Goal: Transaction & Acquisition: Obtain resource

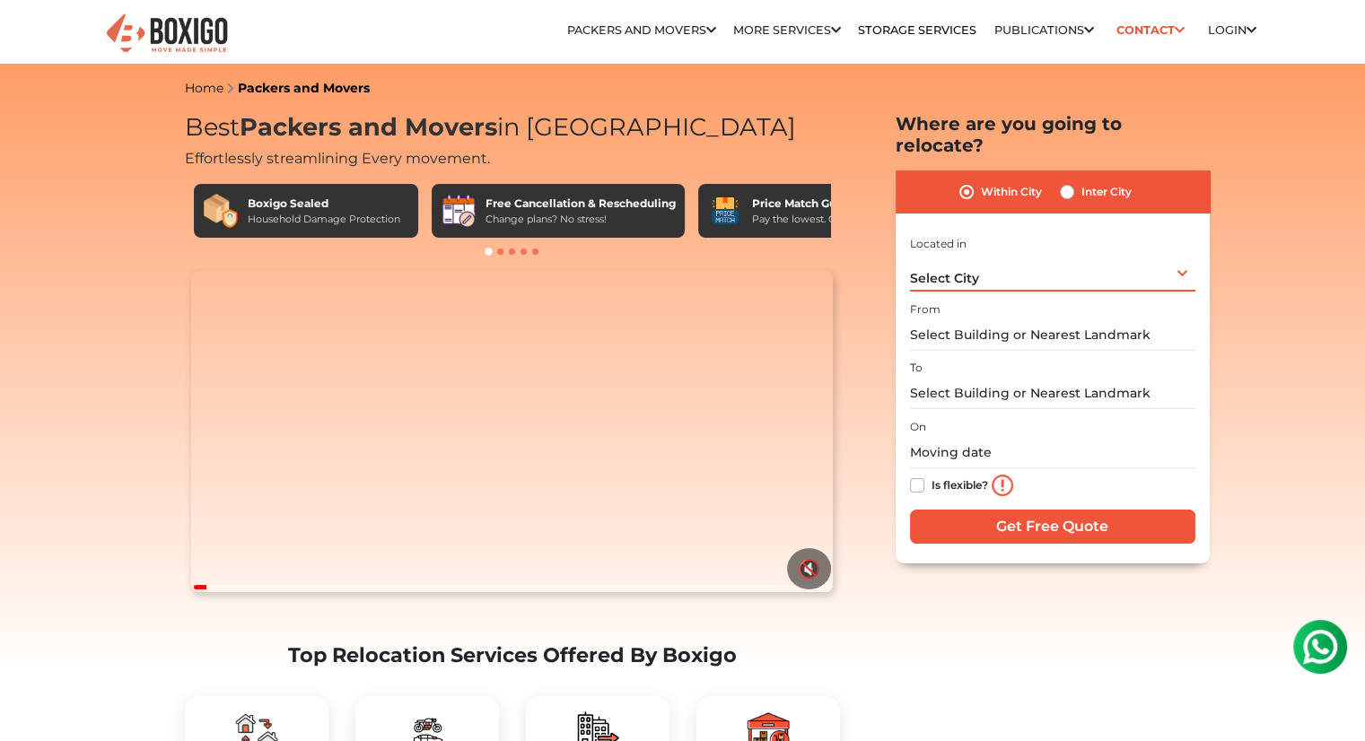
click at [990, 256] on div "Select City Select City [GEOGRAPHIC_DATA] [GEOGRAPHIC_DATA] [GEOGRAPHIC_DATA] […" at bounding box center [1052, 273] width 285 height 38
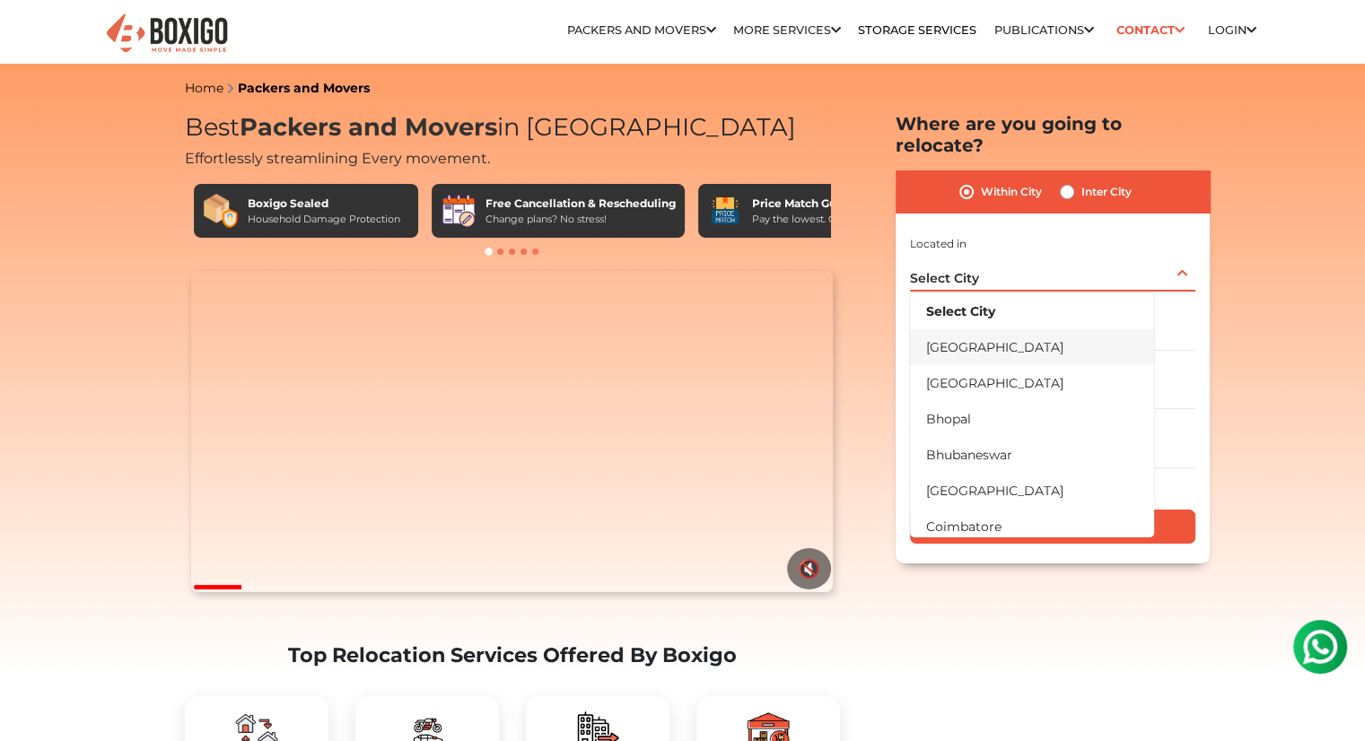
click at [976, 329] on li "[GEOGRAPHIC_DATA]" at bounding box center [1032, 347] width 244 height 36
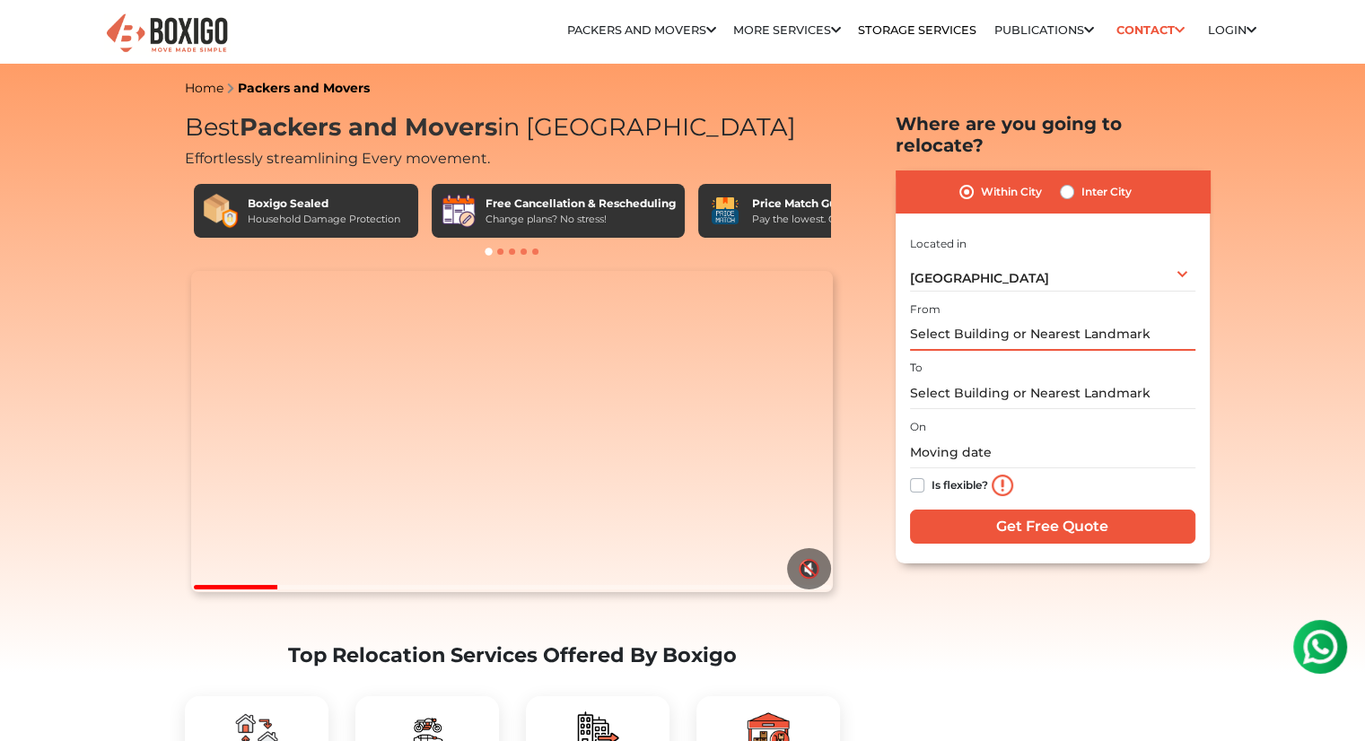
click at [1009, 320] on input "text" at bounding box center [1052, 335] width 285 height 31
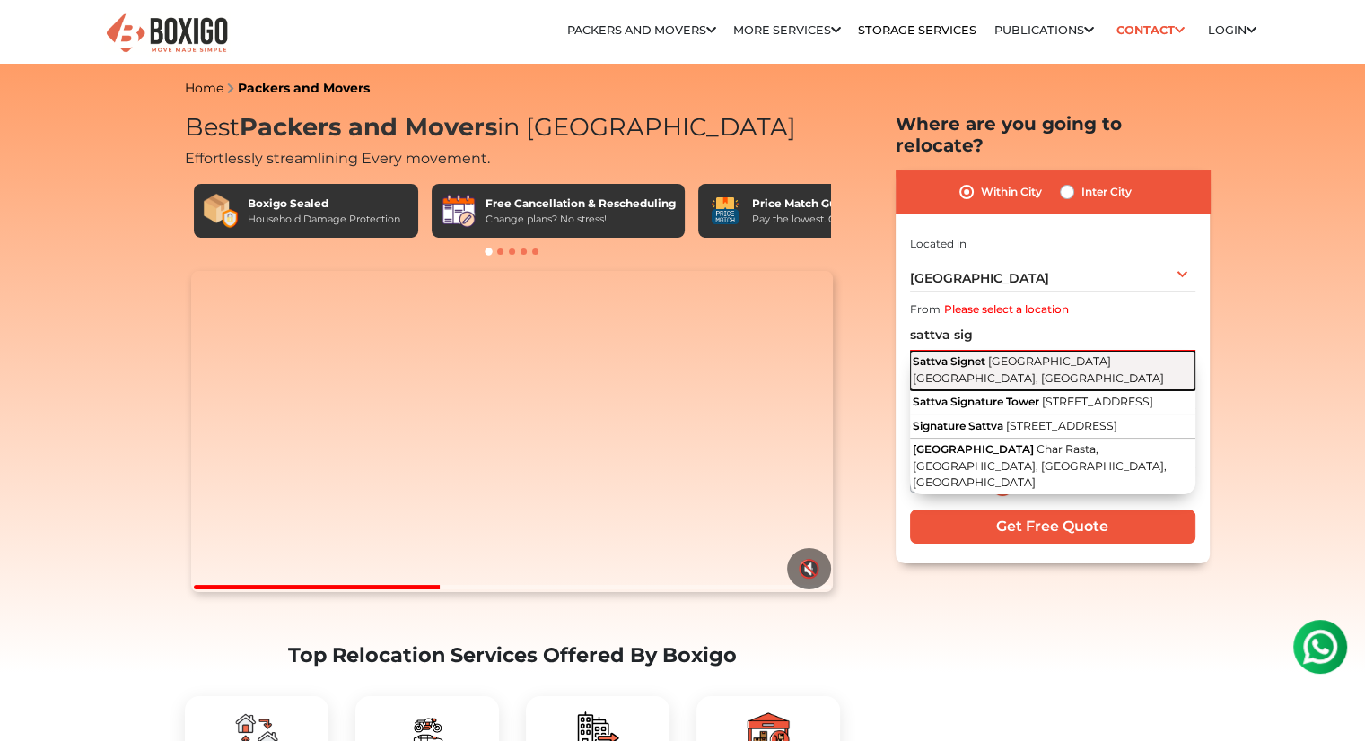
click at [990, 355] on span "[GEOGRAPHIC_DATA] - [GEOGRAPHIC_DATA], [GEOGRAPHIC_DATA]" at bounding box center [1038, 370] width 251 height 31
type input "Sattva Signet, [GEOGRAPHIC_DATA] - [GEOGRAPHIC_DATA], [GEOGRAPHIC_DATA]"
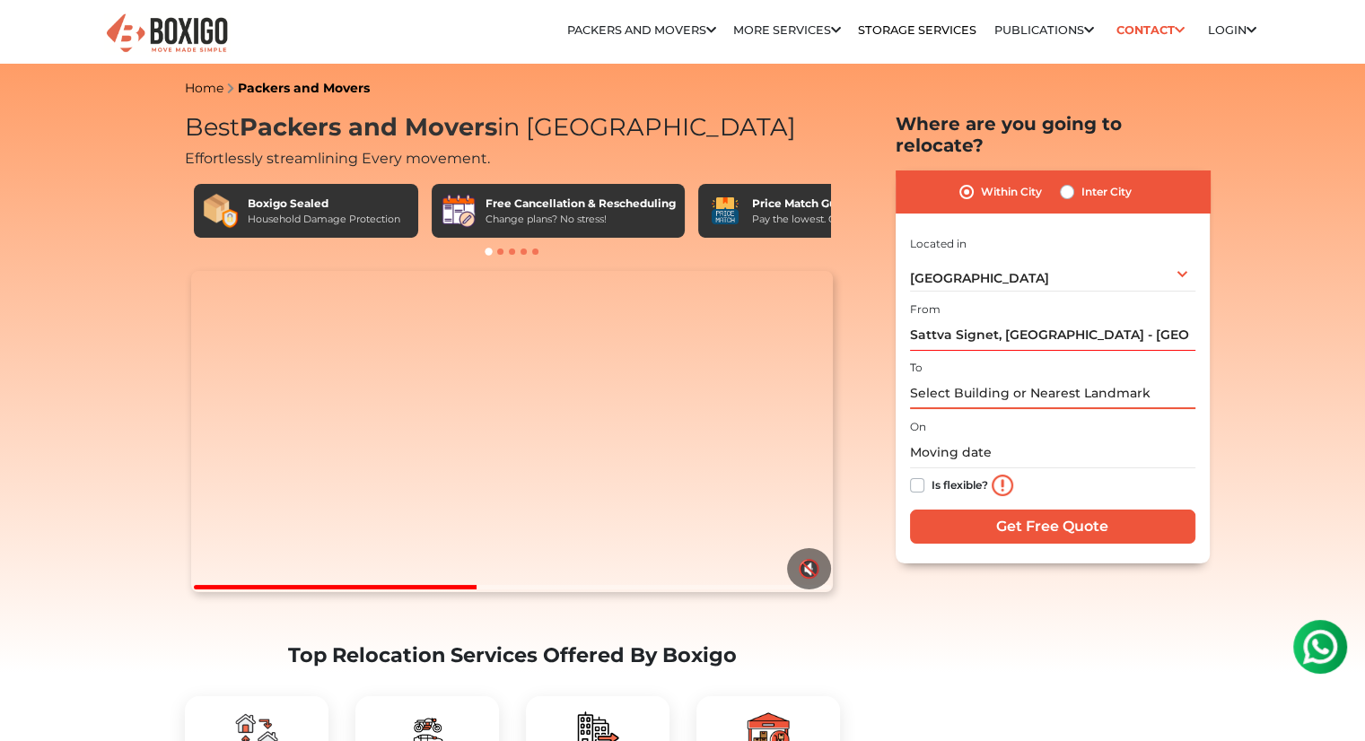
click at [966, 383] on input "text" at bounding box center [1052, 393] width 285 height 31
click at [947, 30] on link "Storage Services" at bounding box center [917, 29] width 118 height 13
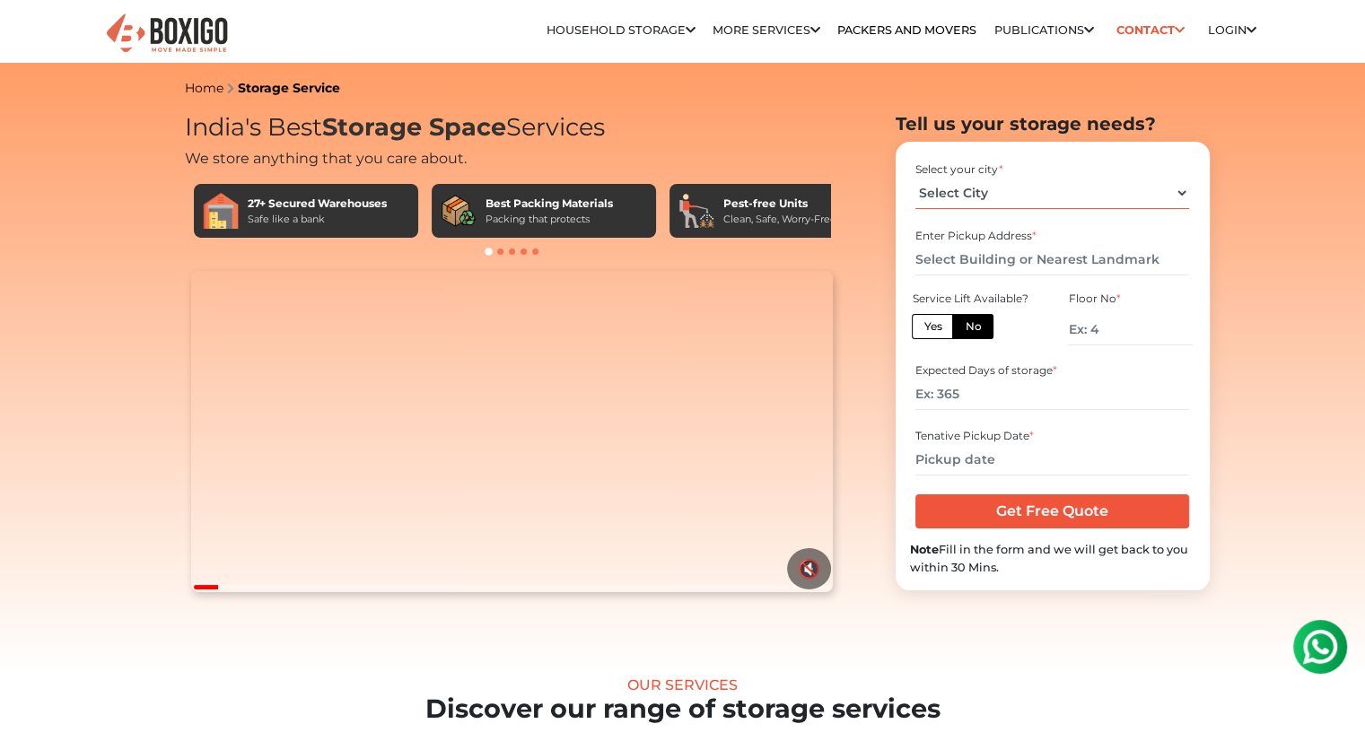
click at [984, 197] on select "Select City [GEOGRAPHIC_DATA] [GEOGRAPHIC_DATA] [GEOGRAPHIC_DATA] [GEOGRAPHIC_D…" at bounding box center [1052, 193] width 274 height 31
select select "[GEOGRAPHIC_DATA]"
click at [915, 178] on select "Select City Bangalore Bengaluru Bhopal Bhubaneswar Chennai Coimbatore Cuttack D…" at bounding box center [1052, 193] width 274 height 31
click at [977, 250] on input "text" at bounding box center [1052, 259] width 274 height 31
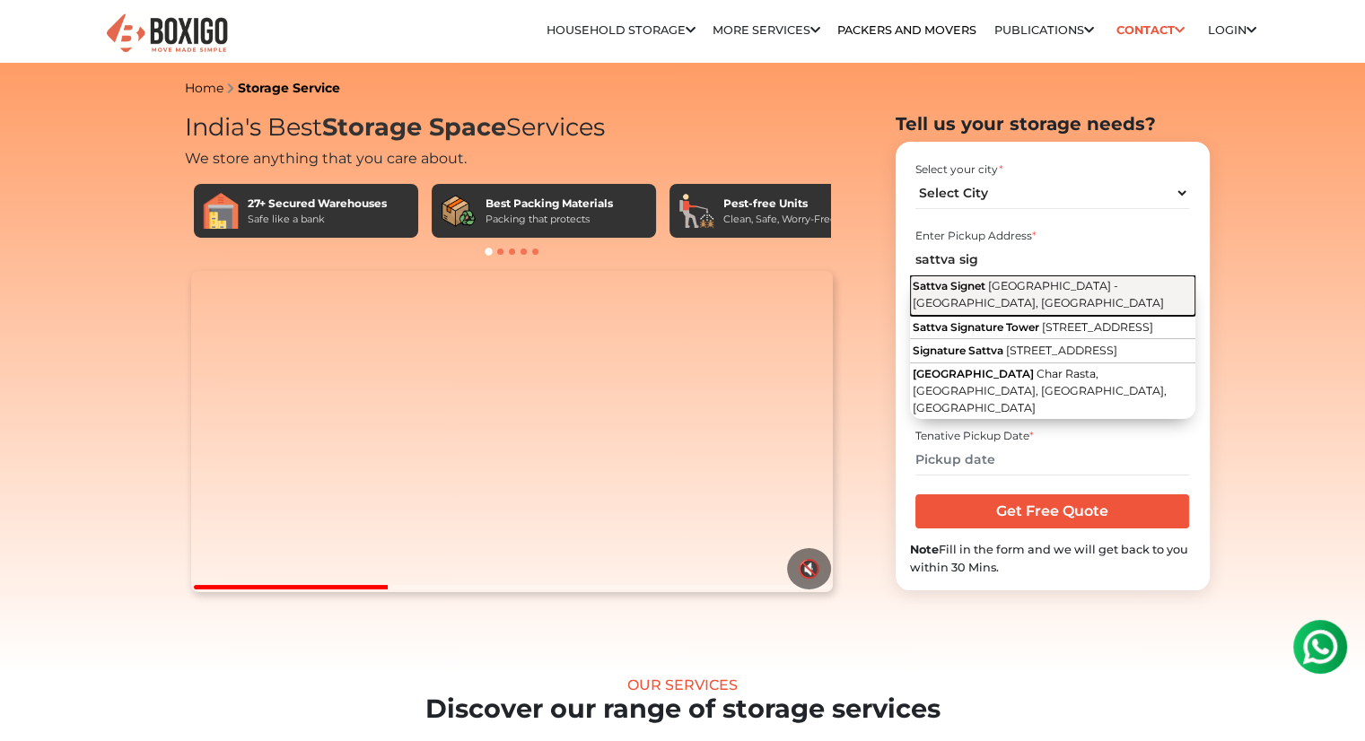
click at [973, 298] on span "[GEOGRAPHIC_DATA] - [GEOGRAPHIC_DATA], [GEOGRAPHIC_DATA]" at bounding box center [1038, 294] width 251 height 31
type input "Sattva Signet, [GEOGRAPHIC_DATA] - [GEOGRAPHIC_DATA], [GEOGRAPHIC_DATA]"
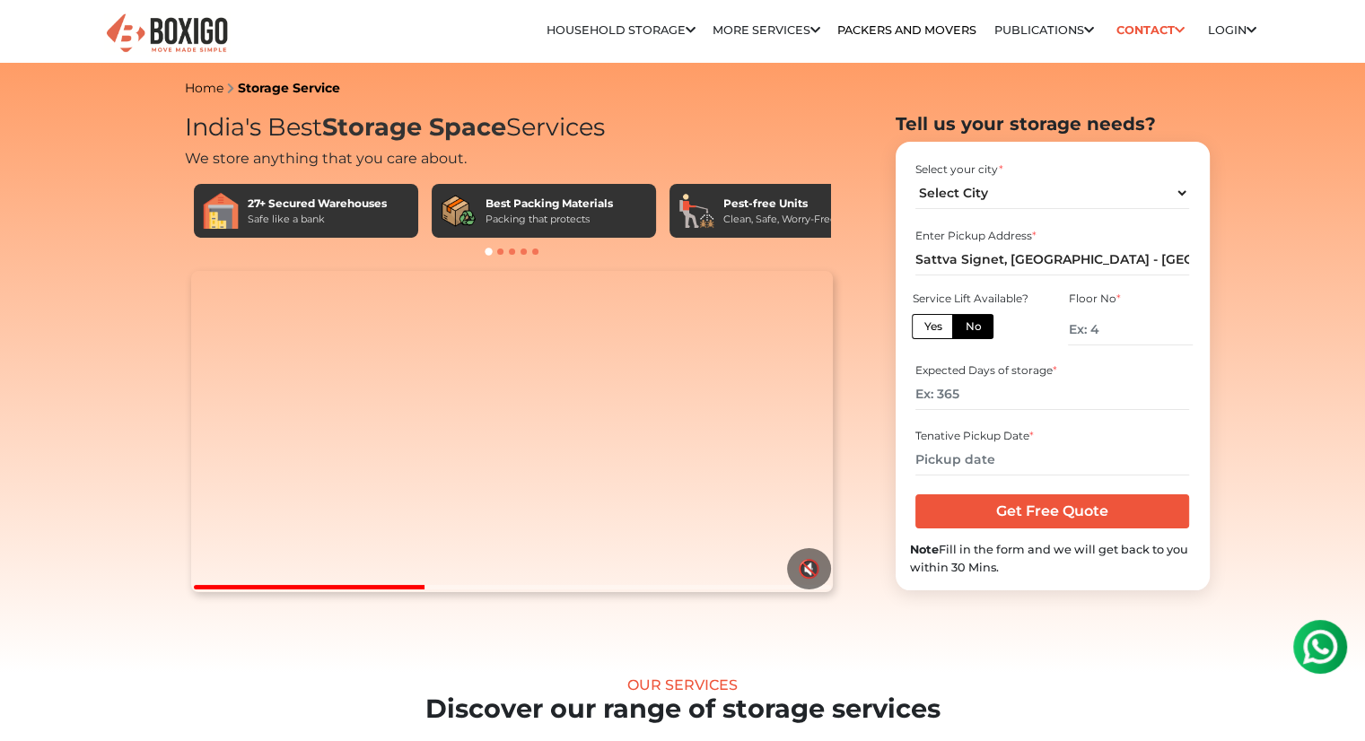
click at [935, 323] on label "Yes" at bounding box center [932, 326] width 41 height 25
click at [935, 323] on input "Yes" at bounding box center [930, 325] width 12 height 12
radio input "true"
click at [967, 334] on label "No" at bounding box center [972, 326] width 41 height 25
click at [967, 330] on input "No" at bounding box center [971, 325] width 12 height 12
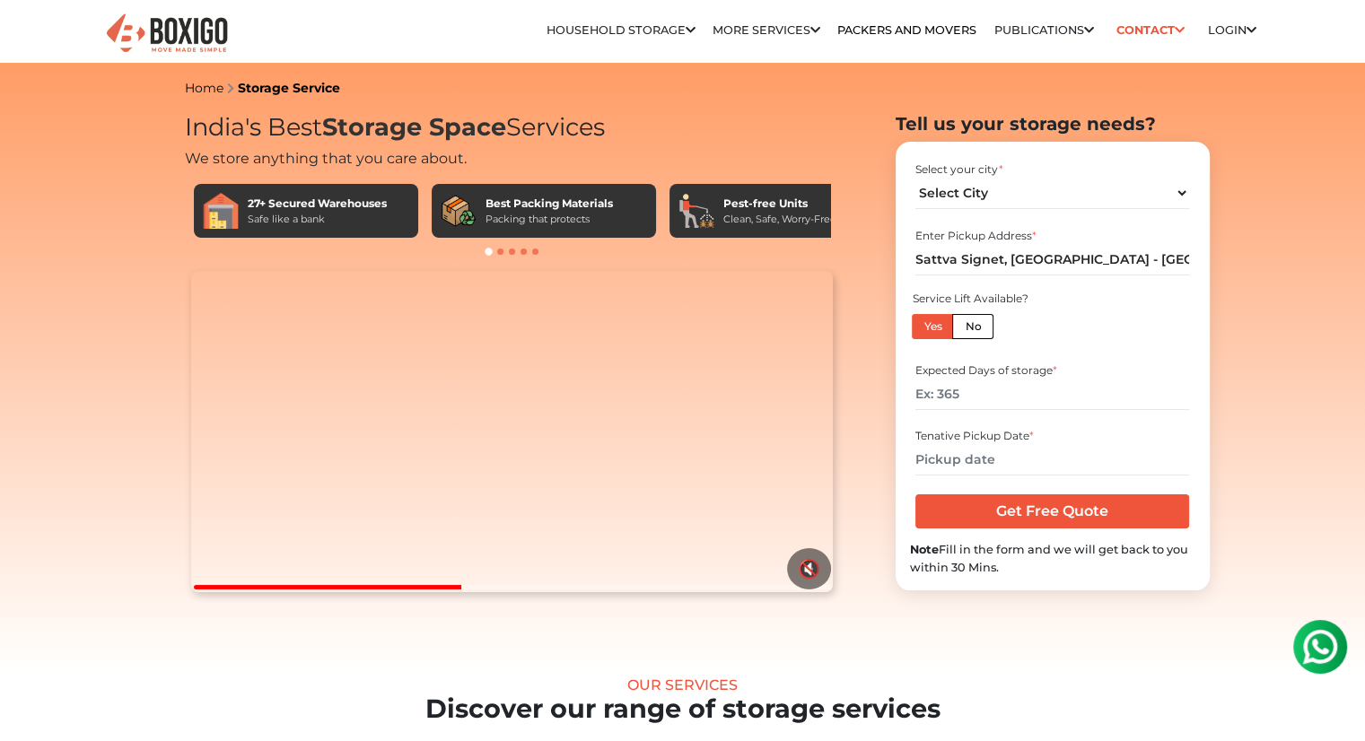
radio input "true"
click at [933, 330] on label "Yes" at bounding box center [932, 326] width 41 height 25
click at [933, 330] on input "Yes" at bounding box center [930, 325] width 12 height 12
radio input "true"
click at [967, 398] on input "number" at bounding box center [1052, 394] width 274 height 31
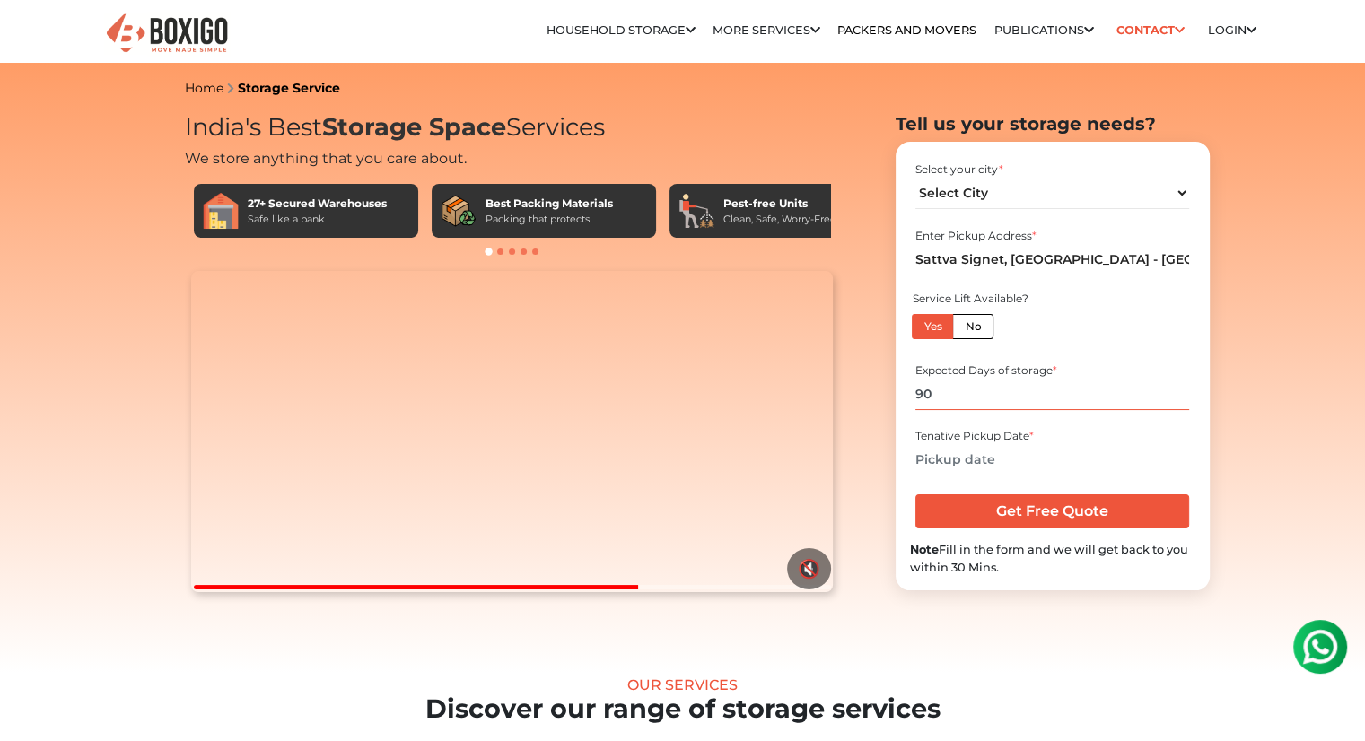
type input "90"
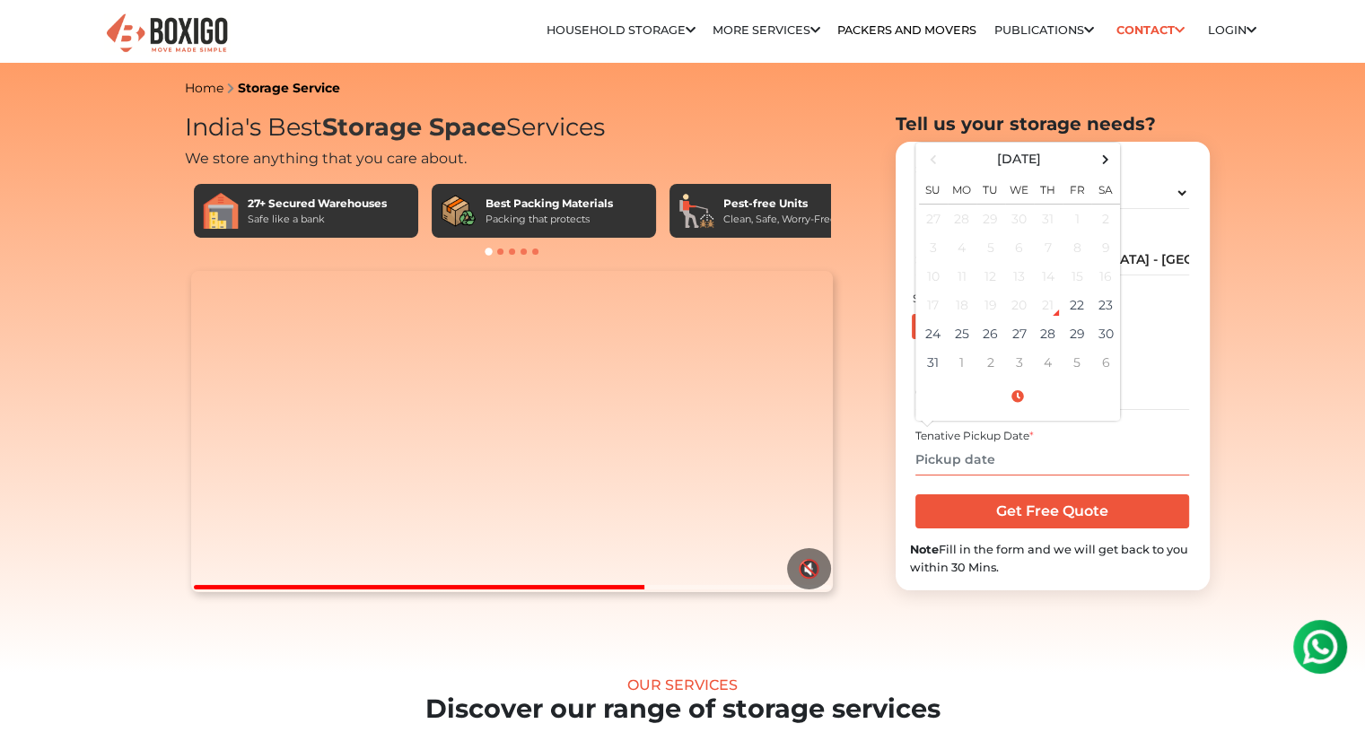
click at [969, 450] on input "text" at bounding box center [1052, 459] width 274 height 31
click at [1105, 162] on span at bounding box center [1105, 159] width 24 height 24
click at [935, 328] on td "28" at bounding box center [933, 334] width 29 height 29
type input "09/28/2025 12:00 AM"
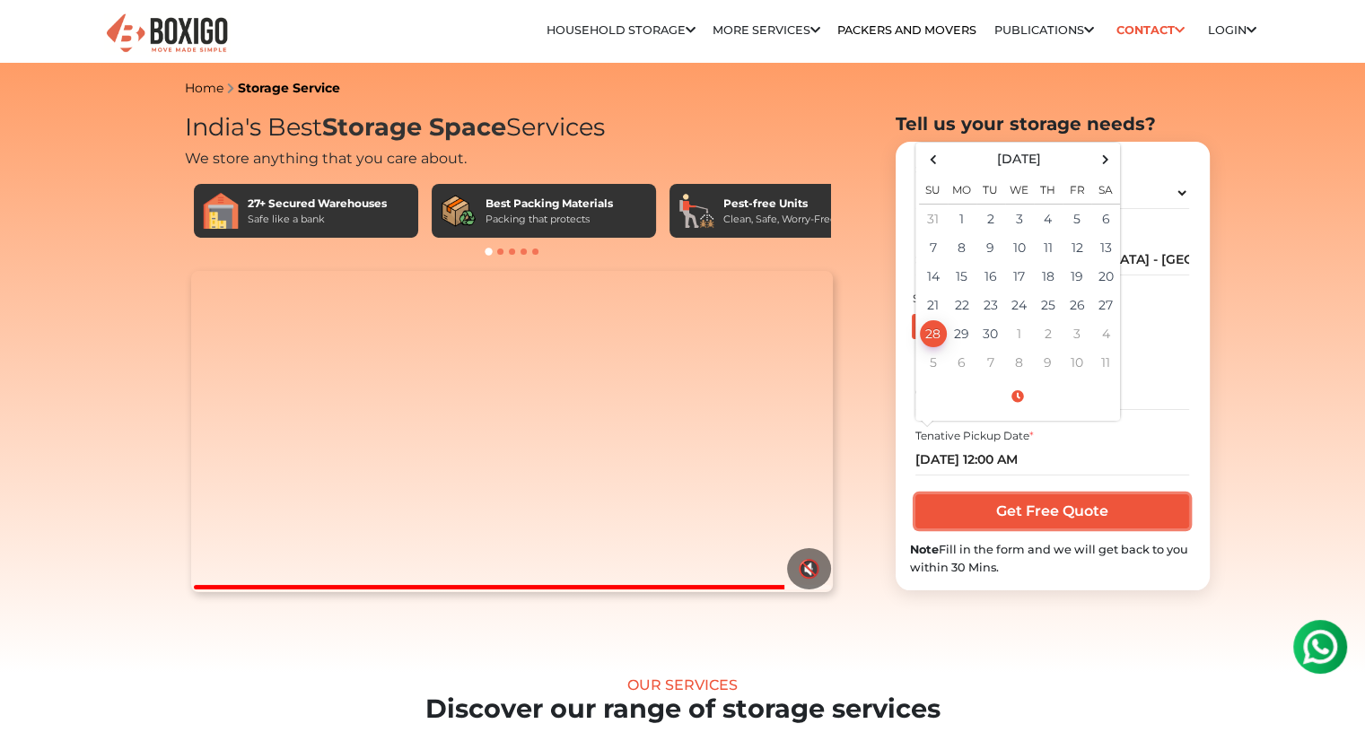
click at [969, 510] on input "Get Free Quote" at bounding box center [1052, 512] width 274 height 34
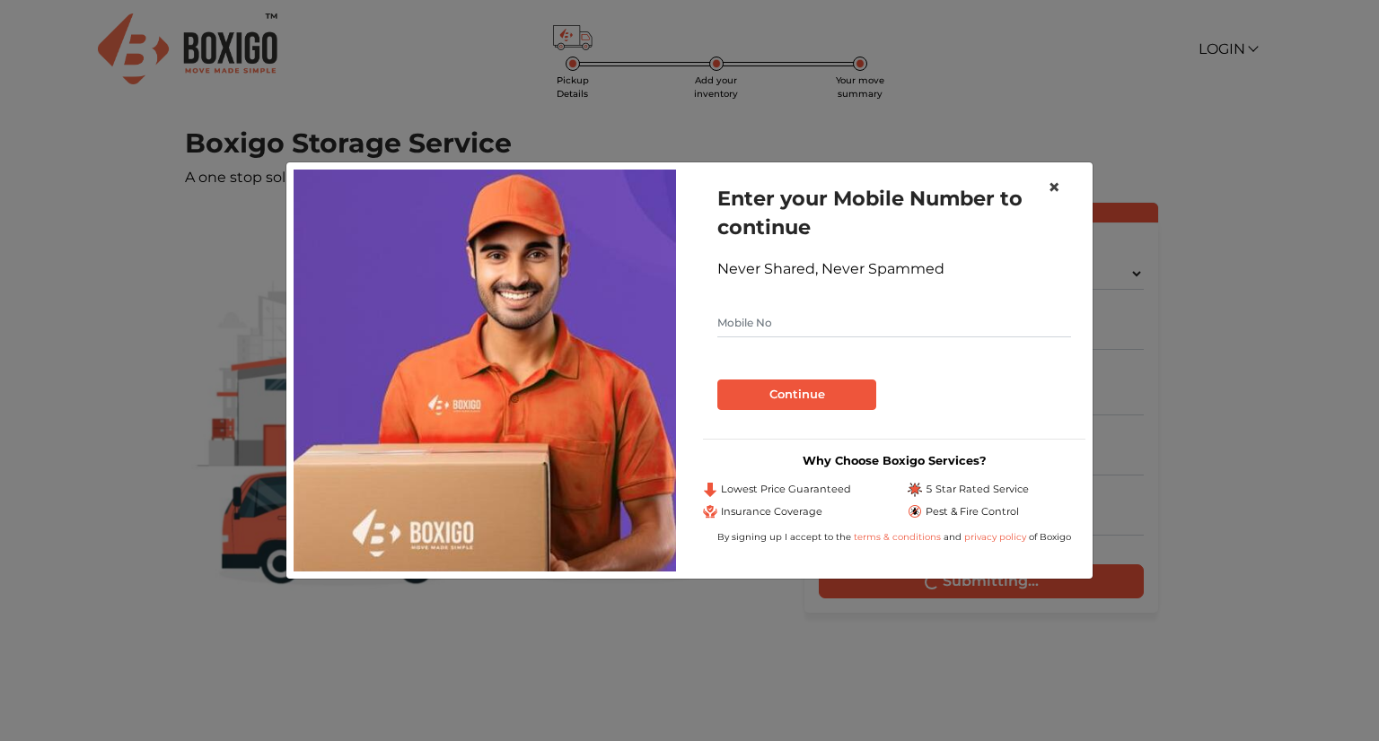
click at [1054, 180] on span "×" at bounding box center [1053, 187] width 13 height 26
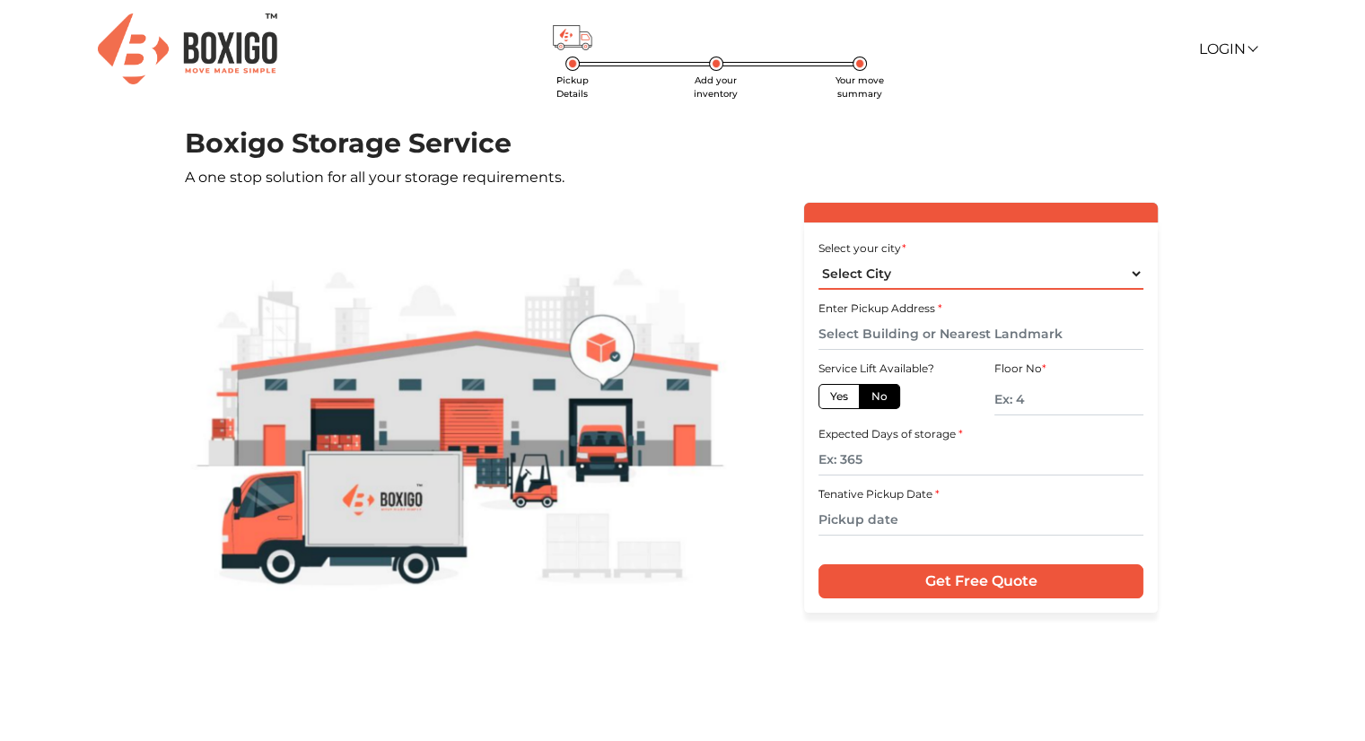
click at [967, 288] on select "Select City [GEOGRAPHIC_DATA] [GEOGRAPHIC_DATA] [GEOGRAPHIC_DATA] [GEOGRAPHIC_D…" at bounding box center [981, 273] width 325 height 31
select select "[GEOGRAPHIC_DATA]"
click at [819, 258] on select "Select City [GEOGRAPHIC_DATA] [GEOGRAPHIC_DATA] [GEOGRAPHIC_DATA] [GEOGRAPHIC_D…" at bounding box center [981, 273] width 325 height 31
click at [944, 317] on div "Enter Pickup Address *" at bounding box center [981, 323] width 325 height 53
click at [915, 333] on input "text" at bounding box center [981, 334] width 325 height 31
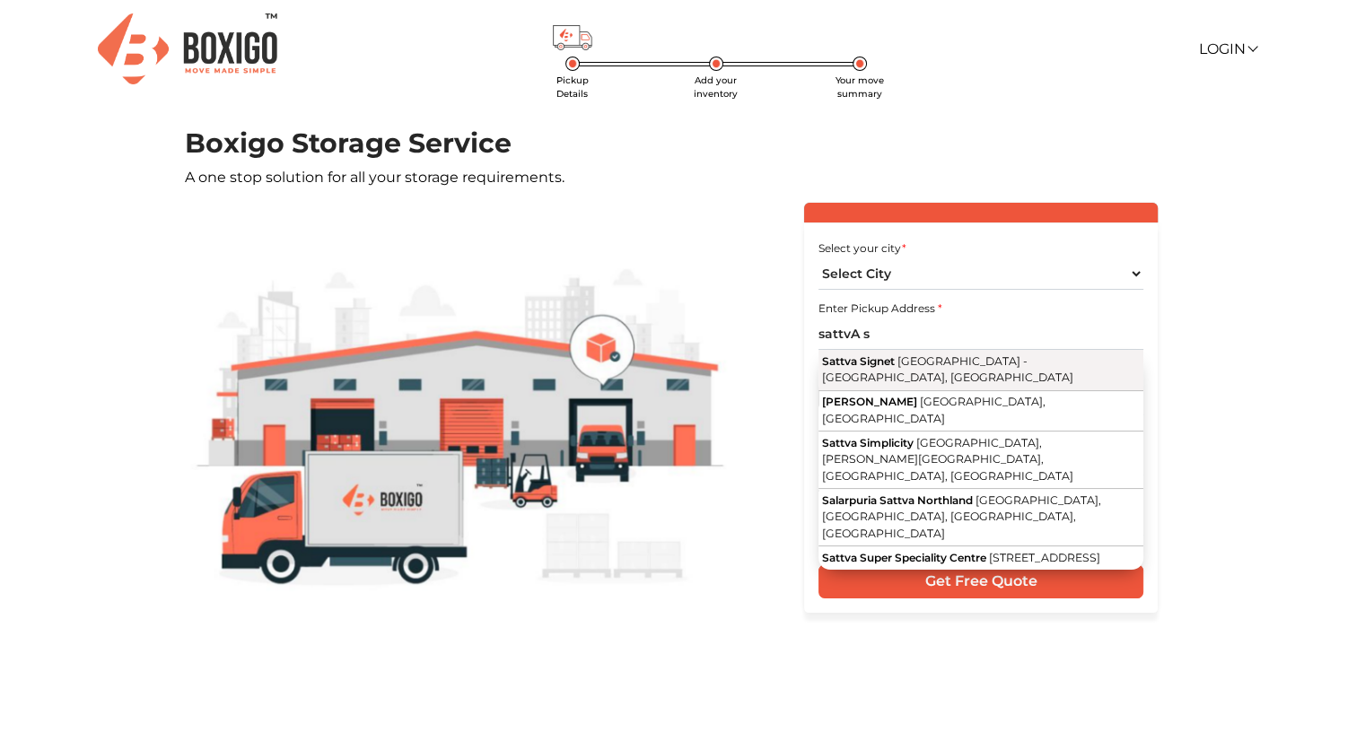
click at [909, 372] on button "Sattva Signet [GEOGRAPHIC_DATA] - [GEOGRAPHIC_DATA]" at bounding box center [981, 370] width 325 height 40
type input "Sattva Signet, [GEOGRAPHIC_DATA] - [GEOGRAPHIC_DATA], [GEOGRAPHIC_DATA]"
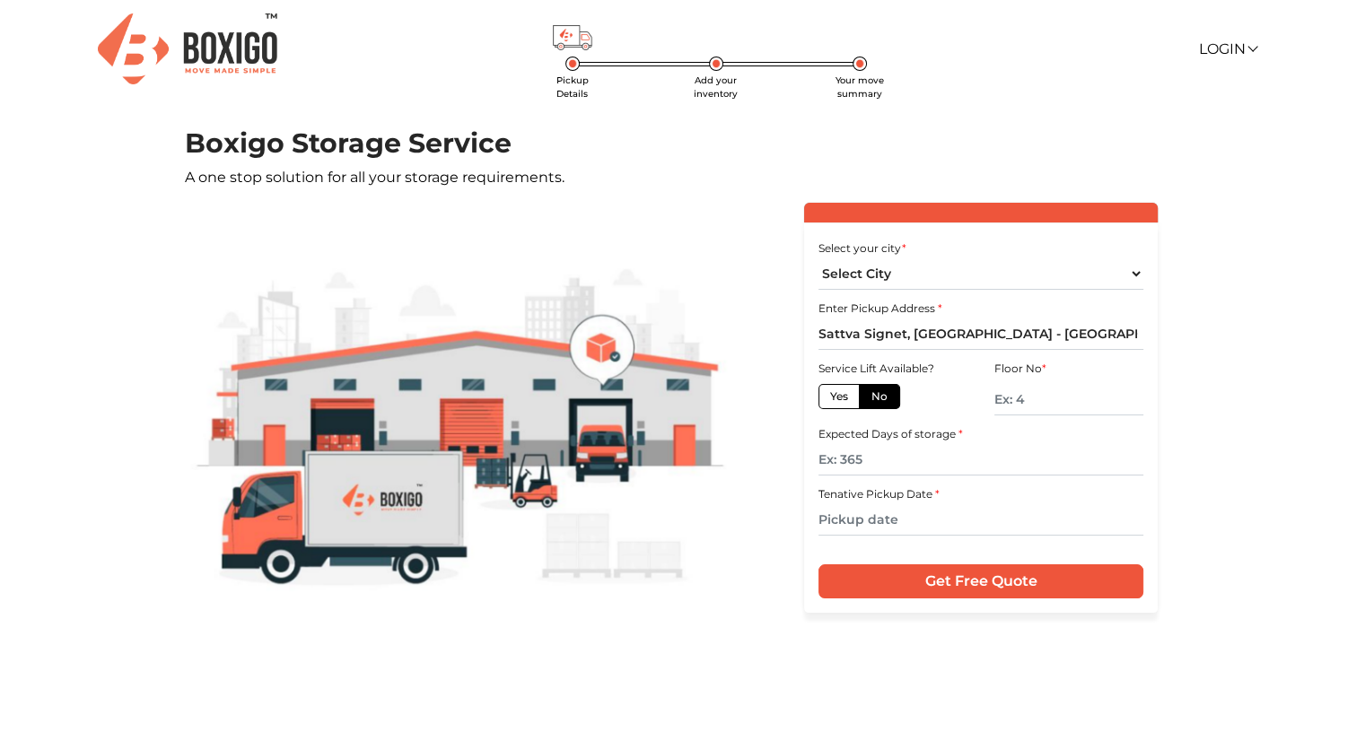
click at [836, 391] on label "Yes" at bounding box center [839, 396] width 41 height 25
click at [836, 391] on input "Yes" at bounding box center [836, 395] width 12 height 12
radio input "true"
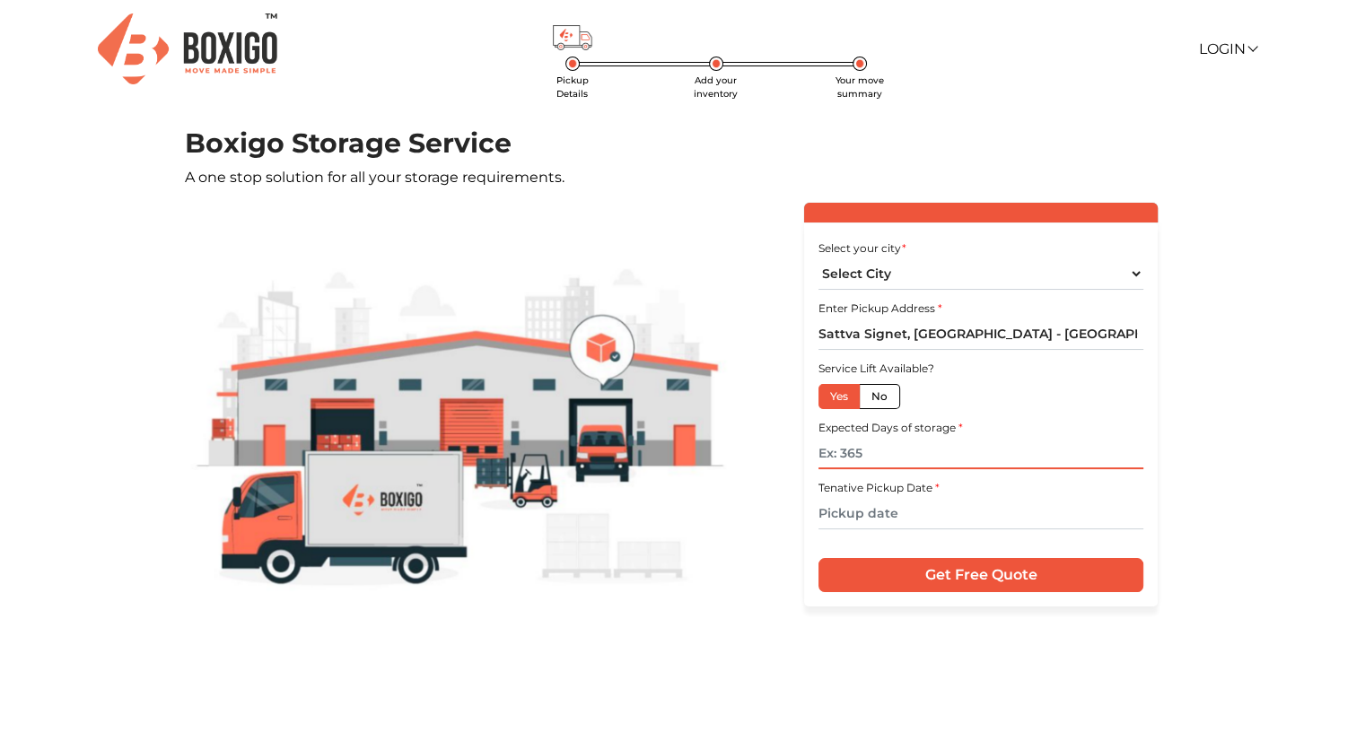
click at [864, 451] on input "text" at bounding box center [981, 453] width 325 height 31
type input "90"
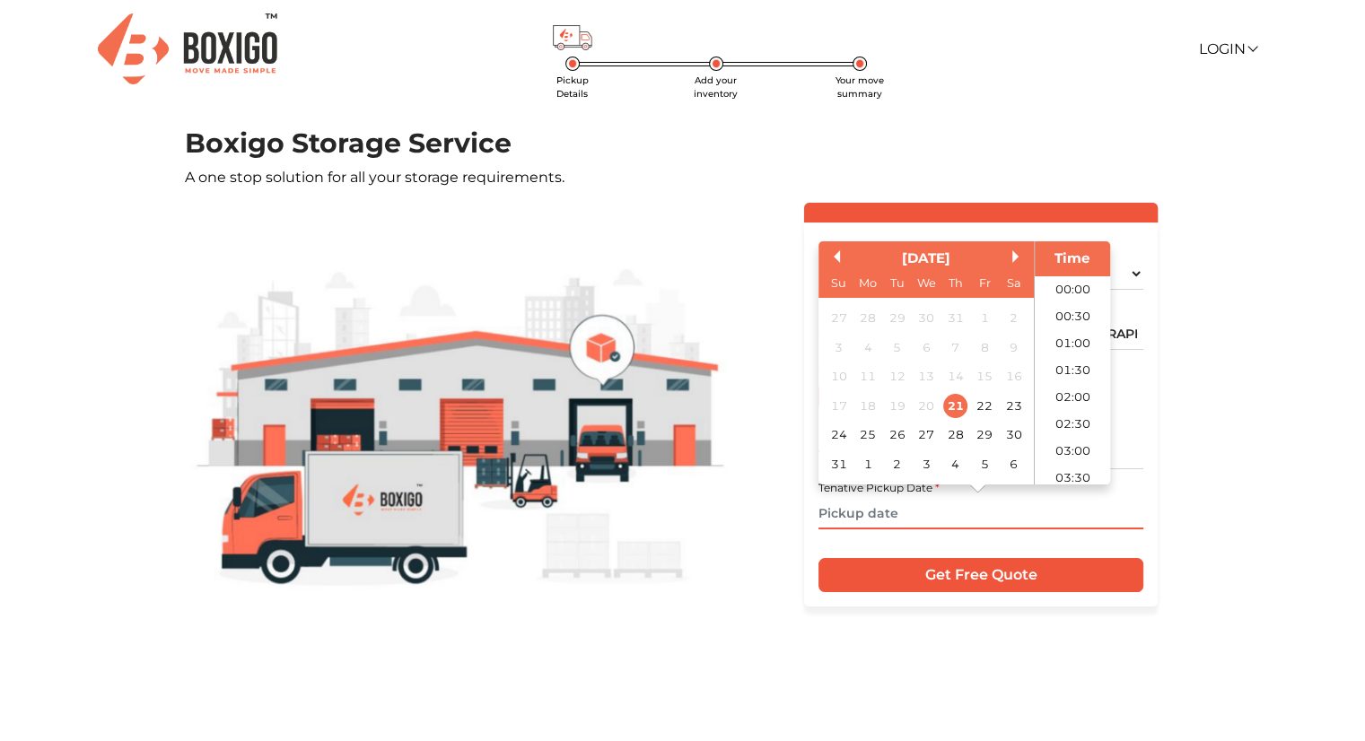
scroll to position [232, 0]
click at [864, 528] on input "text" at bounding box center [981, 513] width 325 height 31
click at [1007, 257] on div "[DATE]" at bounding box center [926, 259] width 215 height 21
click at [1012, 256] on button "Next Month" at bounding box center [1018, 256] width 13 height 13
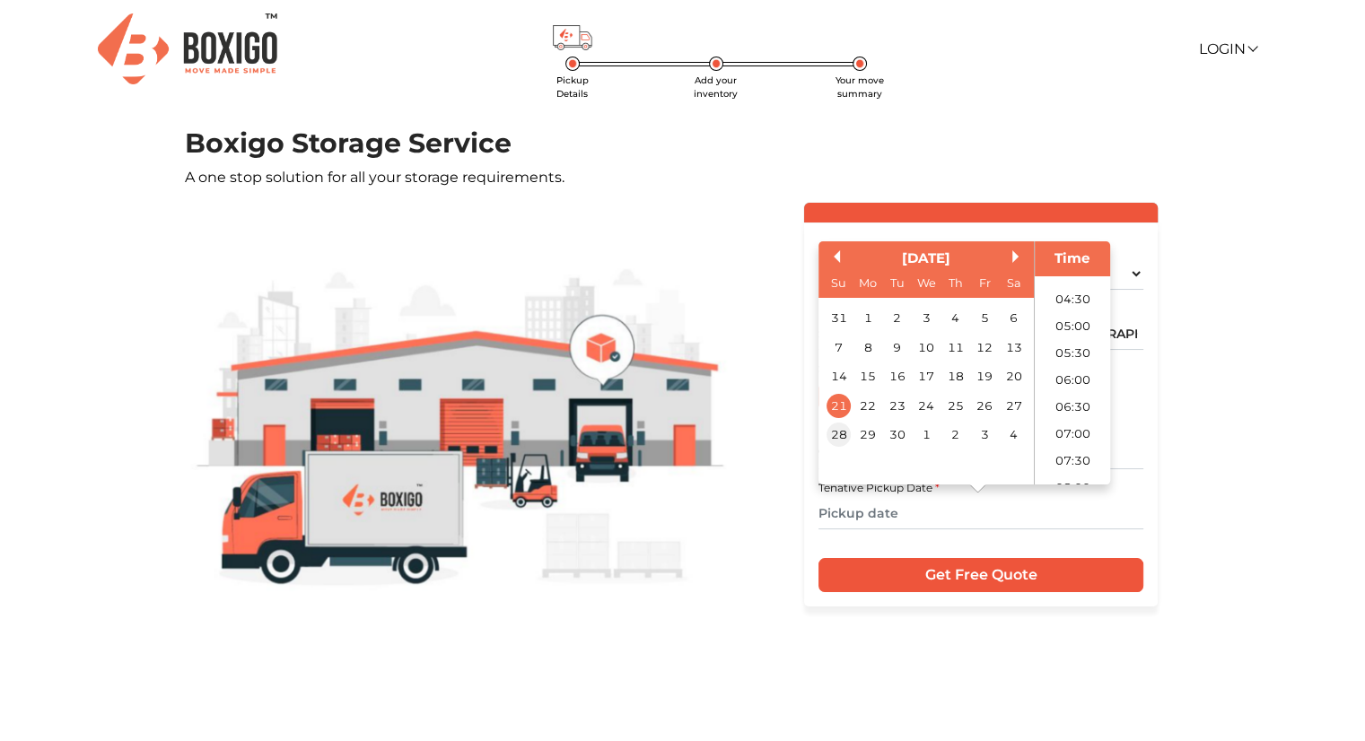
click at [843, 430] on div "28" at bounding box center [839, 435] width 24 height 24
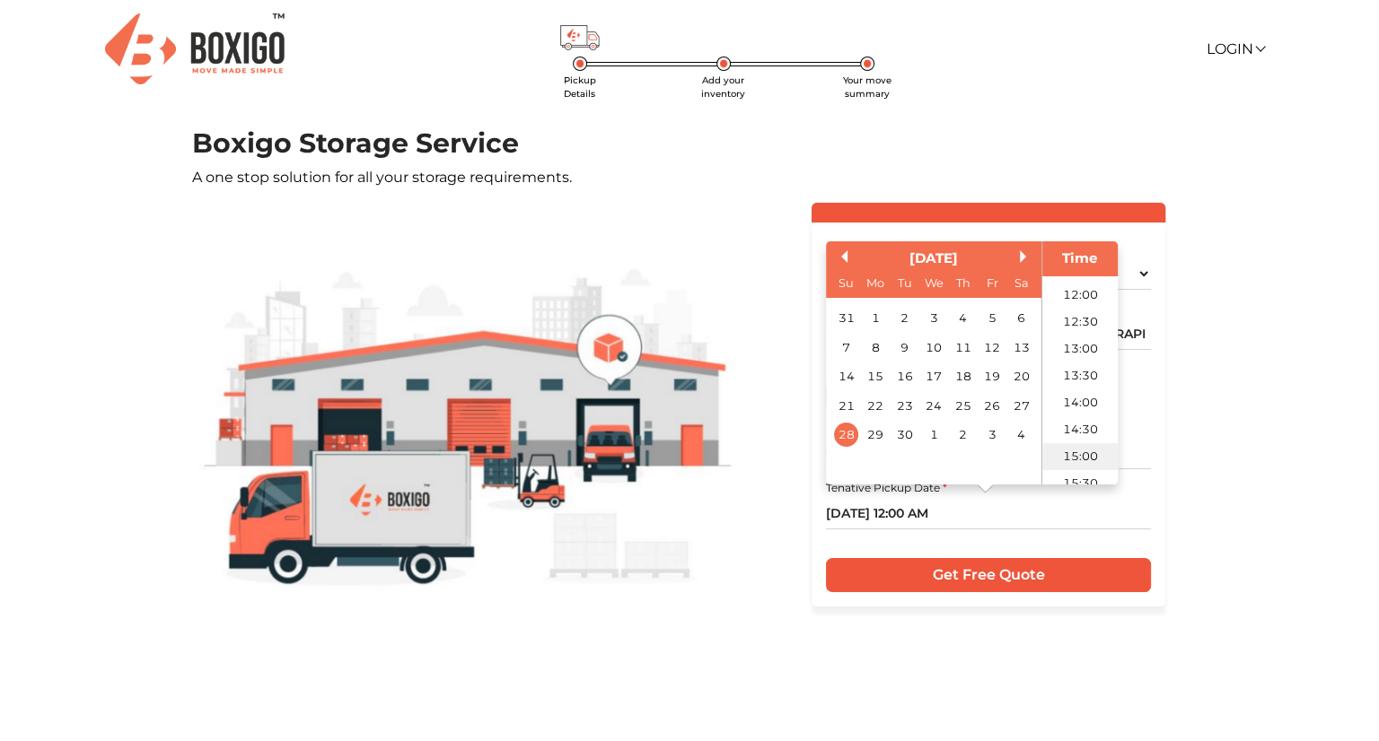
scroll to position [640, 0]
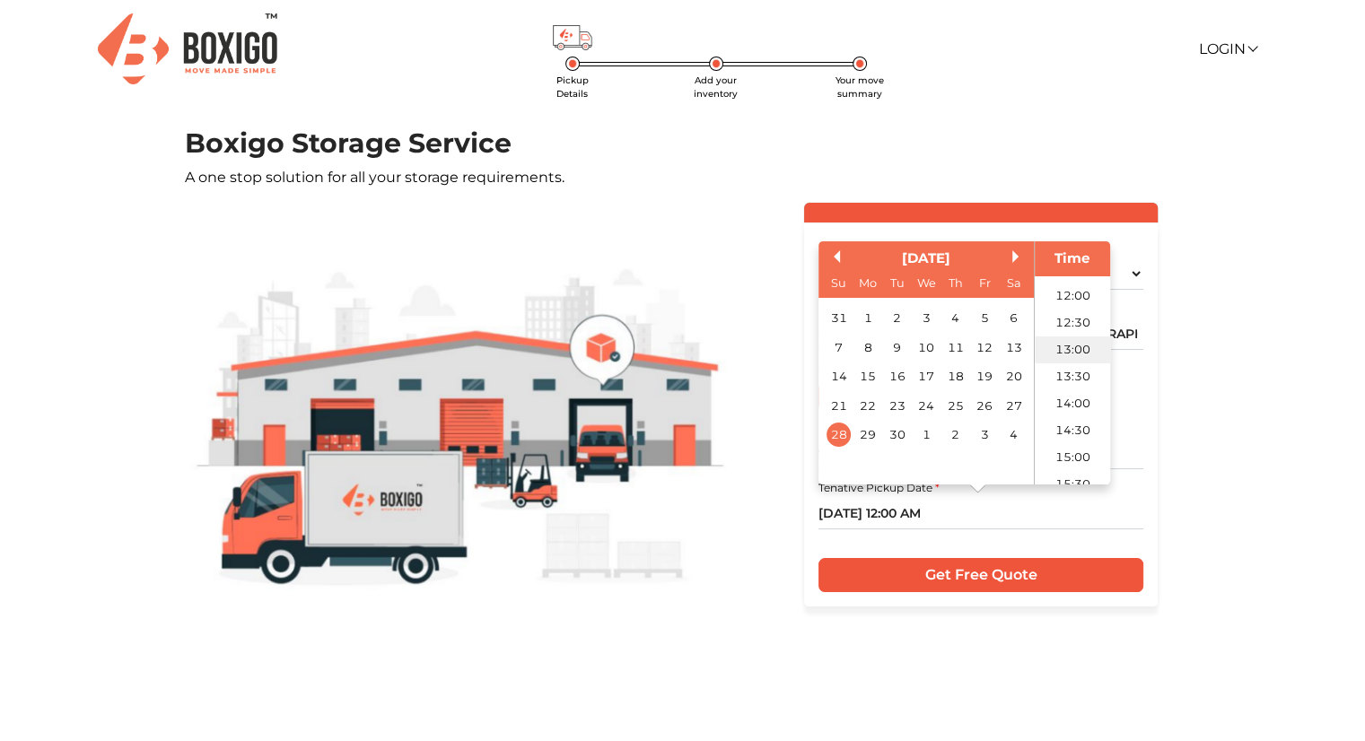
click at [1061, 338] on li "13:00" at bounding box center [1073, 349] width 76 height 27
type input "[DATE] 1:00 PM"
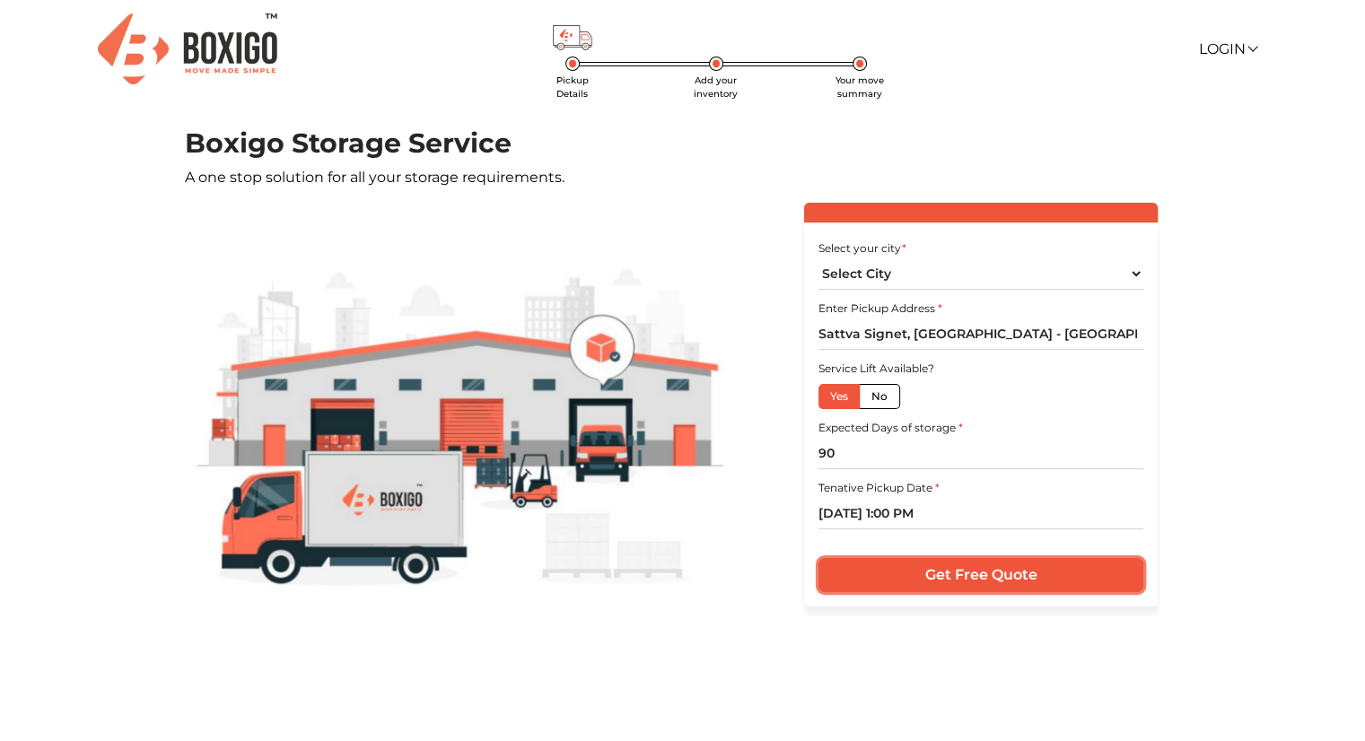
click at [979, 579] on input "Get Free Quote" at bounding box center [981, 575] width 325 height 34
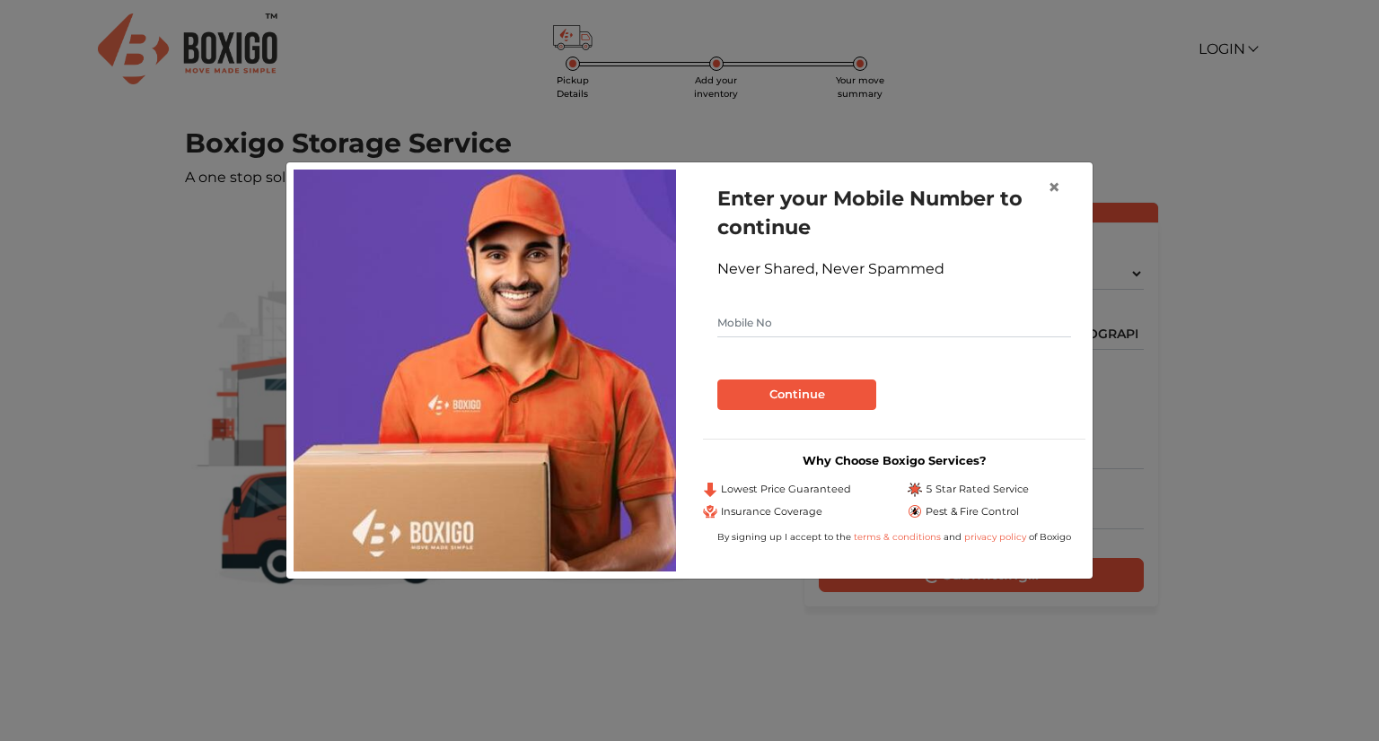
click at [782, 318] on input "text" at bounding box center [894, 323] width 354 height 29
type input "9739214238"
click at [768, 391] on button "Continue" at bounding box center [796, 395] width 159 height 31
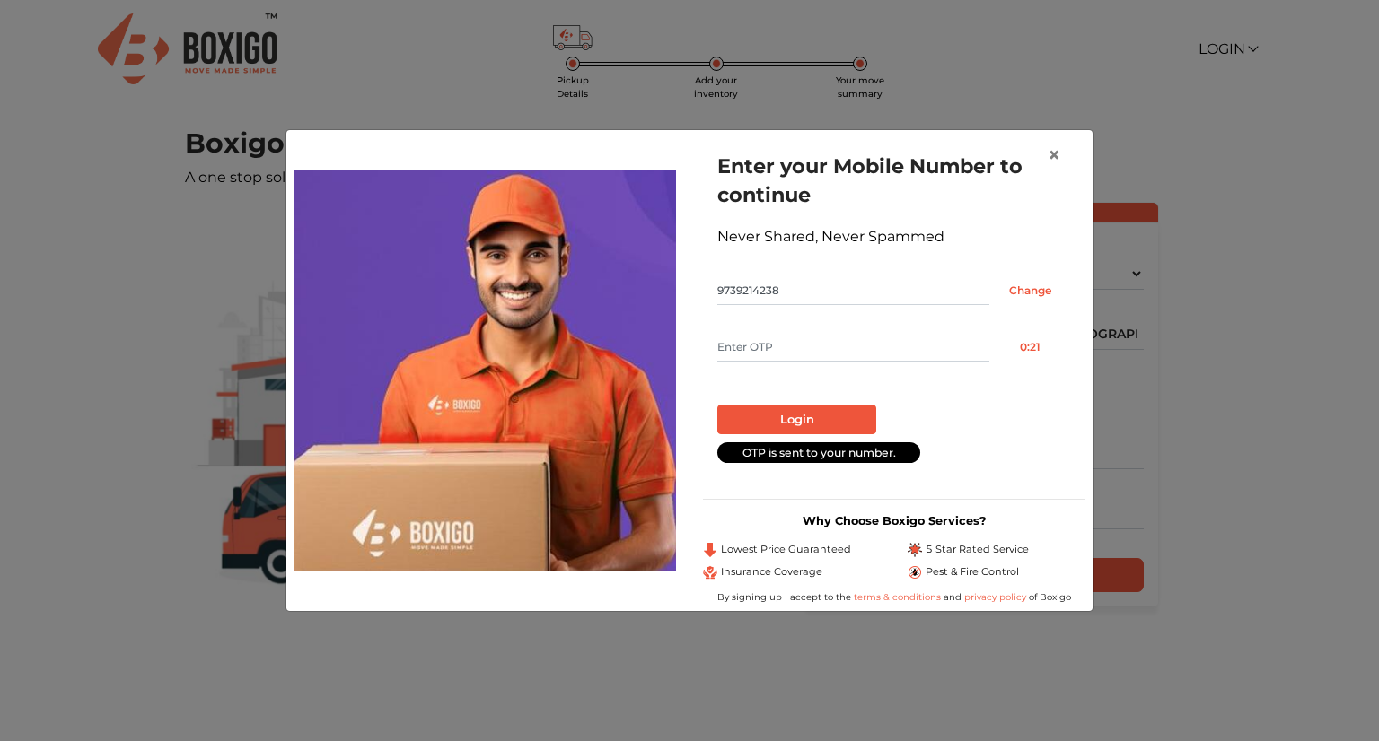
click at [759, 346] on input "text" at bounding box center [853, 347] width 272 height 29
type input "5735"
click at [765, 421] on button "Login" at bounding box center [796, 420] width 159 height 31
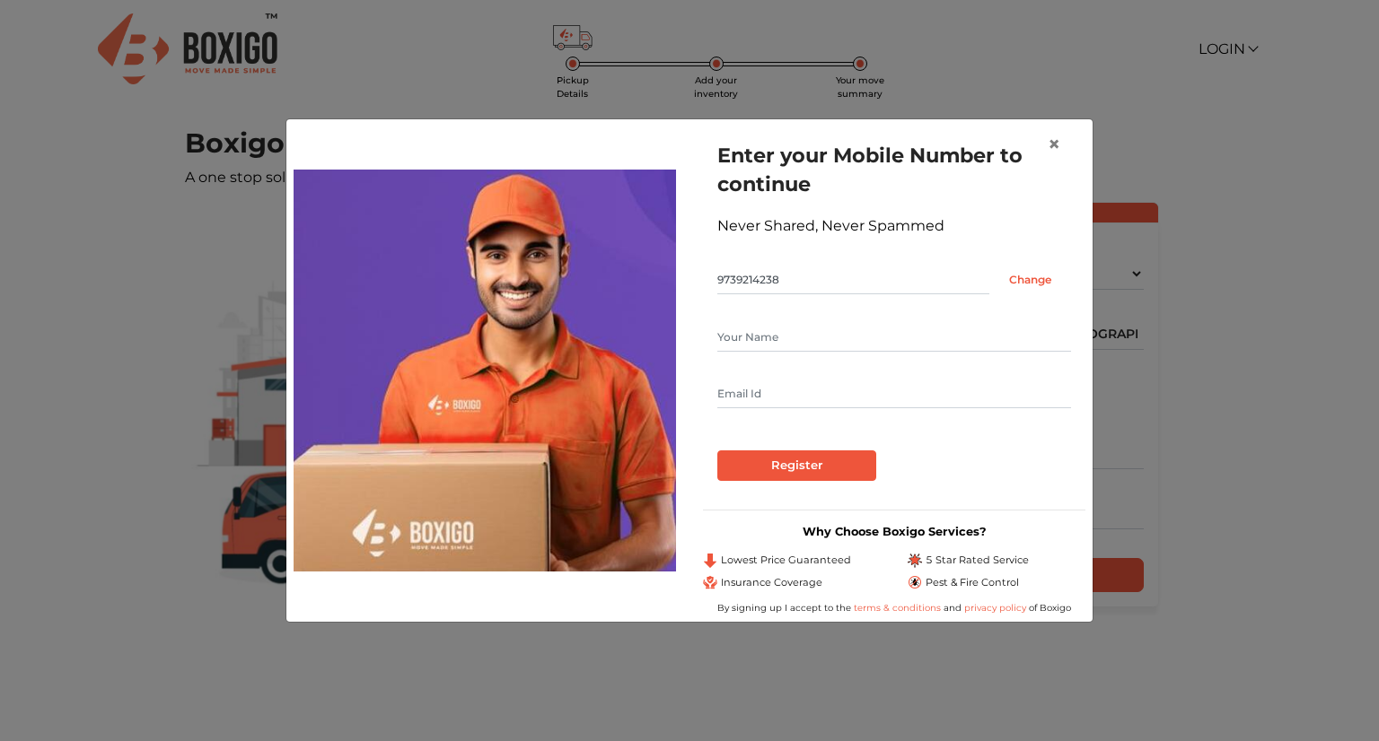
click at [770, 336] on input "text" at bounding box center [894, 337] width 354 height 29
type input "[PERSON_NAME]"
type input "[EMAIL_ADDRESS][DOMAIN_NAME]"
click at [775, 468] on input "Register" at bounding box center [796, 466] width 159 height 31
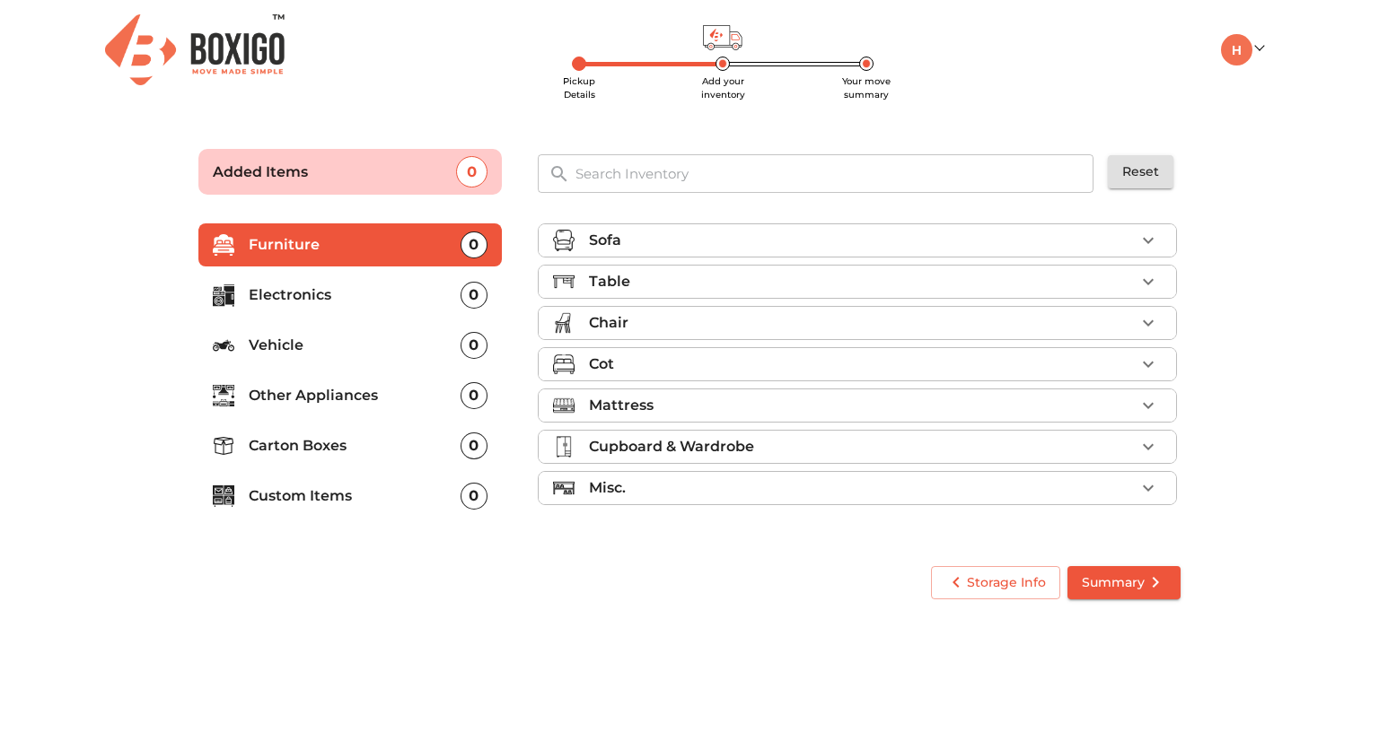
click at [907, 403] on div "Mattress" at bounding box center [862, 406] width 546 height 22
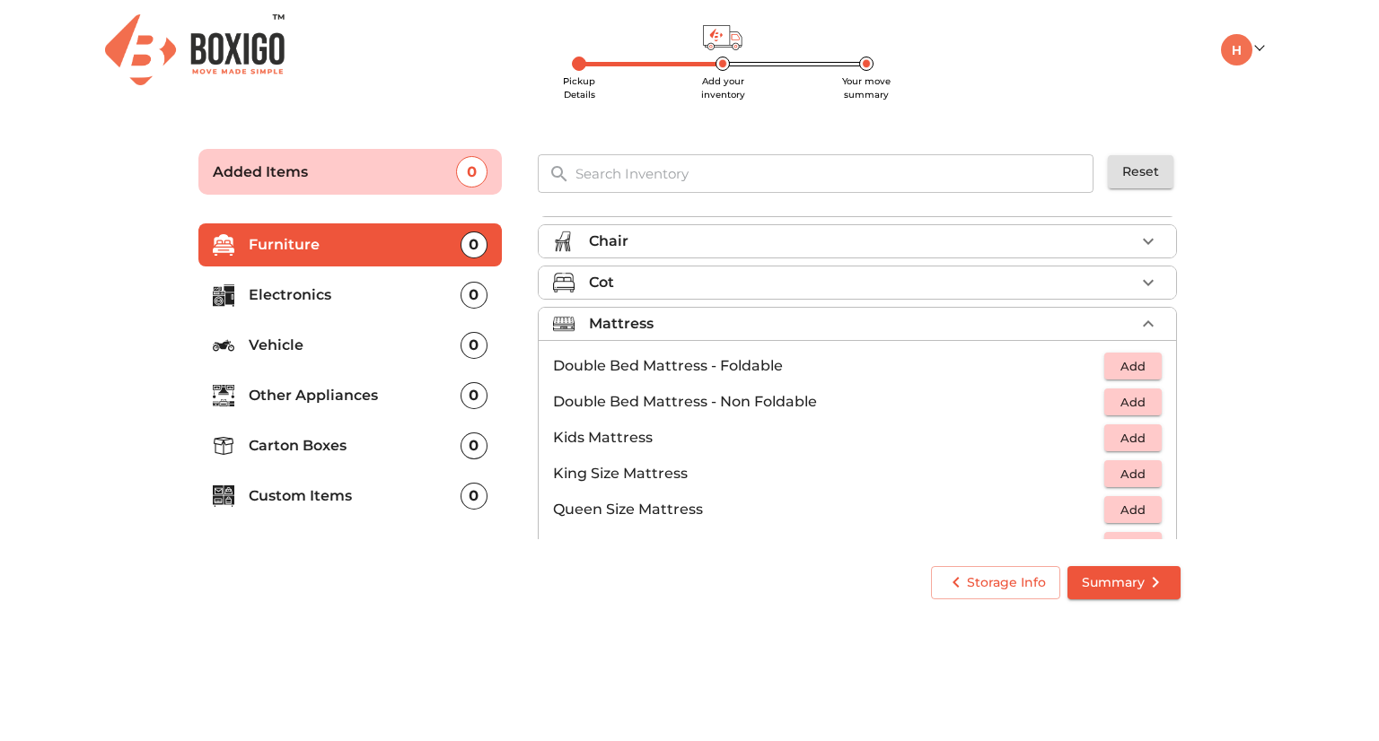
scroll to position [83, 0]
click at [1113, 471] on span "Add" at bounding box center [1132, 473] width 39 height 21
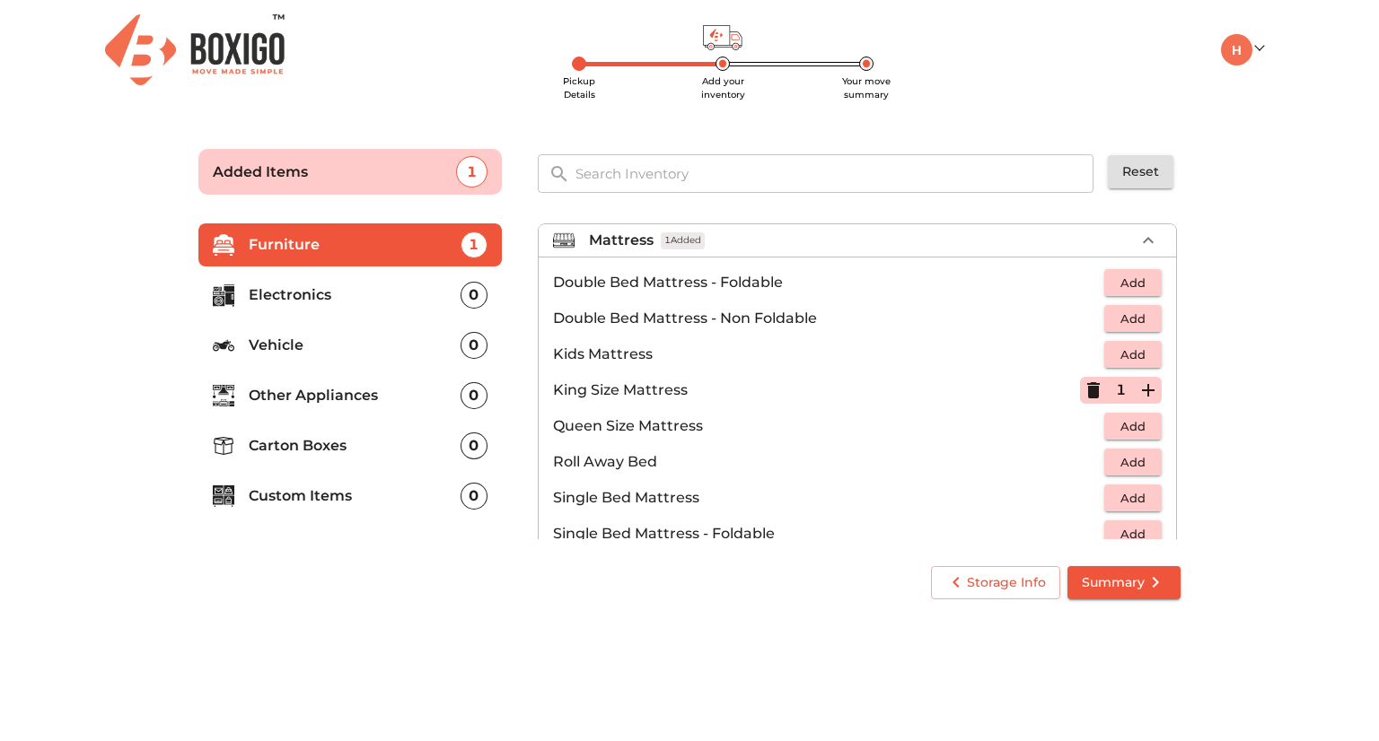
scroll to position [0, 0]
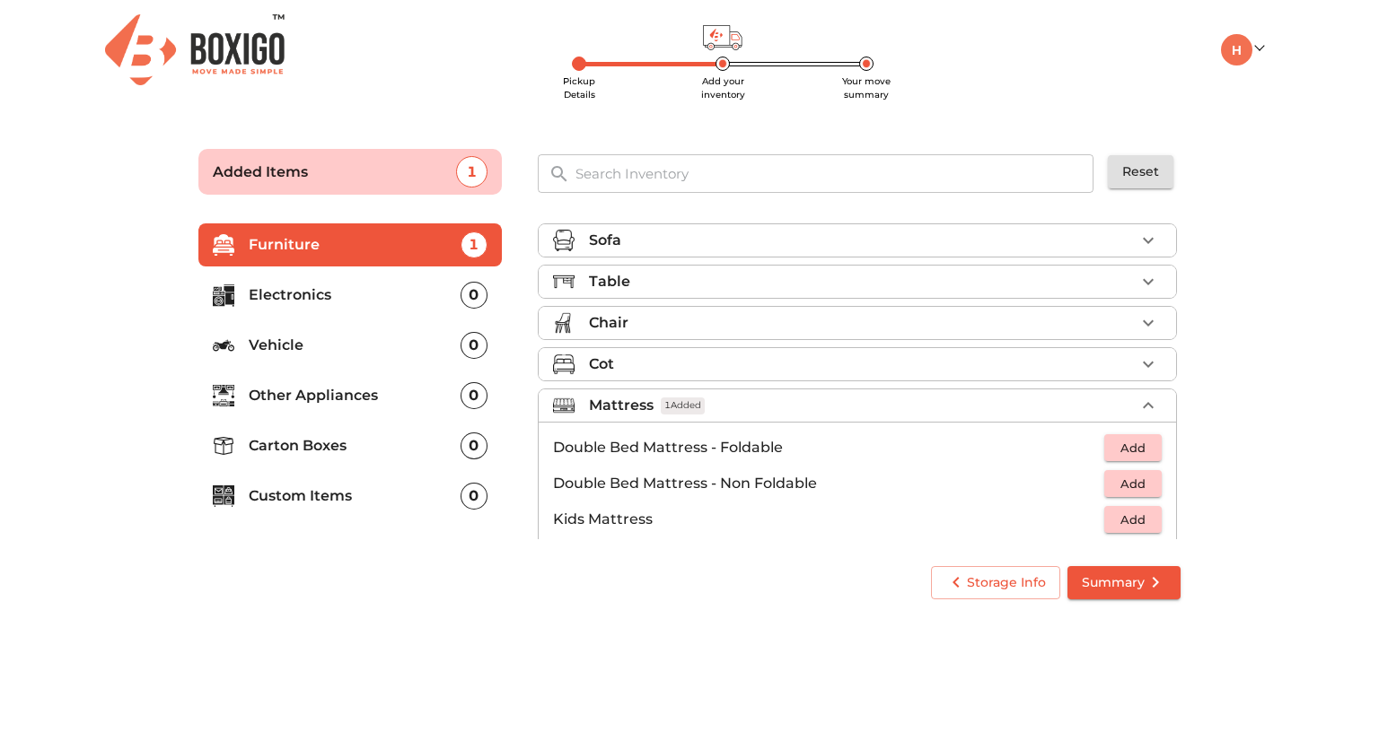
click at [828, 357] on div "Cot" at bounding box center [862, 365] width 546 height 22
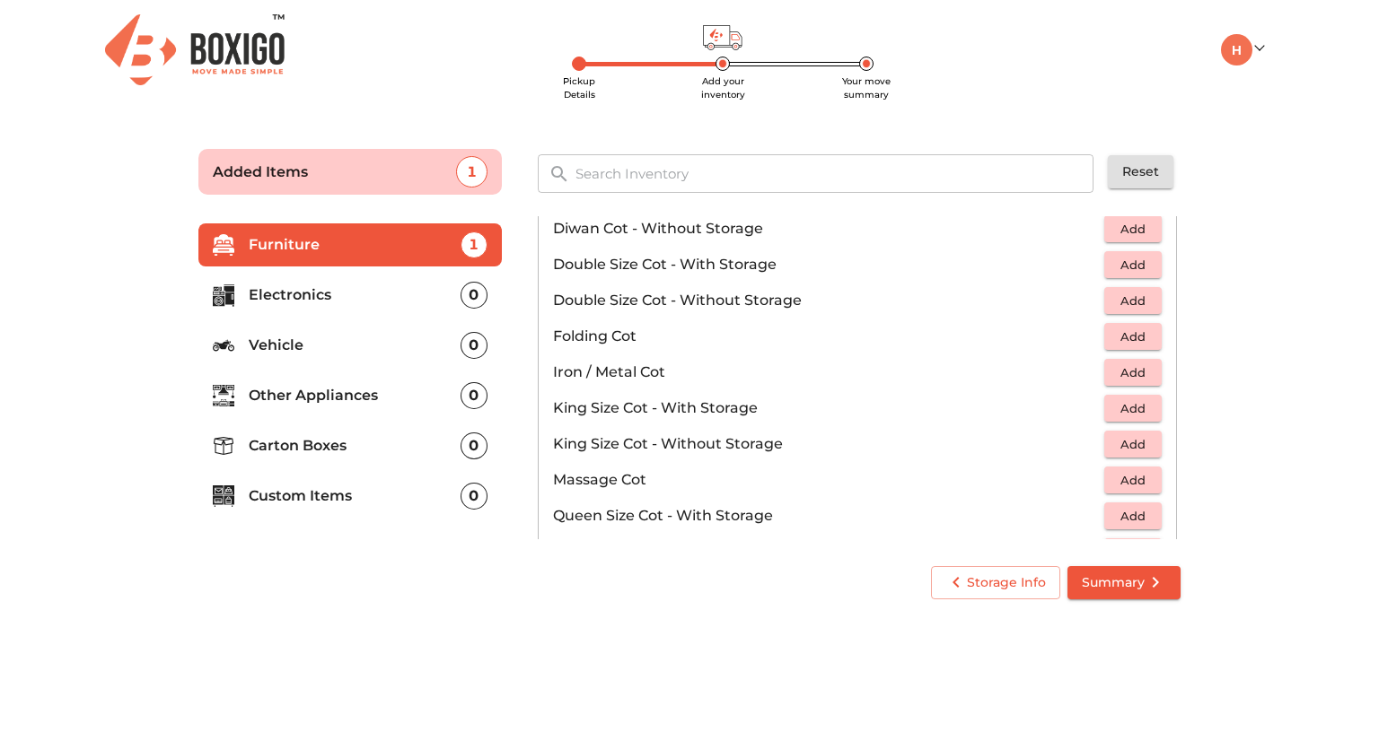
scroll to position [316, 0]
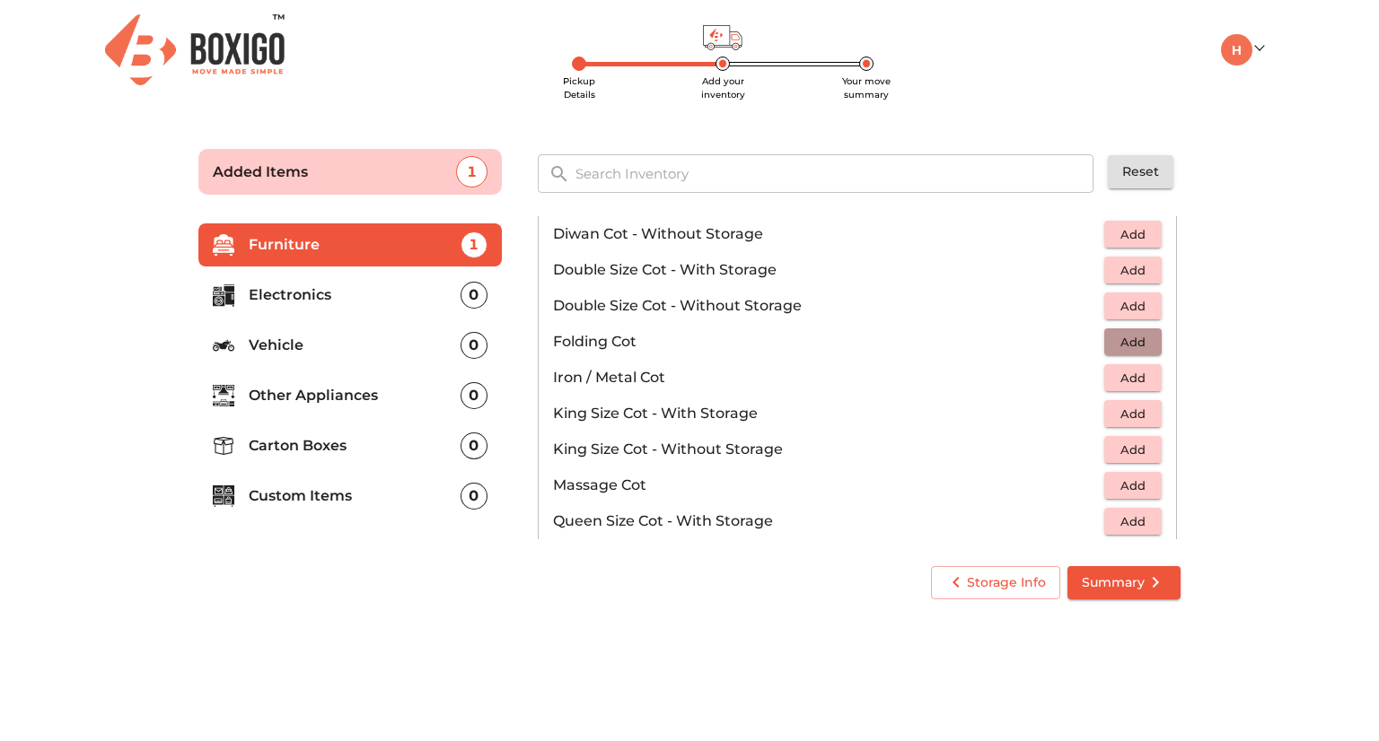
click at [1116, 337] on span "Add" at bounding box center [1132, 342] width 39 height 21
click at [1116, 337] on div "1" at bounding box center [1121, 341] width 82 height 27
click at [1082, 335] on icon "button" at bounding box center [1093, 342] width 22 height 22
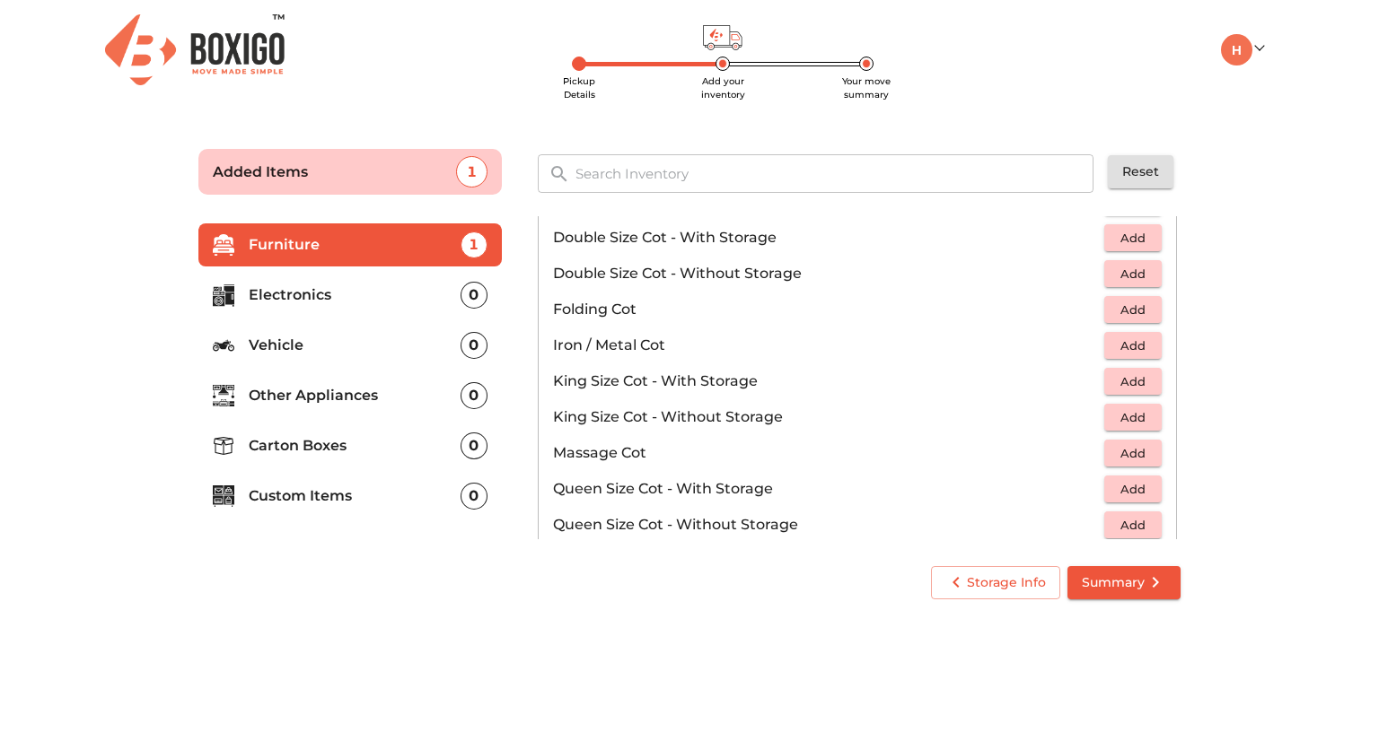
scroll to position [350, 0]
click at [1116, 373] on span "Add" at bounding box center [1132, 380] width 39 height 21
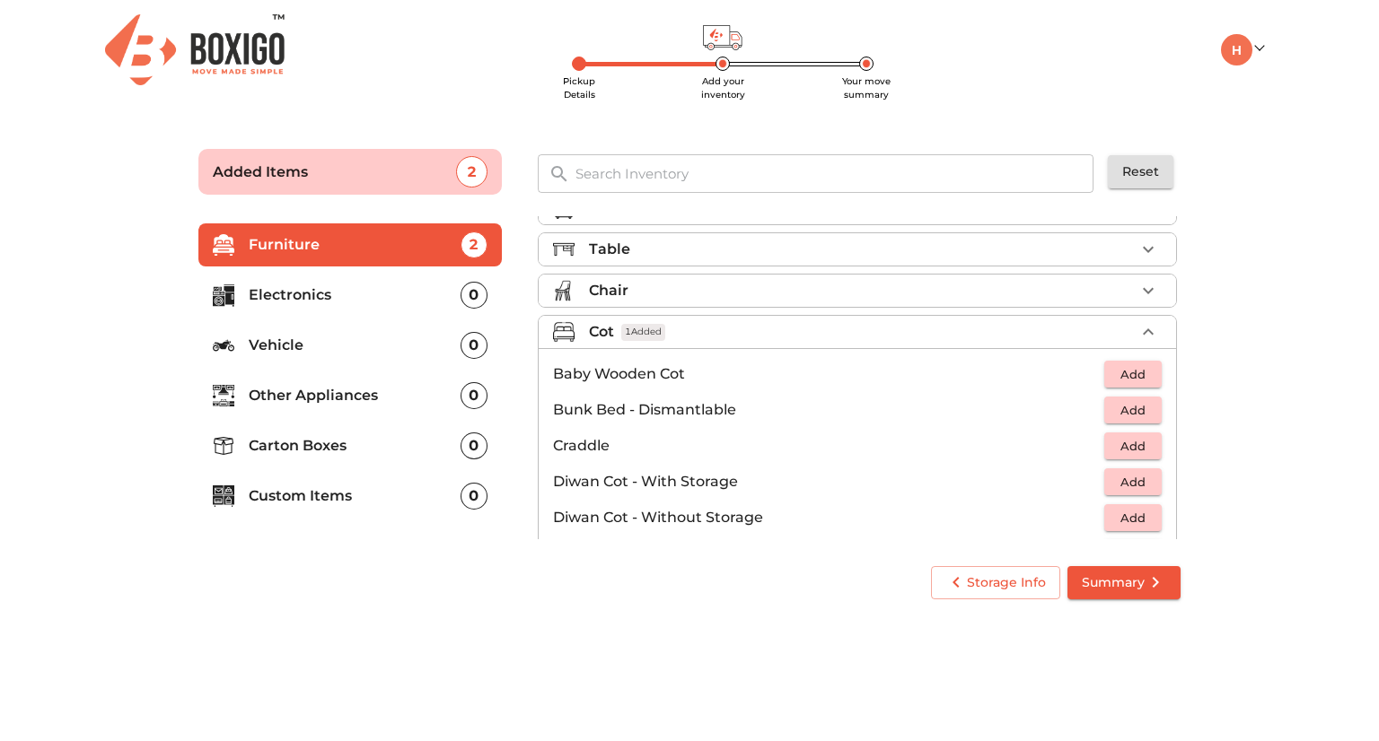
scroll to position [0, 0]
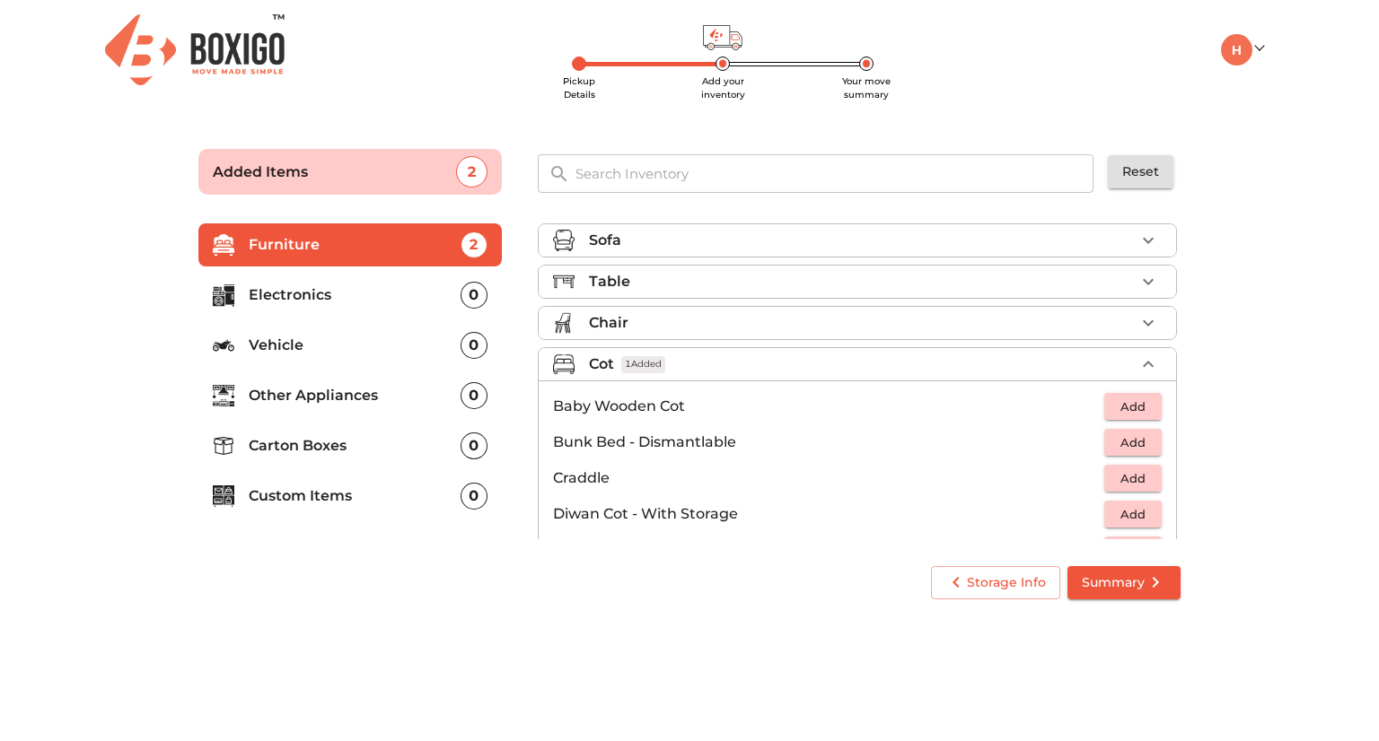
click at [801, 278] on div "Table" at bounding box center [862, 282] width 546 height 22
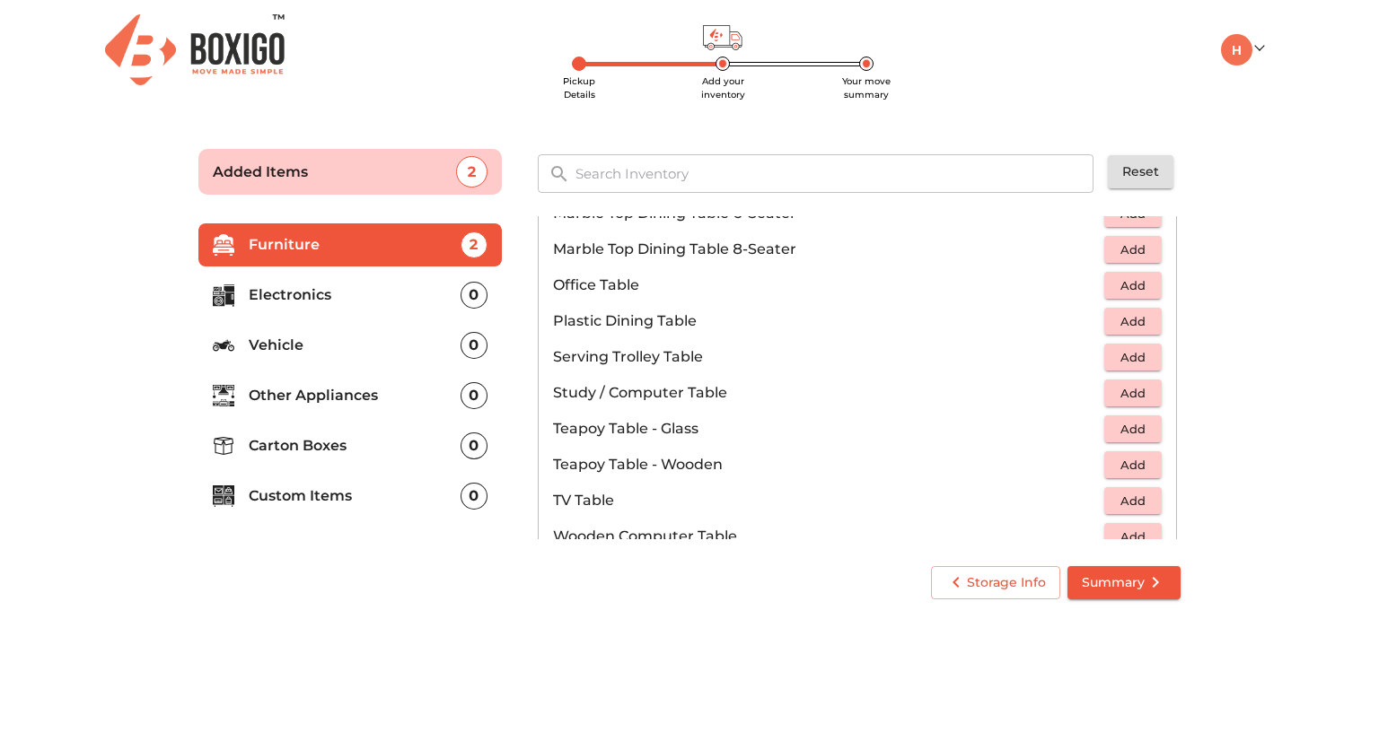
scroll to position [897, 0]
click at [1114, 288] on span "Add" at bounding box center [1132, 288] width 39 height 21
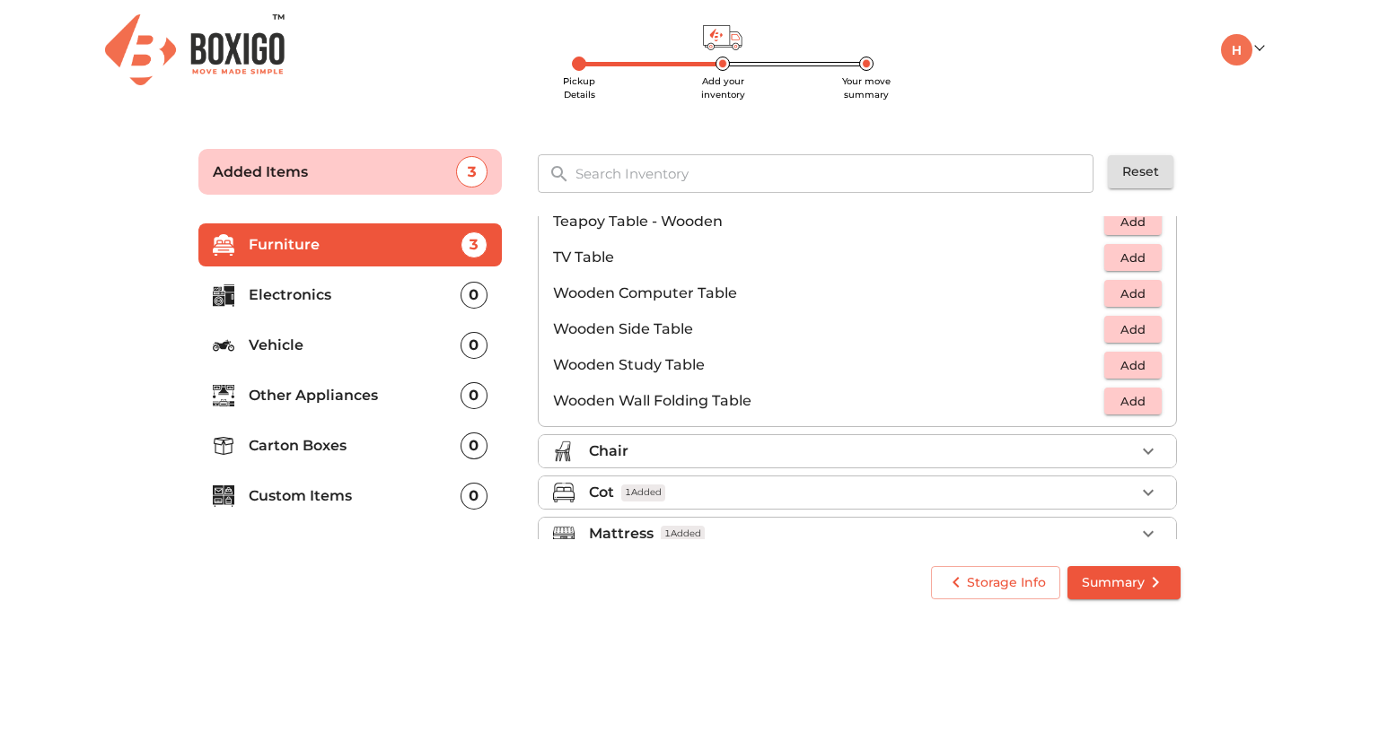
scroll to position [1249, 0]
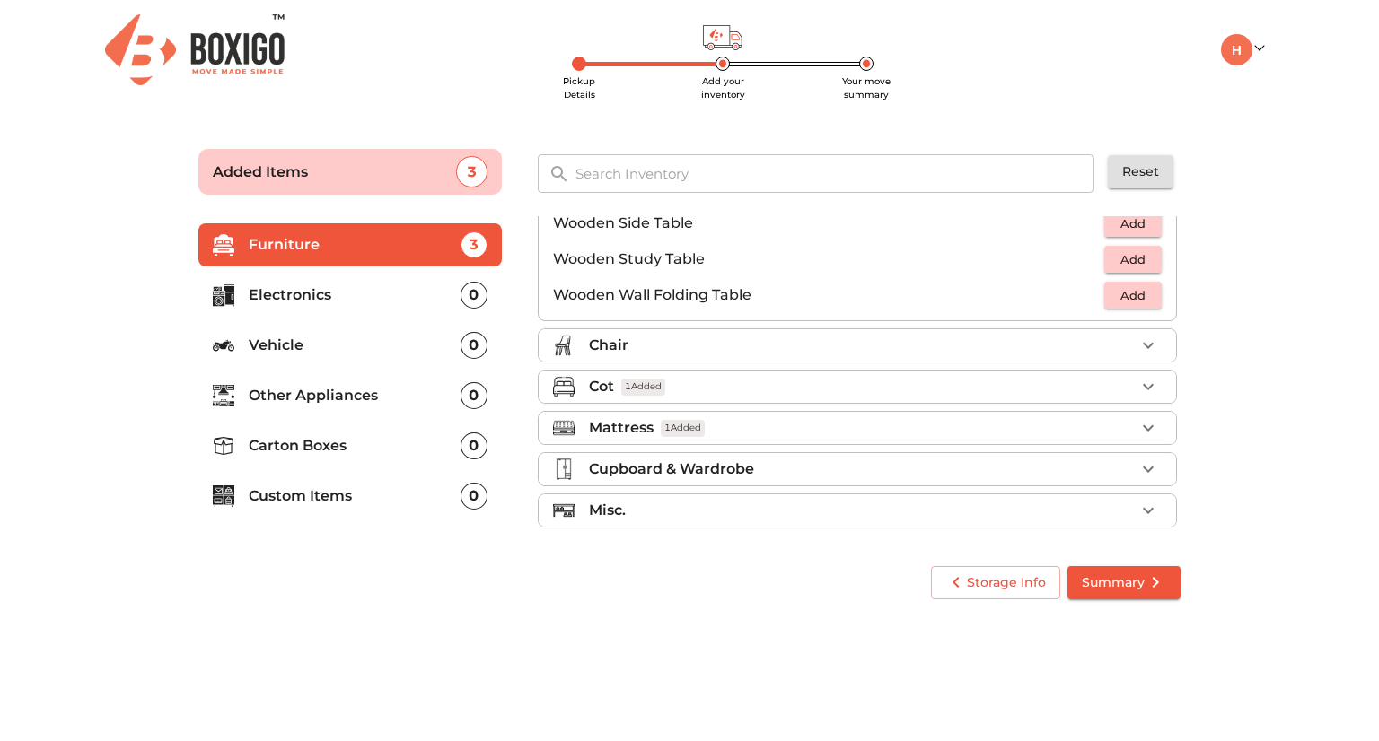
click at [851, 505] on div "Misc." at bounding box center [862, 511] width 546 height 22
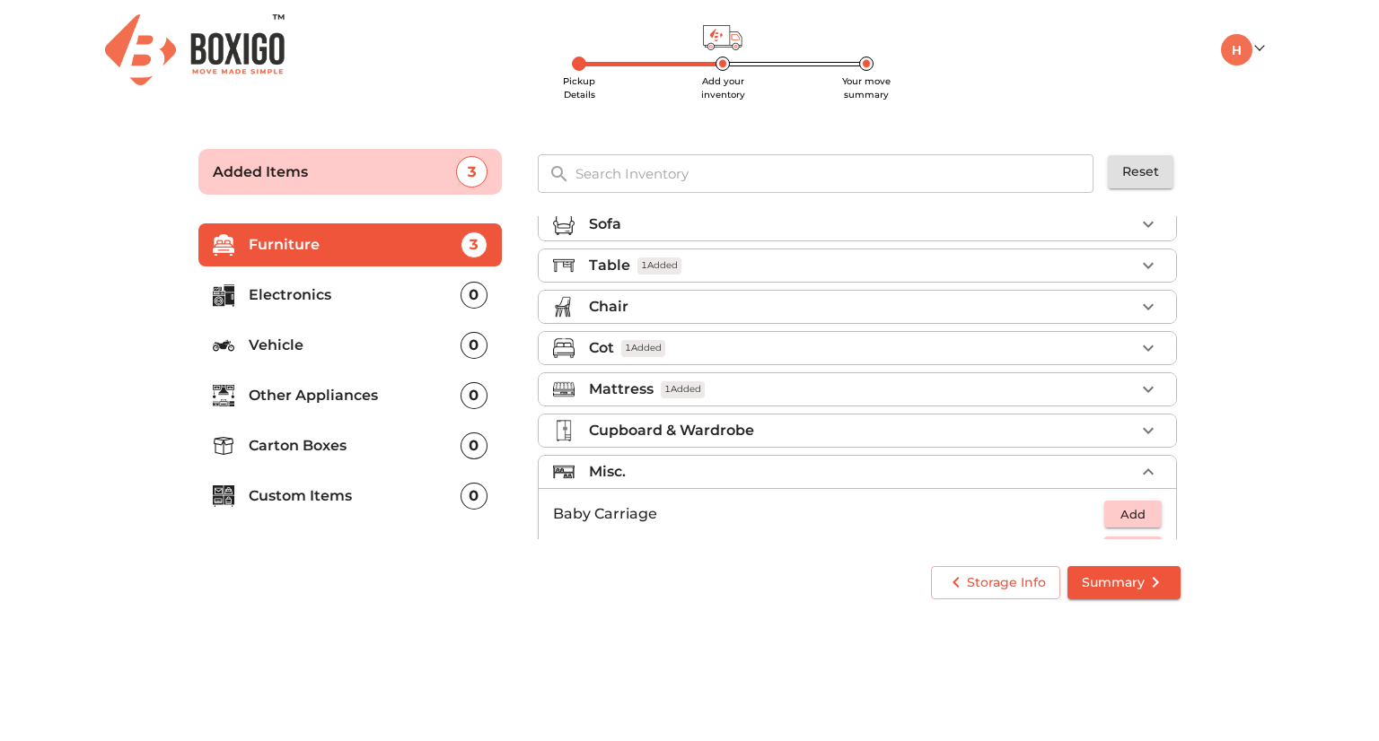
scroll to position [14, 0]
click at [326, 294] on p "Electronics" at bounding box center [355, 296] width 212 height 22
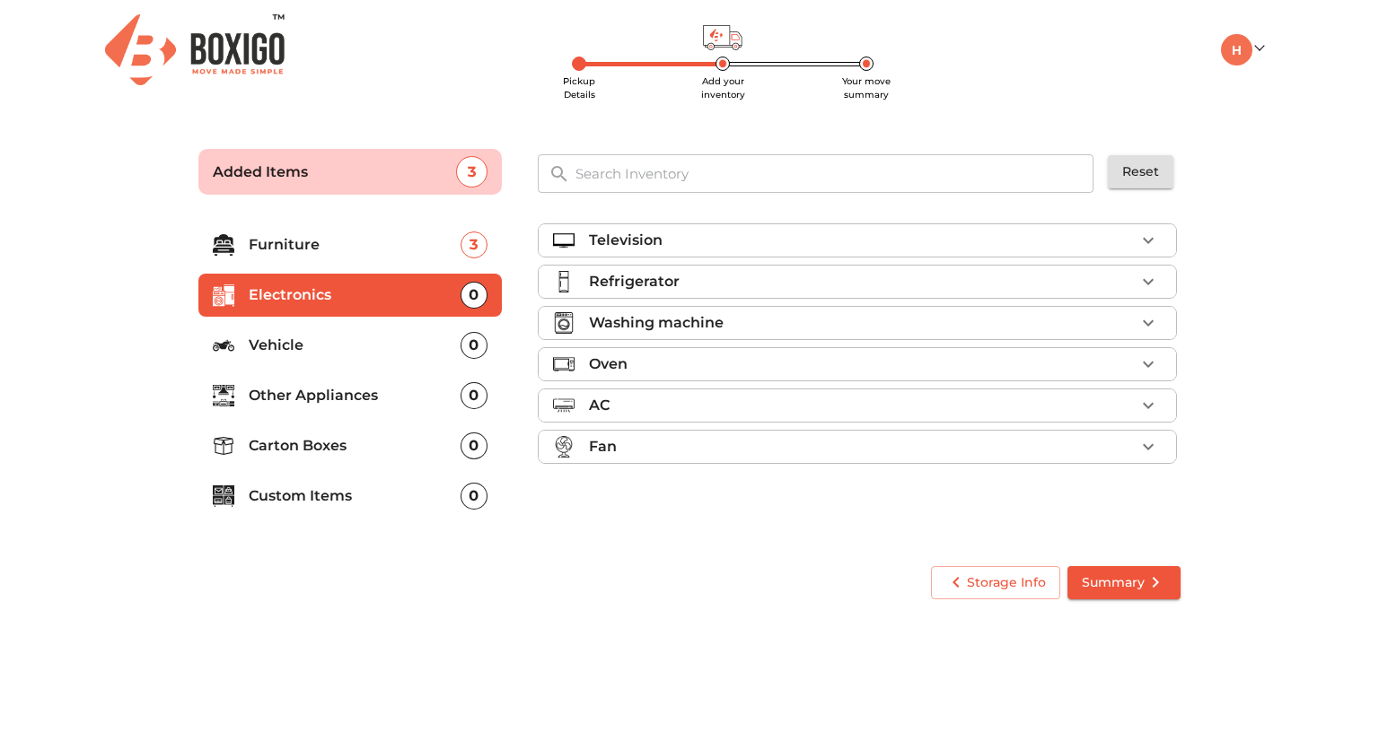
click at [808, 277] on div "Refrigerator" at bounding box center [862, 282] width 546 height 22
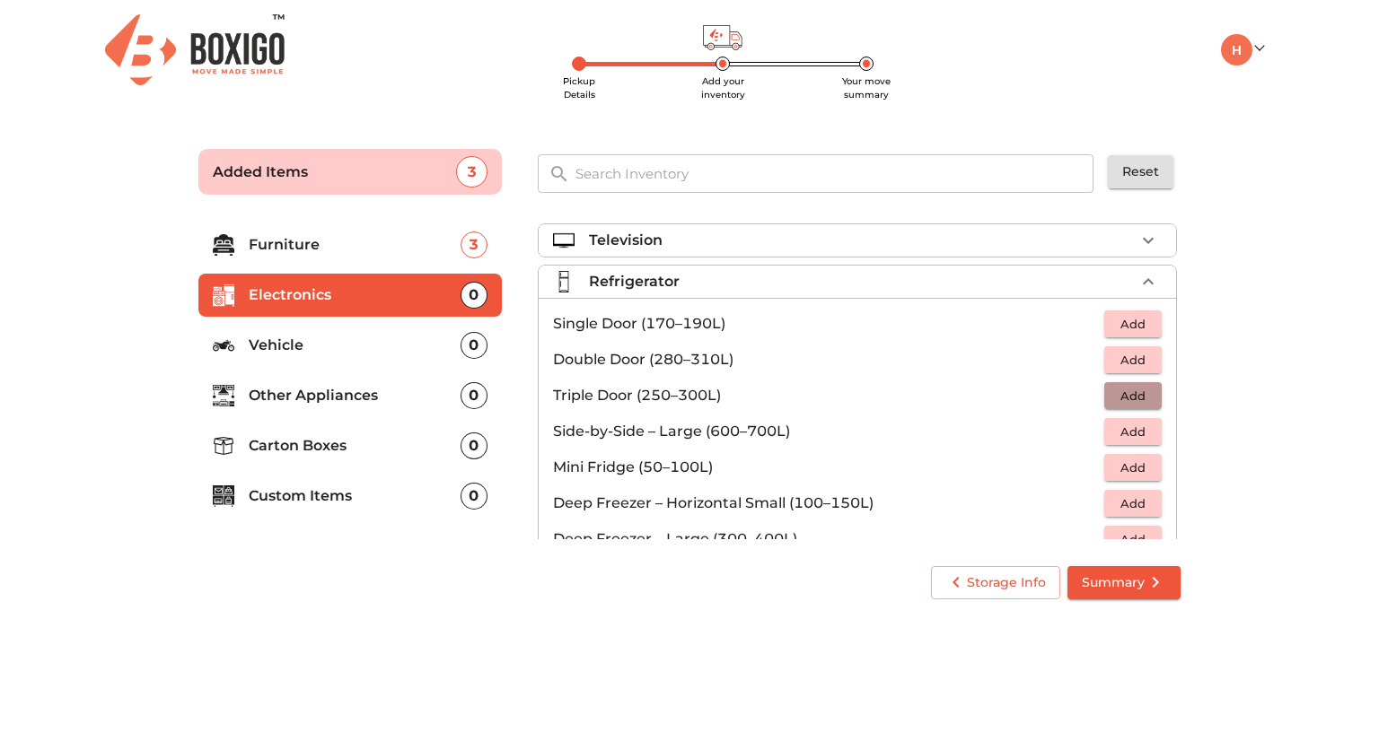
click at [1124, 388] on span "Add" at bounding box center [1132, 396] width 39 height 21
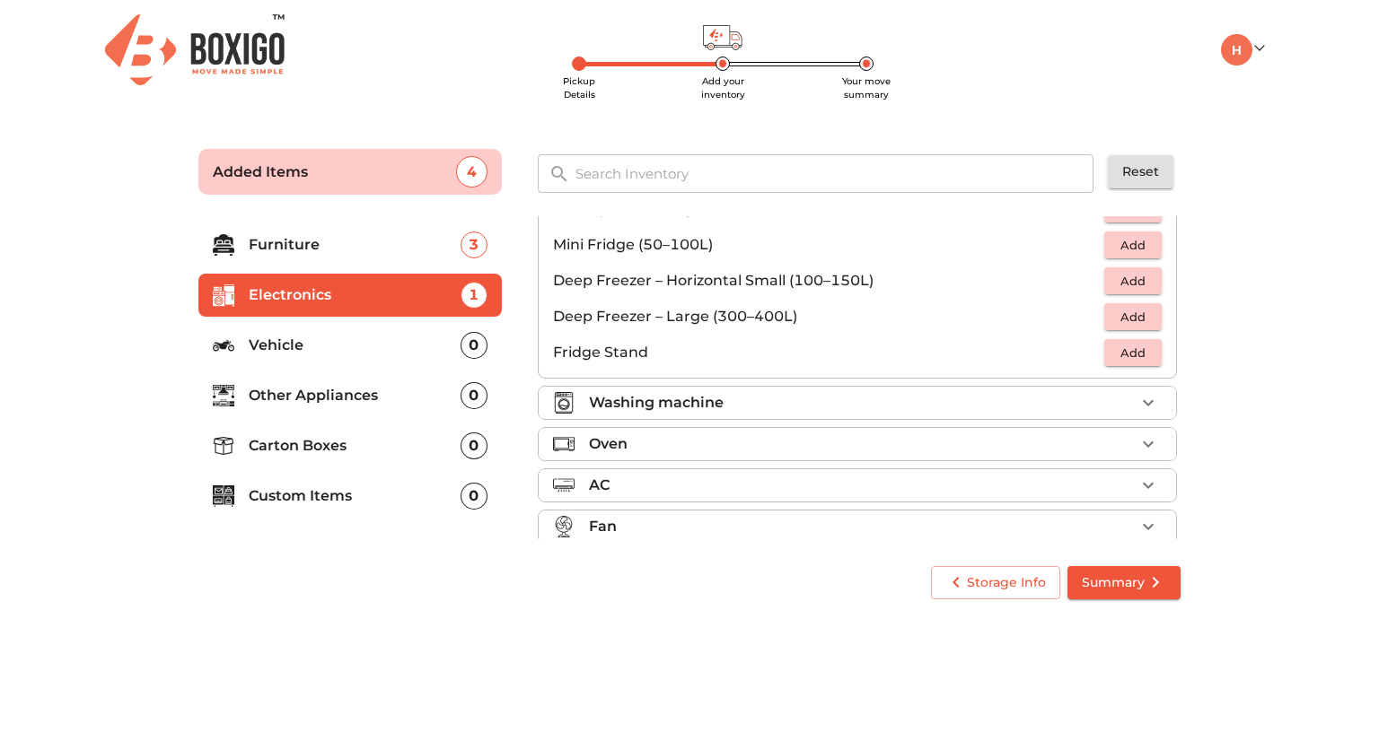
scroll to position [239, 0]
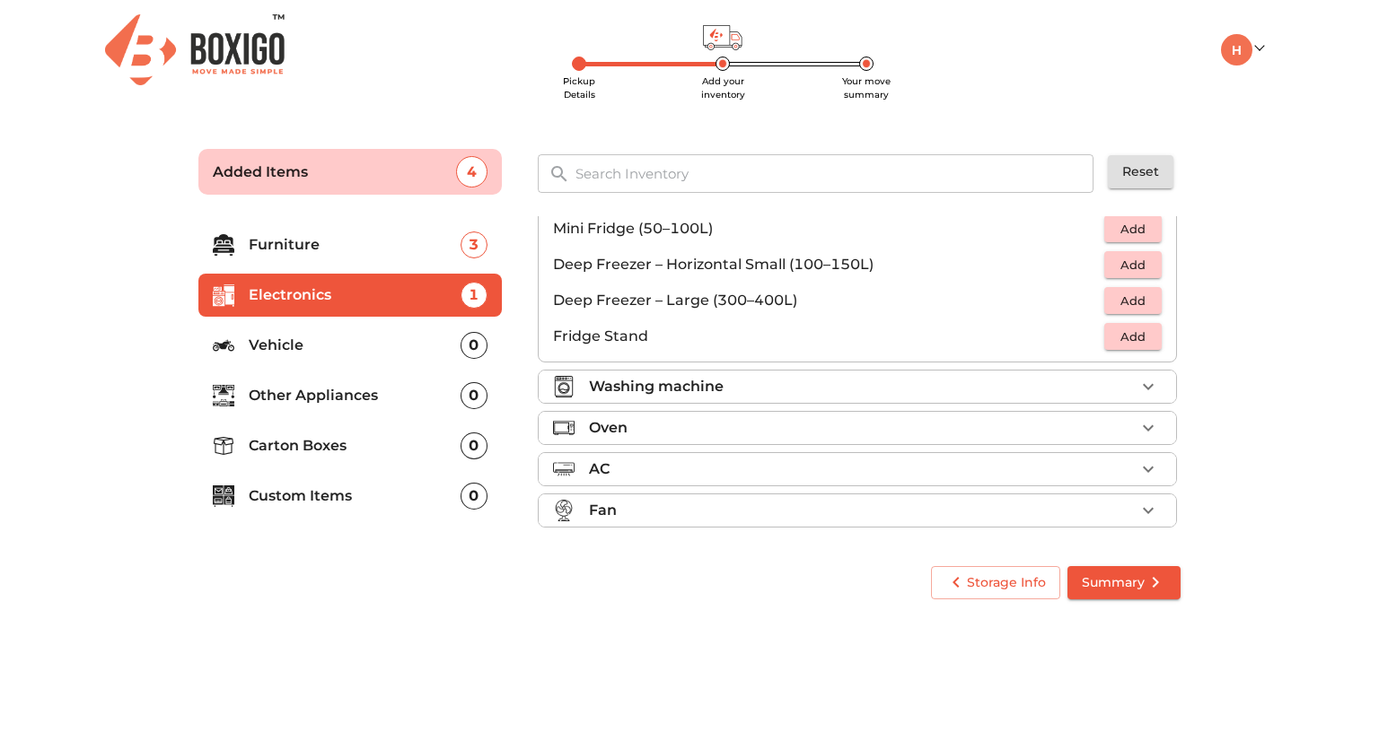
click at [331, 390] on p "Other Appliances" at bounding box center [355, 396] width 212 height 22
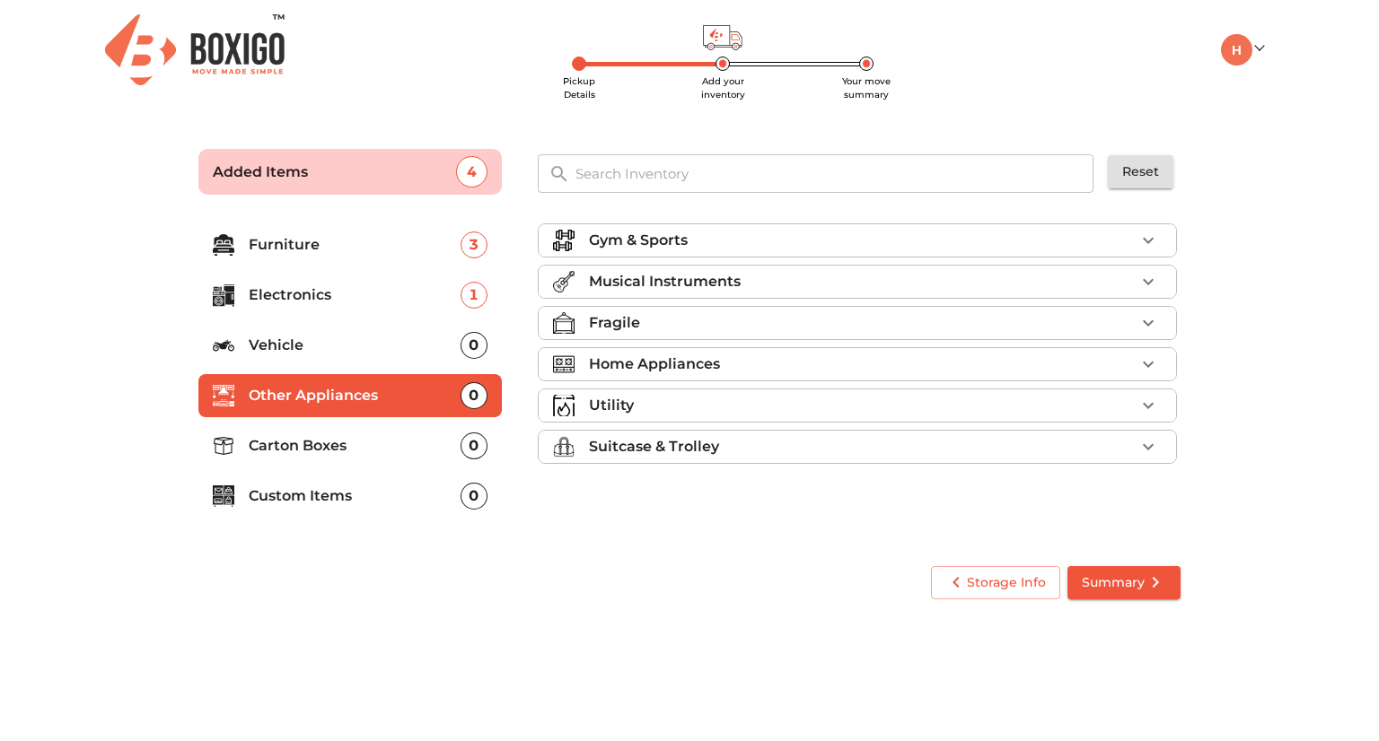
click at [730, 283] on p "Musical Instruments" at bounding box center [665, 282] width 152 height 22
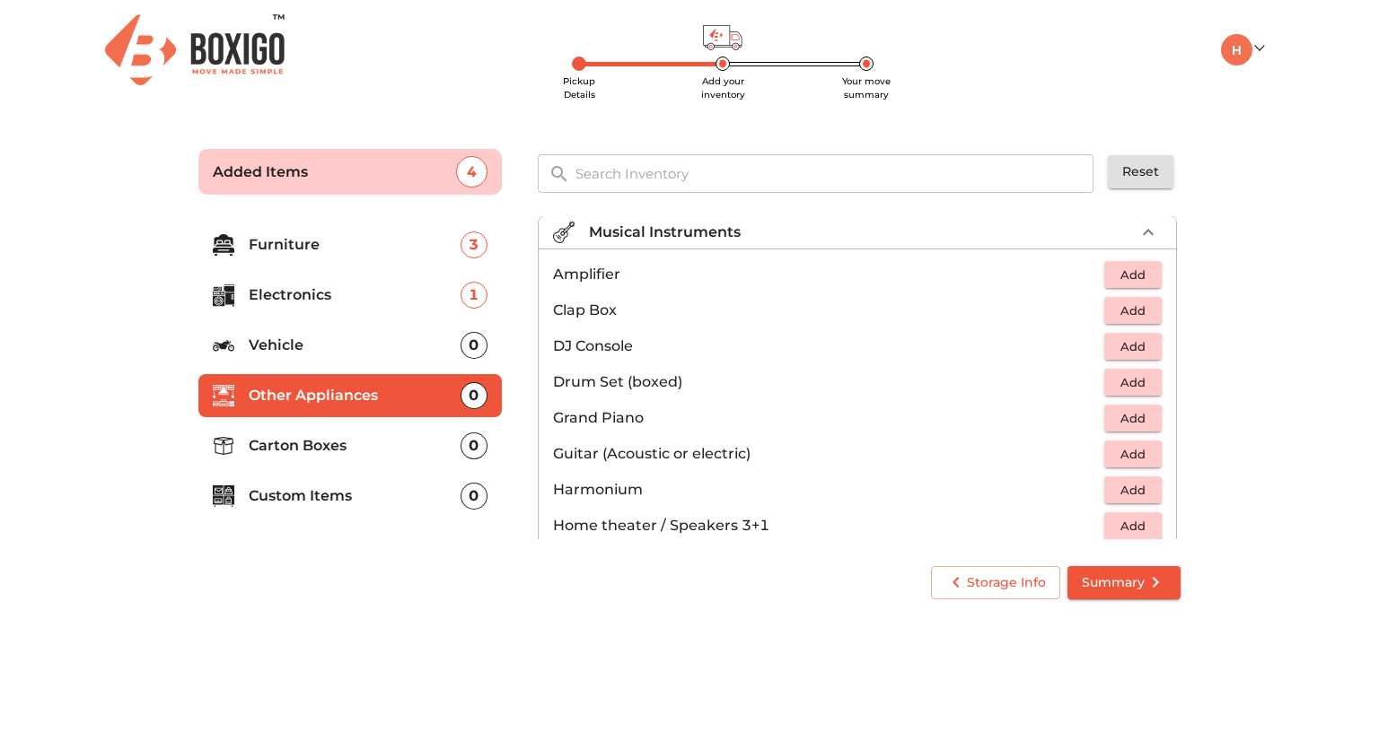
scroll to position [50, 0]
click at [1139, 443] on span "Add" at bounding box center [1132, 453] width 39 height 21
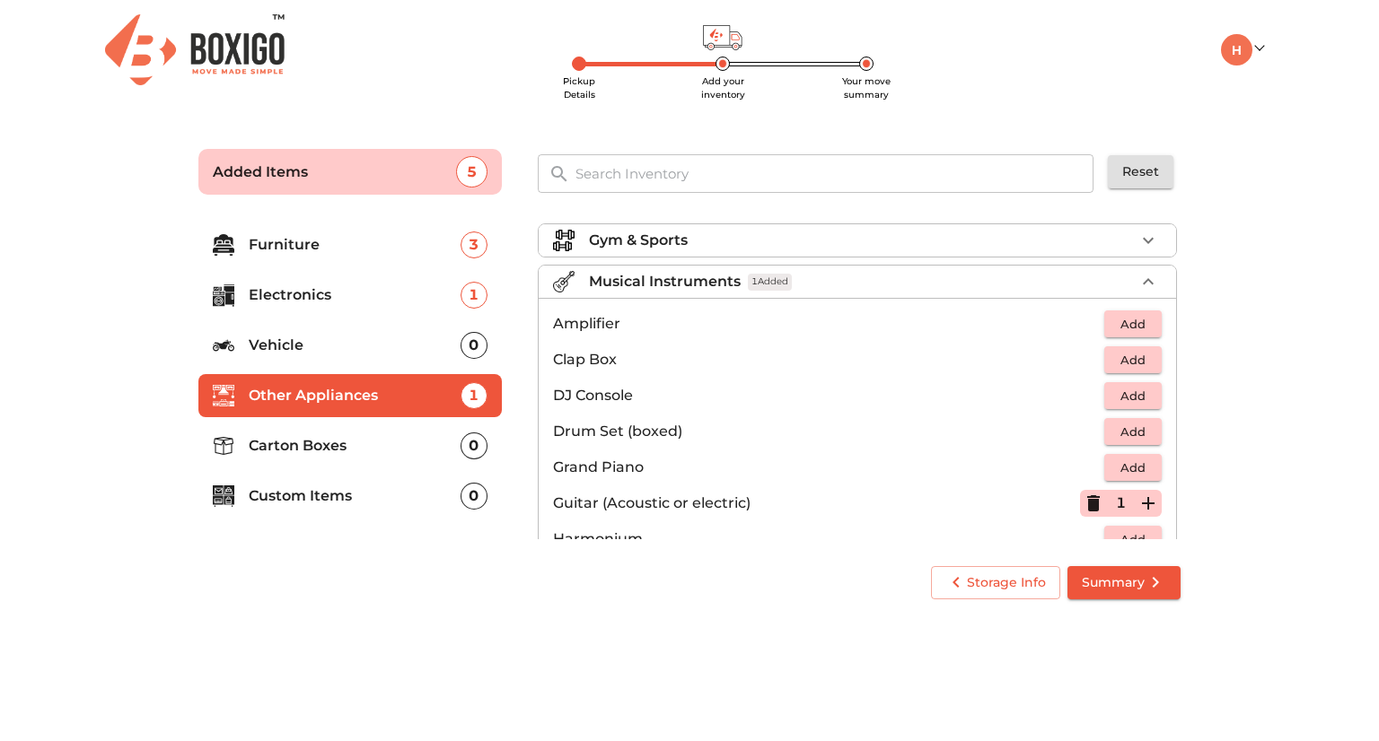
scroll to position [66, 0]
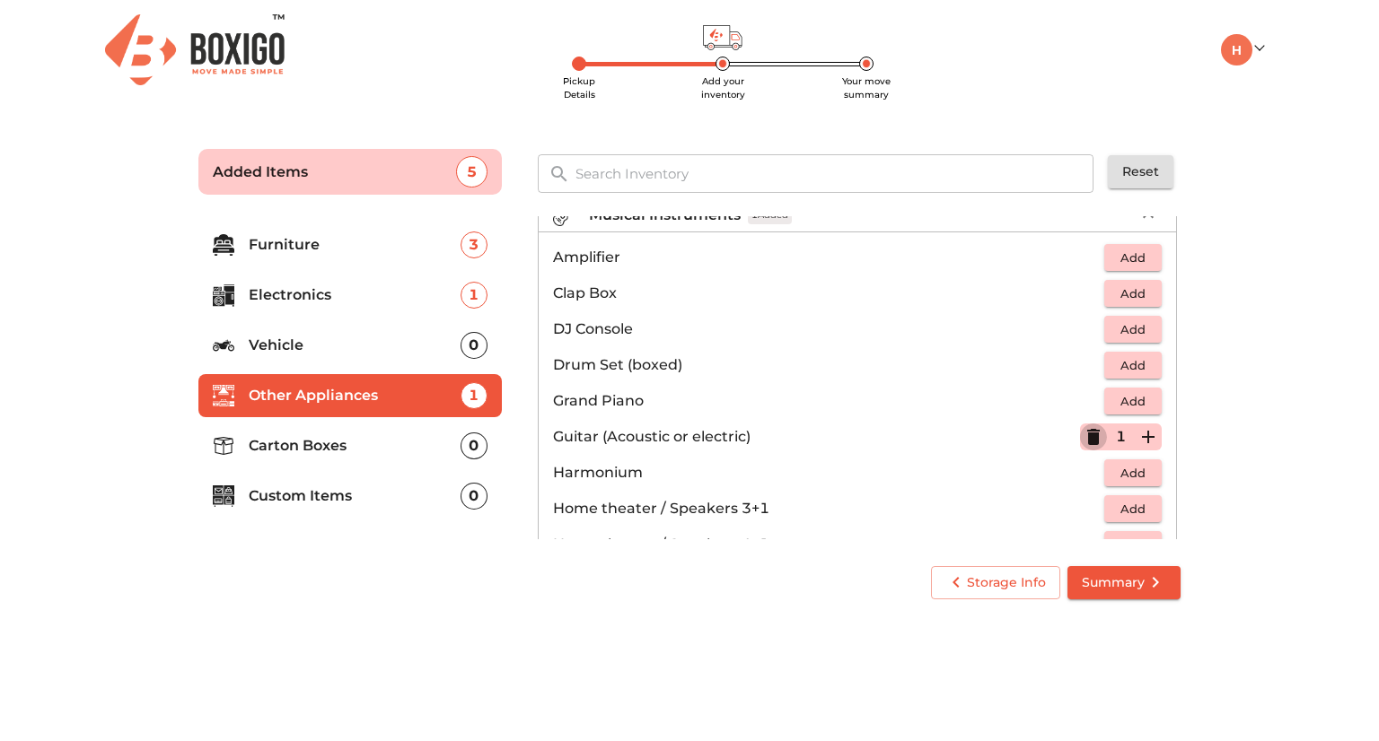
click at [1087, 442] on icon "button" at bounding box center [1093, 437] width 13 height 16
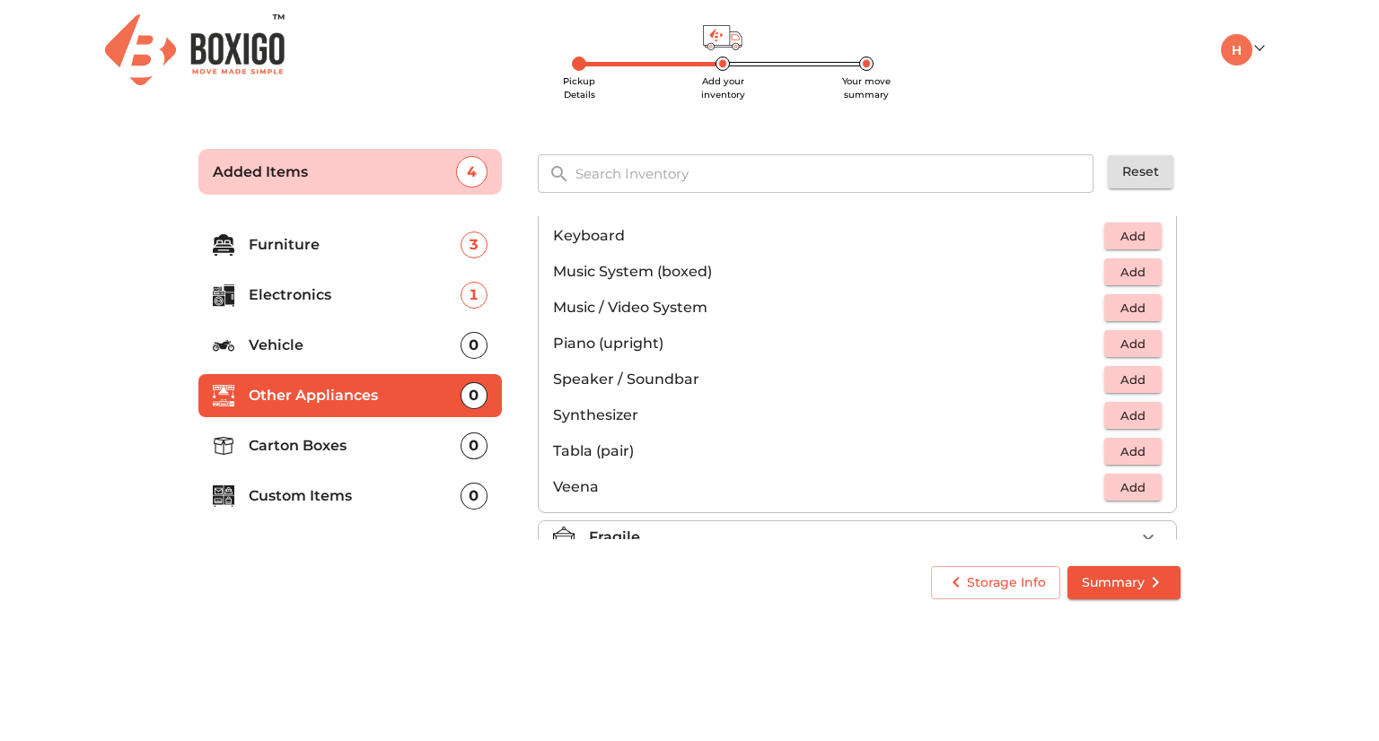
scroll to position [634, 0]
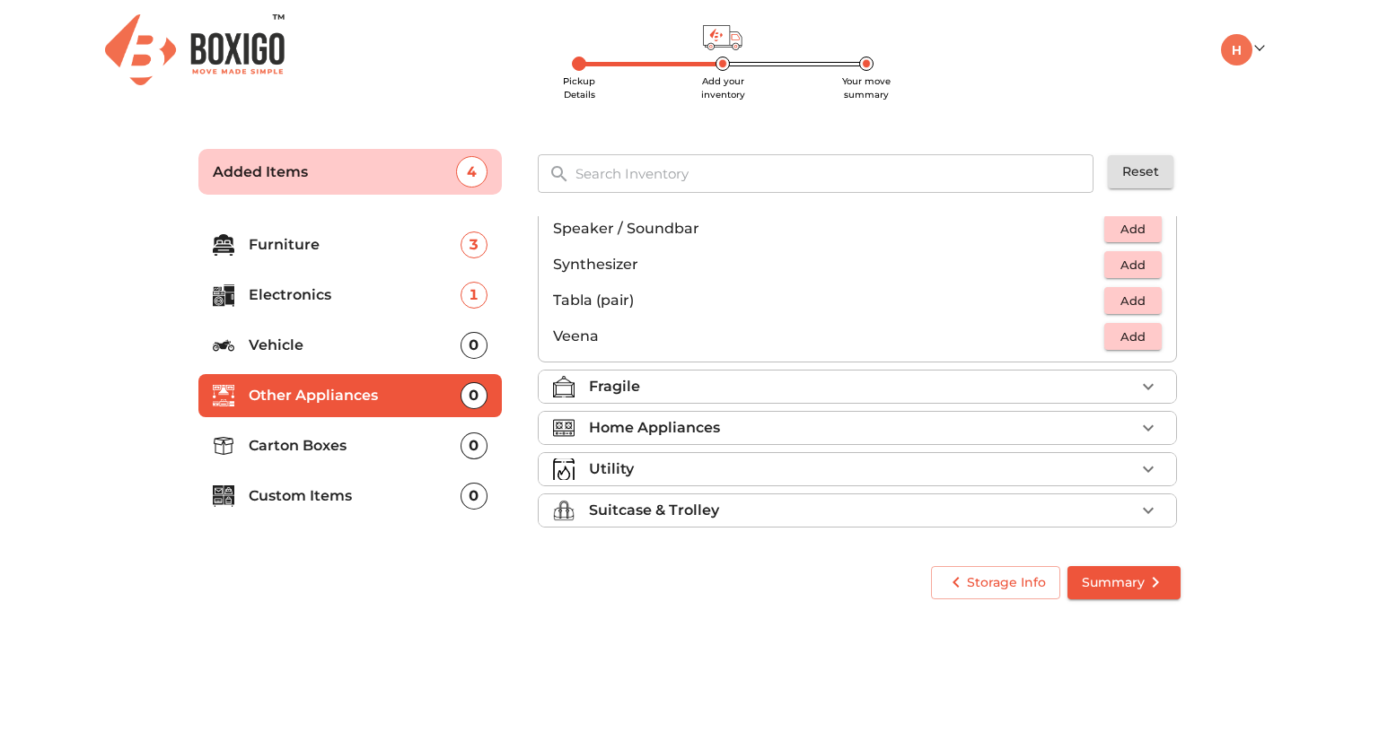
click at [792, 425] on div "Home Appliances" at bounding box center [862, 428] width 546 height 22
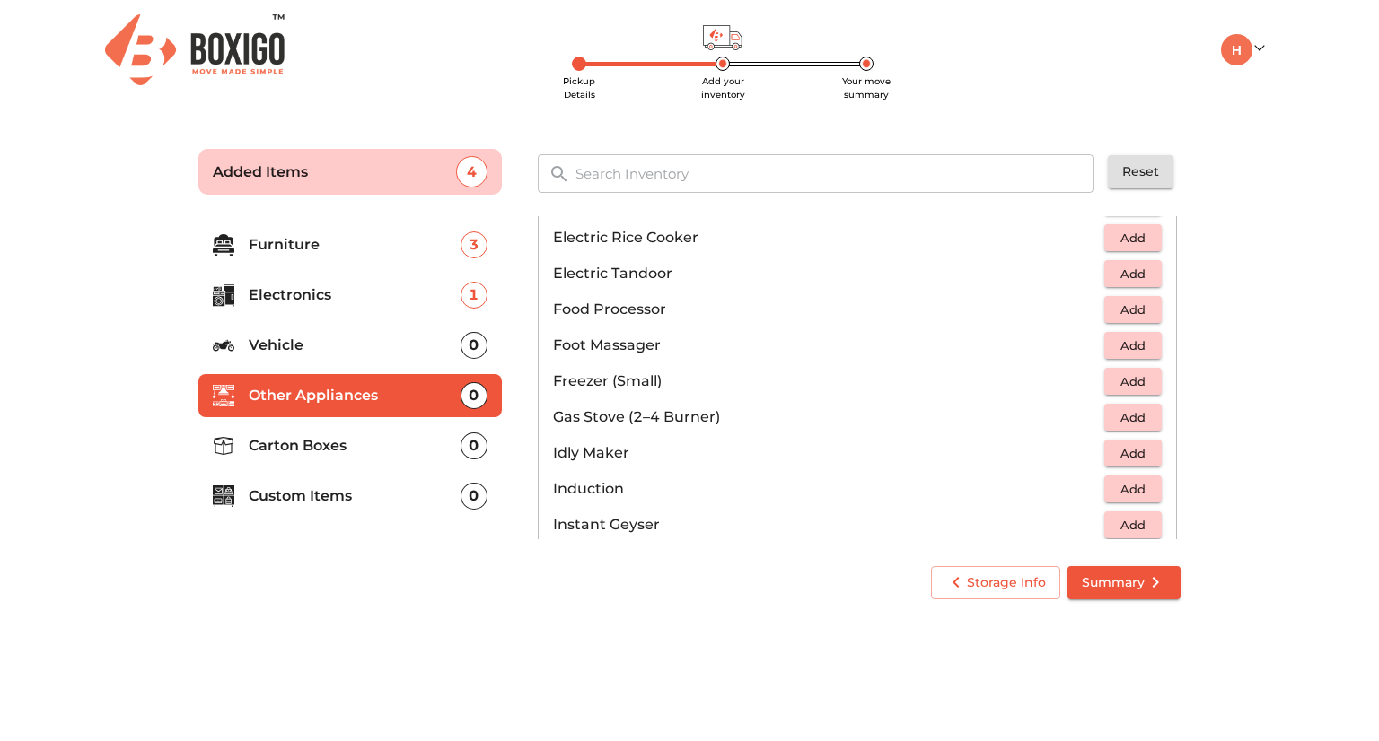
scroll to position [600, 0]
click at [1116, 413] on span "Add" at bounding box center [1132, 417] width 39 height 21
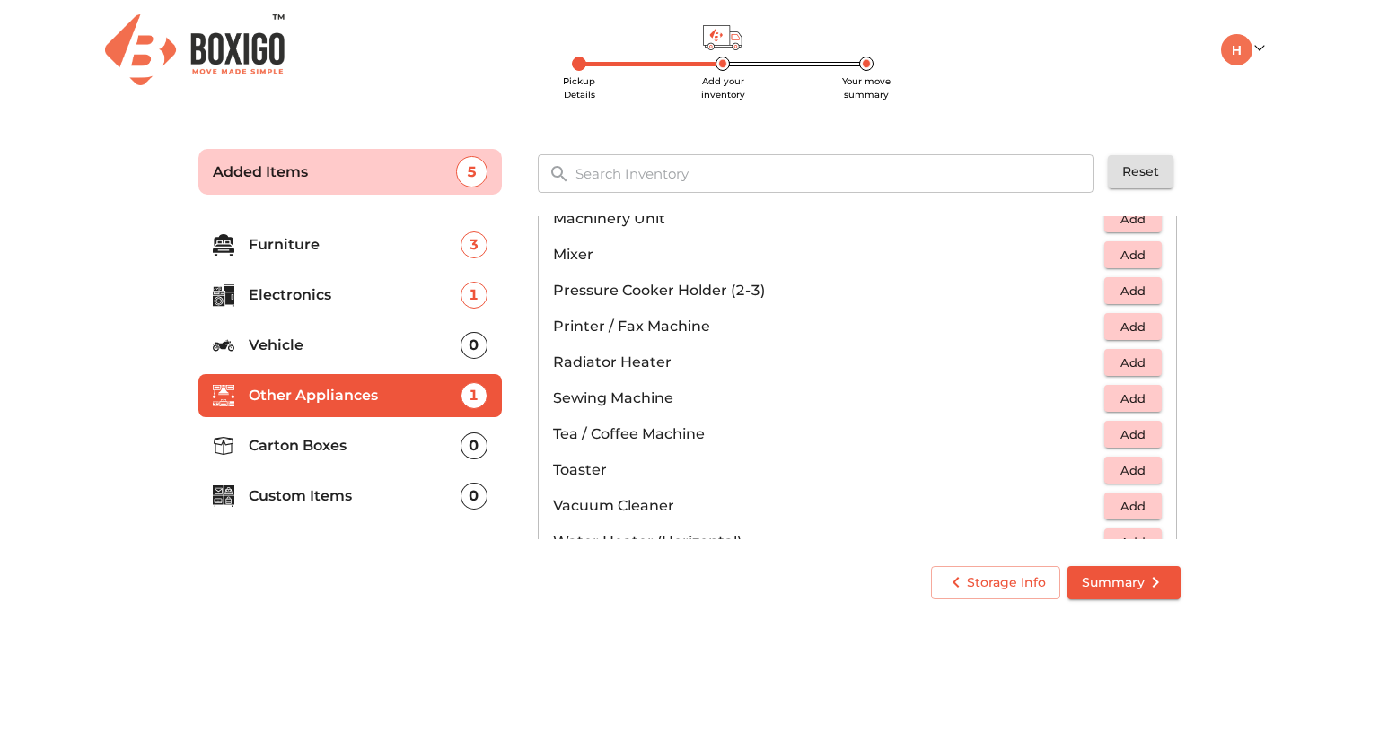
scroll to position [1244, 0]
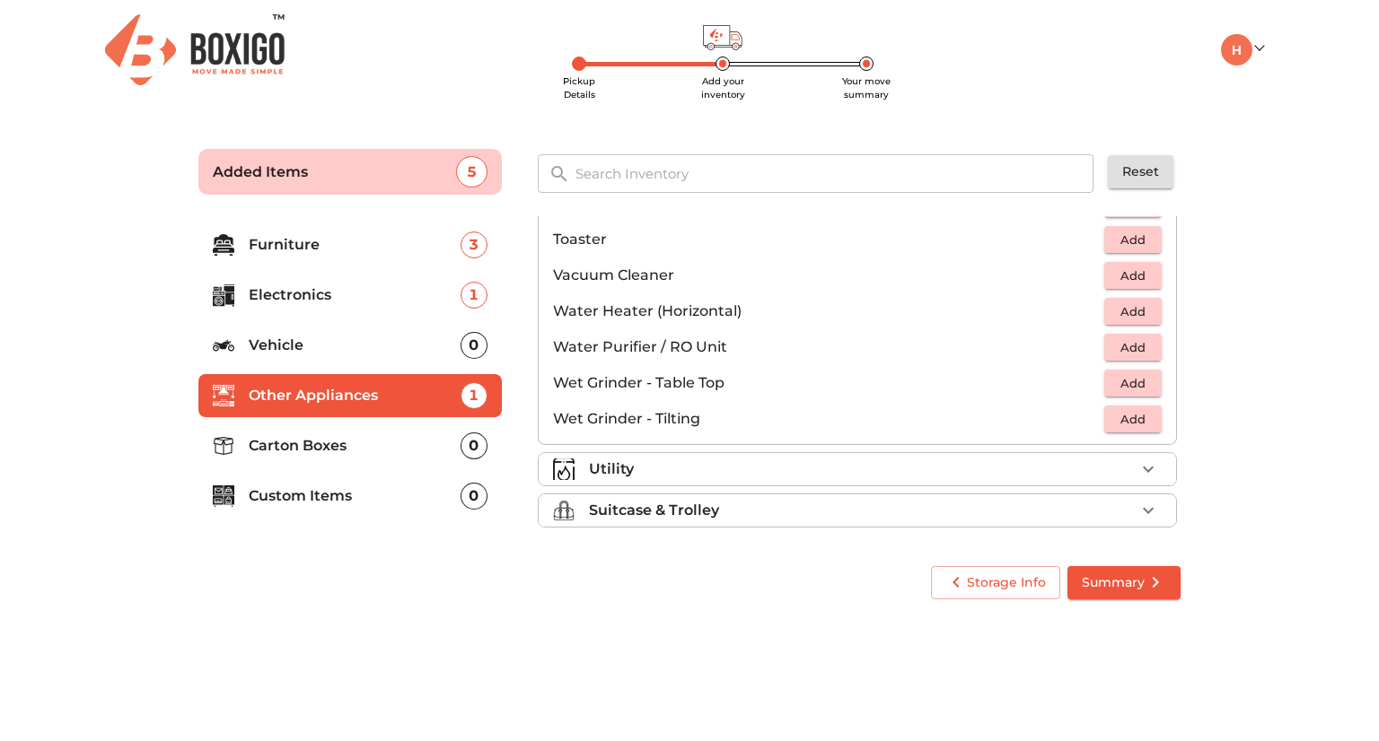
click at [754, 474] on div "Utility" at bounding box center [862, 470] width 546 height 22
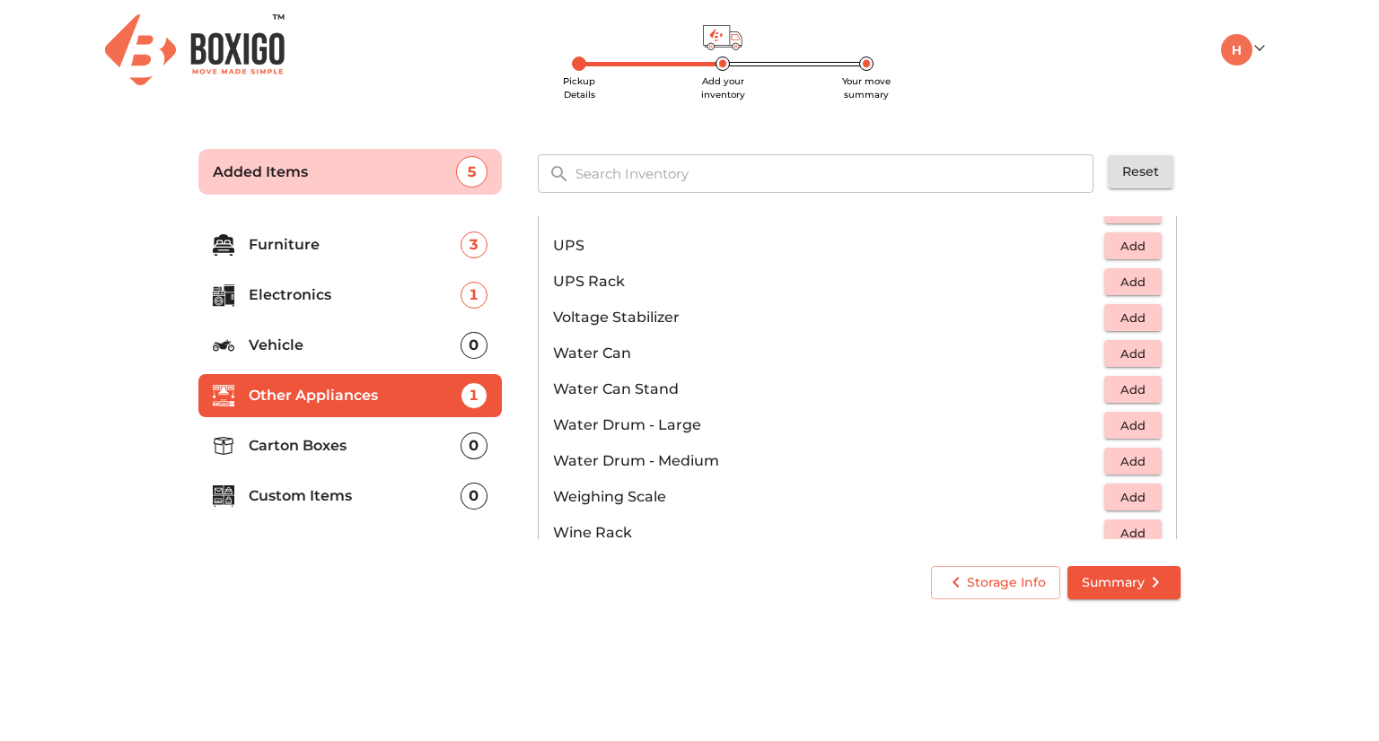
scroll to position [1352, 0]
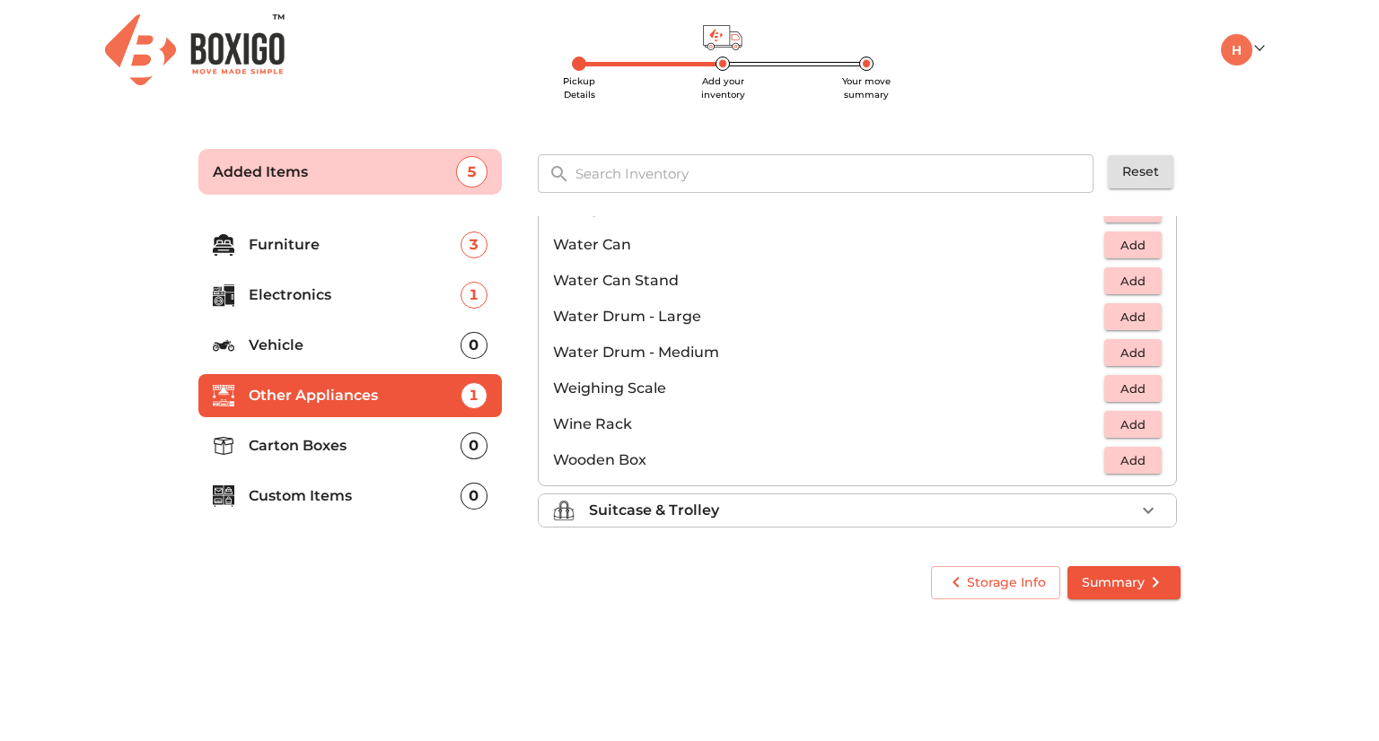
click at [743, 512] on div "Suitcase & Trolley" at bounding box center [862, 511] width 546 height 22
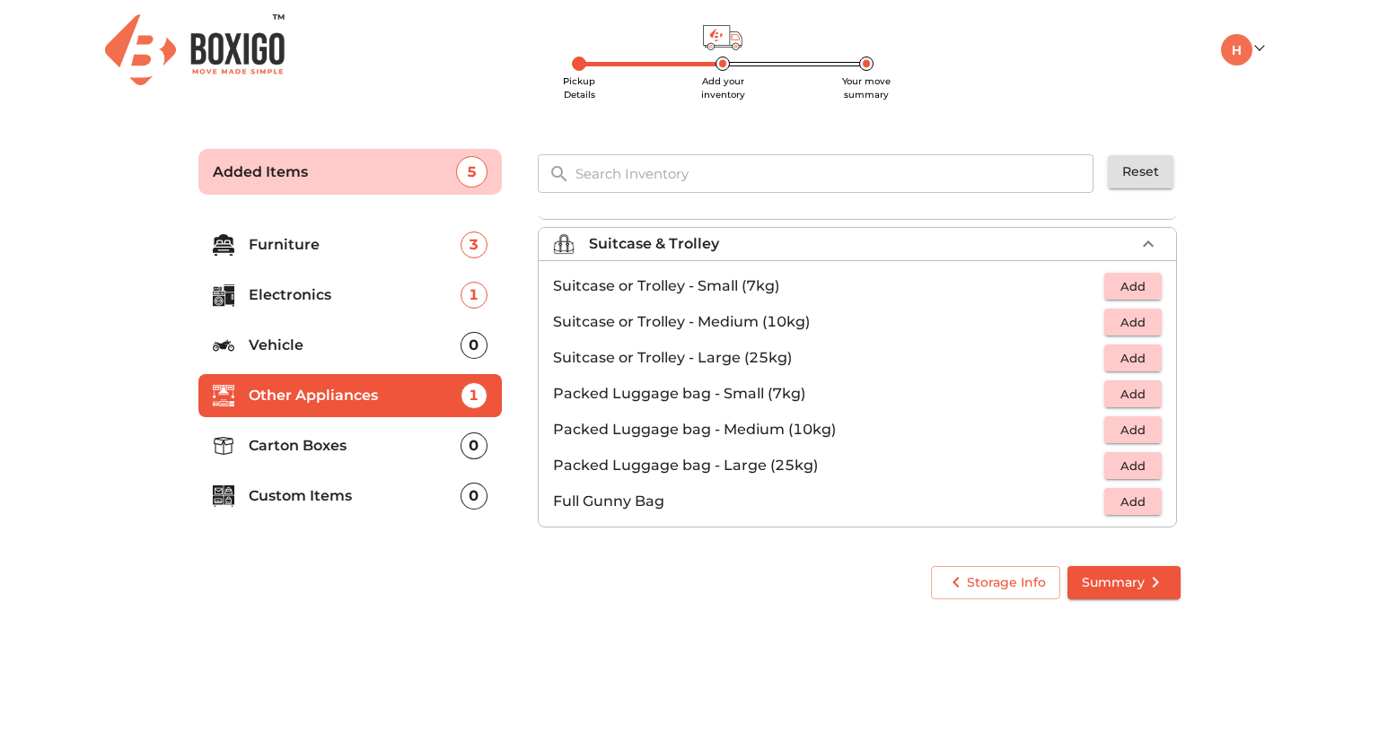
scroll to position [203, 0]
click at [413, 442] on p "Carton Boxes" at bounding box center [355, 446] width 212 height 22
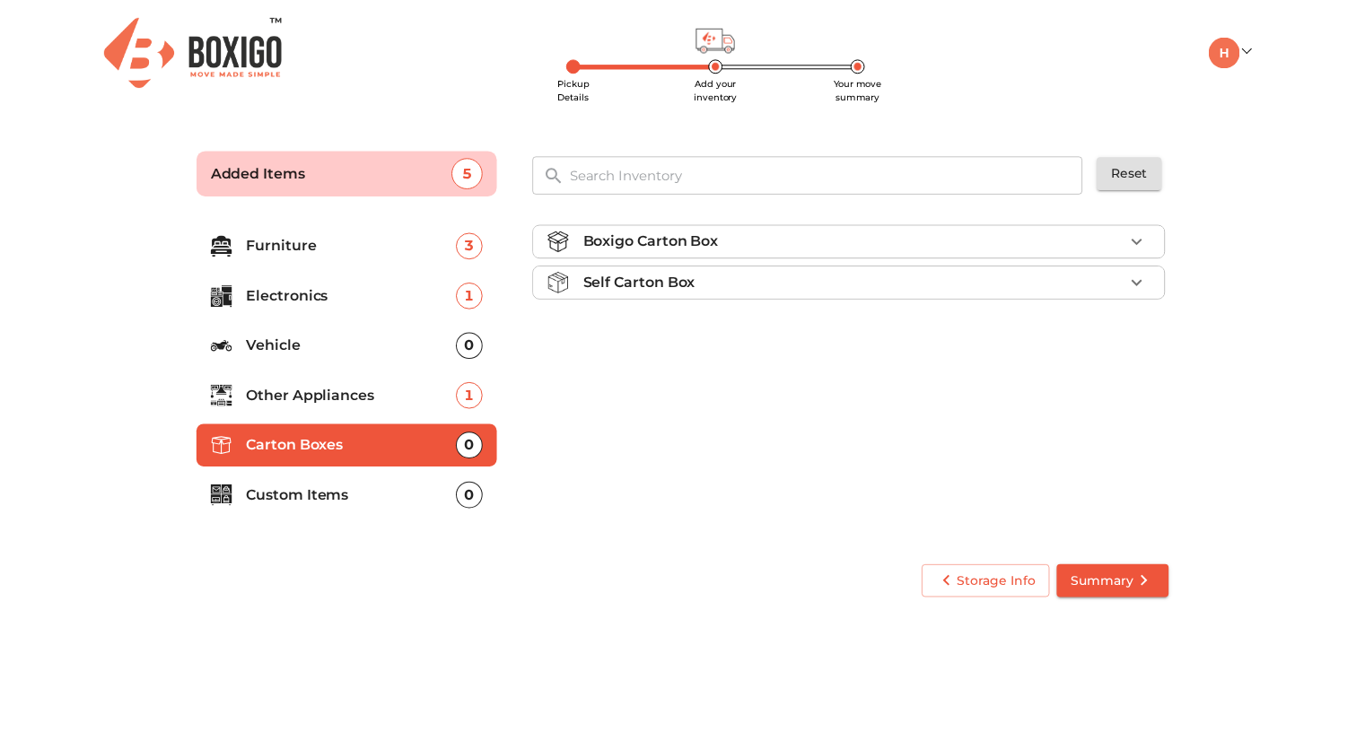
scroll to position [0, 0]
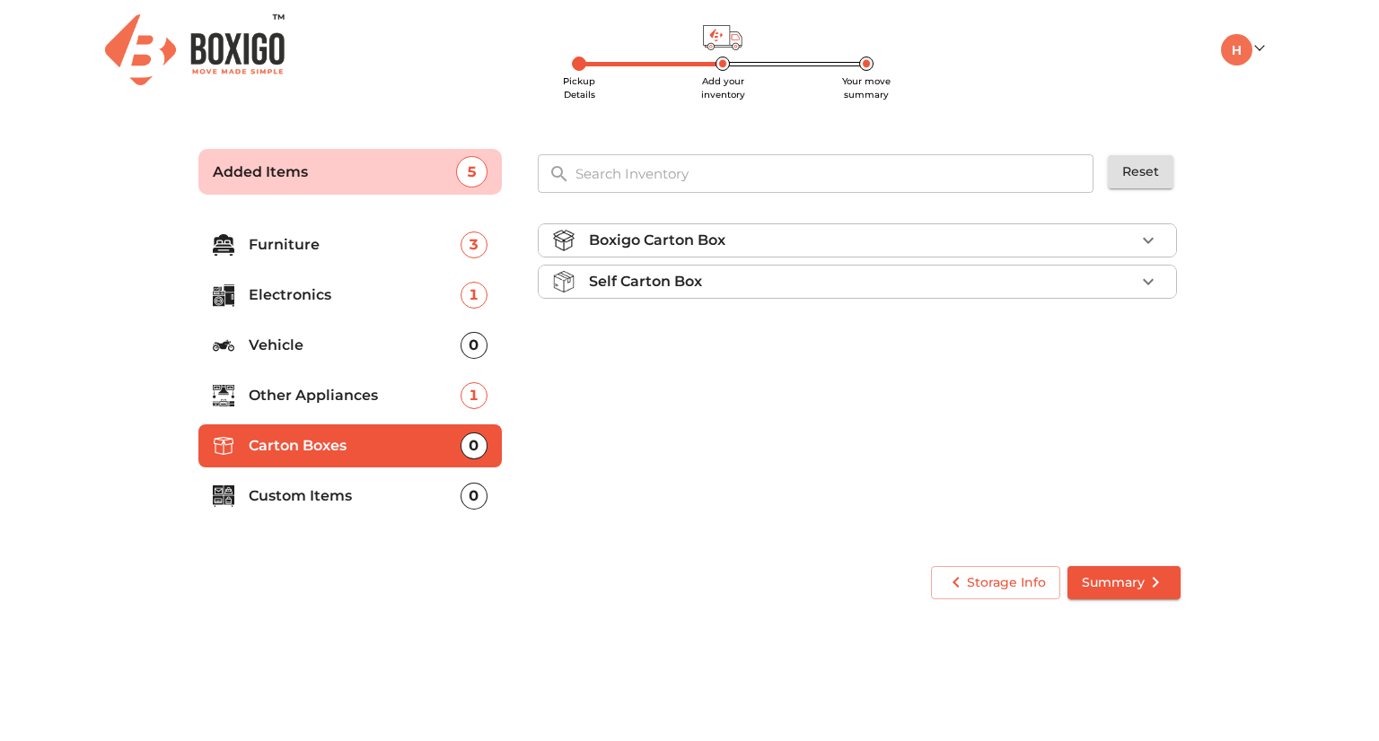
click at [982, 242] on div "Boxigo Carton Box" at bounding box center [862, 241] width 546 height 22
click at [960, 324] on div "Self Carton Box" at bounding box center [862, 333] width 546 height 22
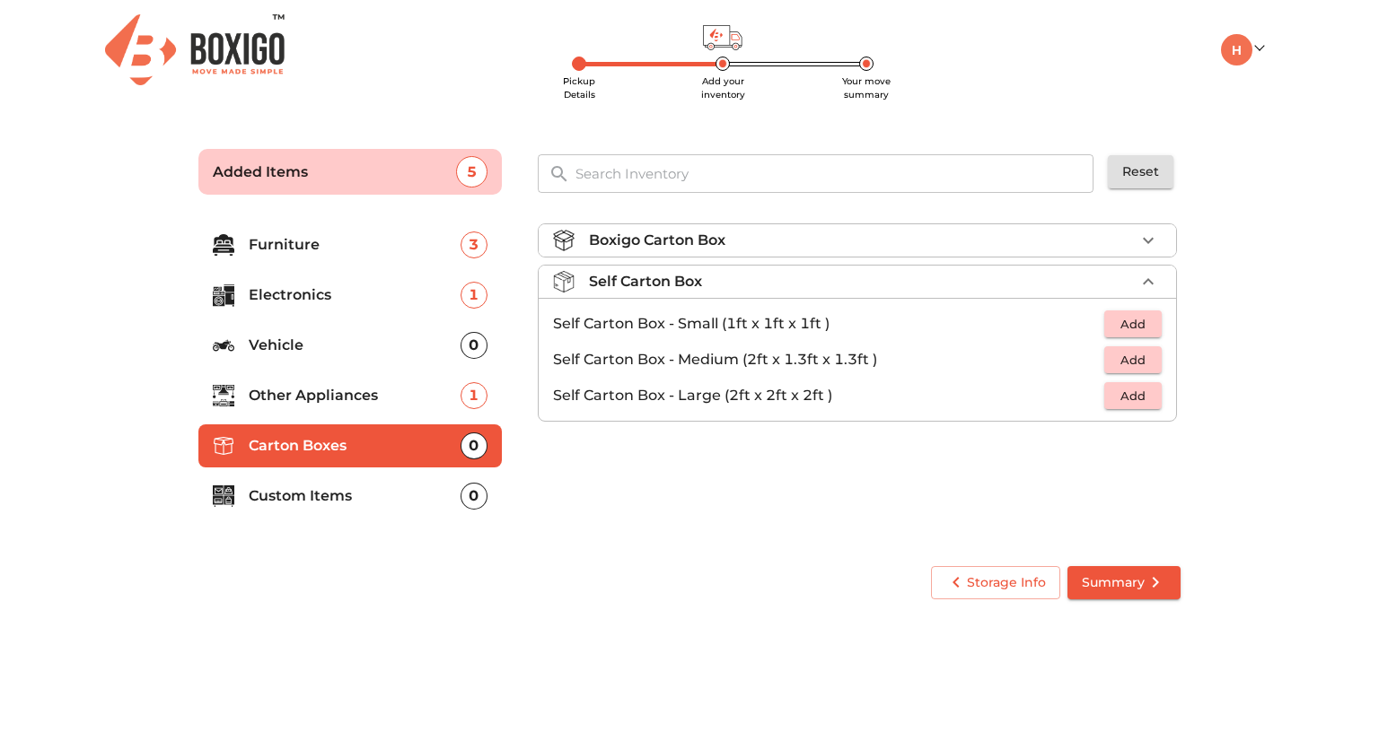
click at [992, 231] on div "Boxigo Carton Box" at bounding box center [862, 241] width 546 height 22
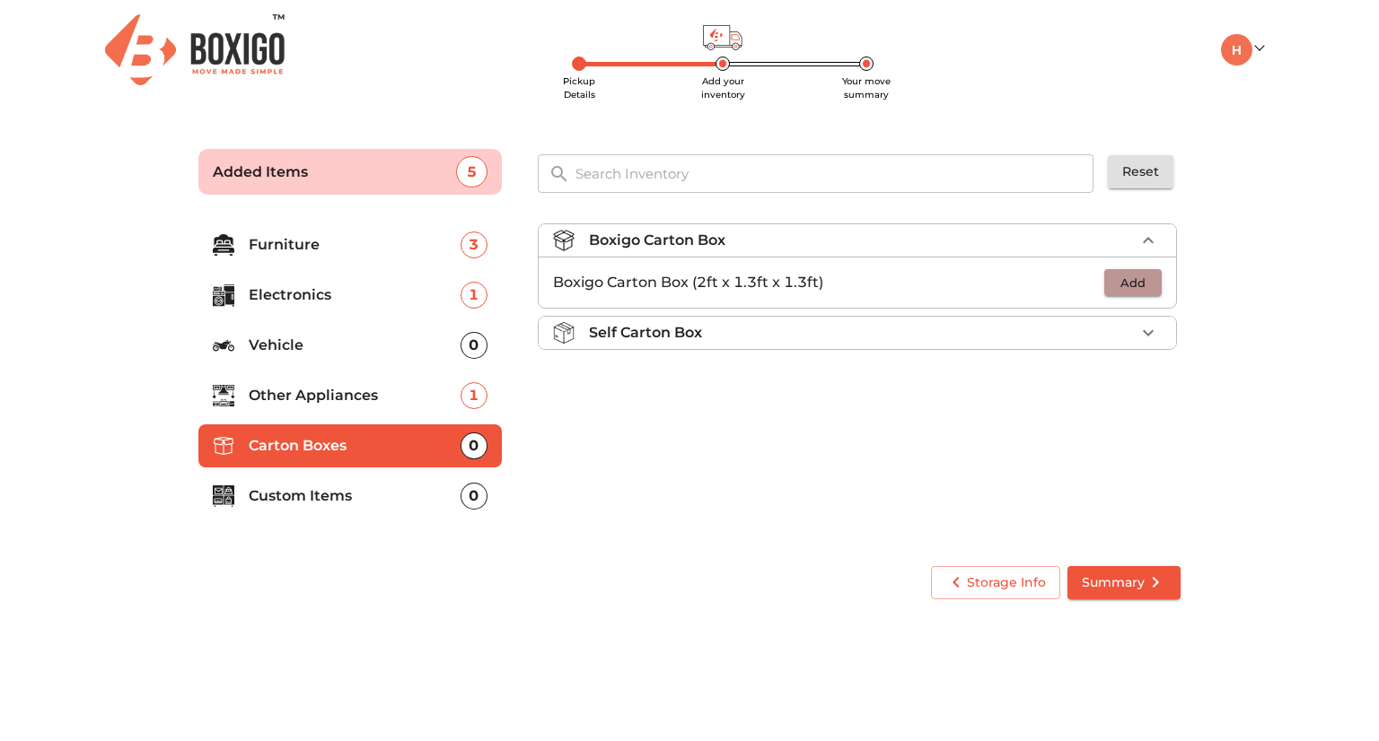
click at [1143, 281] on span "Add" at bounding box center [1132, 283] width 39 height 21
click at [1143, 281] on icon "button" at bounding box center [1148, 283] width 22 height 22
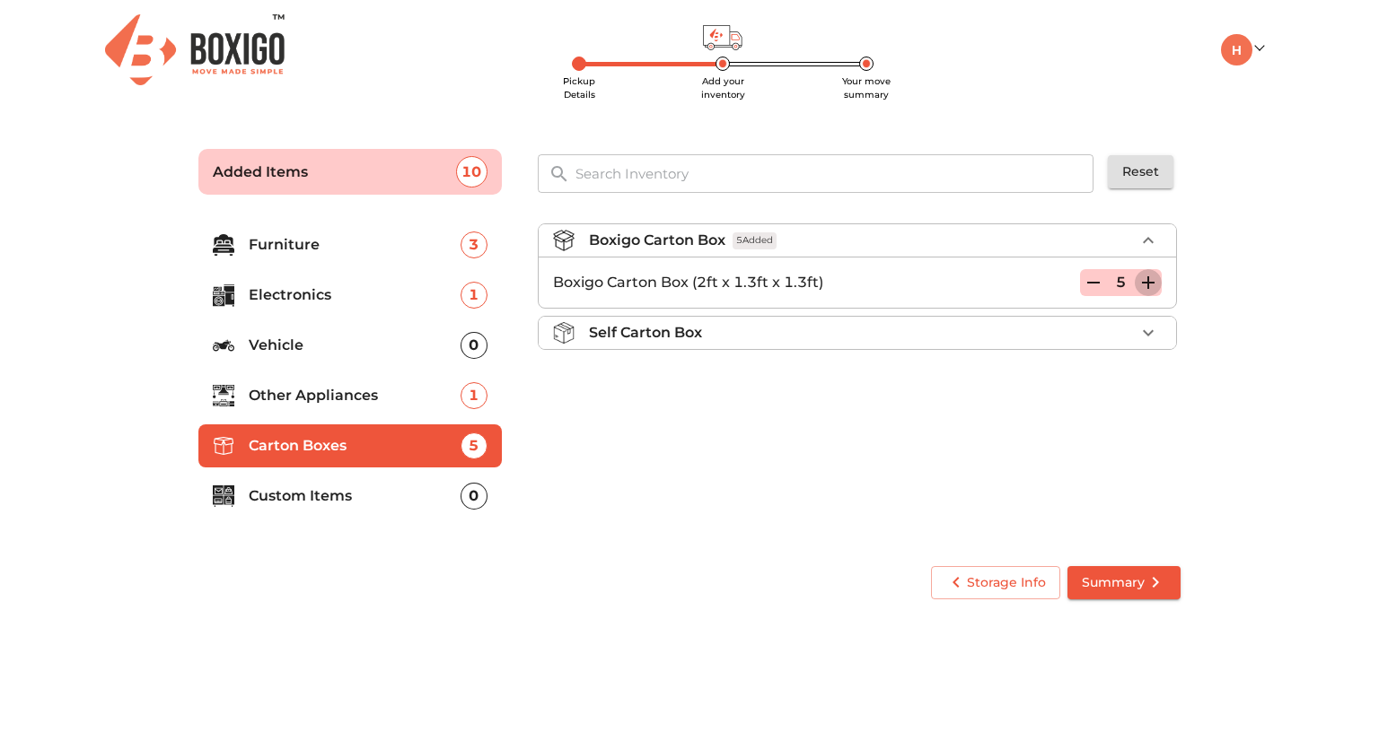
click at [1143, 281] on icon "button" at bounding box center [1148, 283] width 22 height 22
click at [1121, 586] on span "Summary" at bounding box center [1123, 583] width 84 height 22
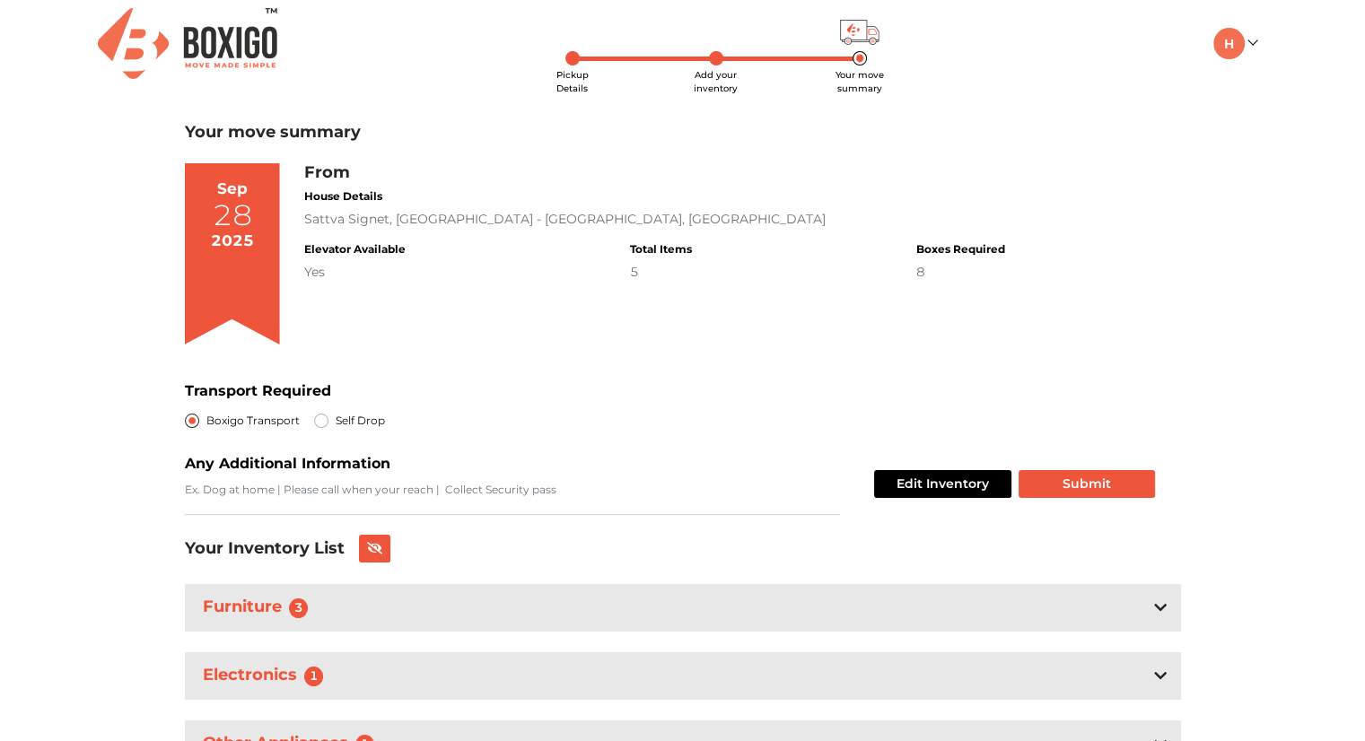
scroll to position [166, 0]
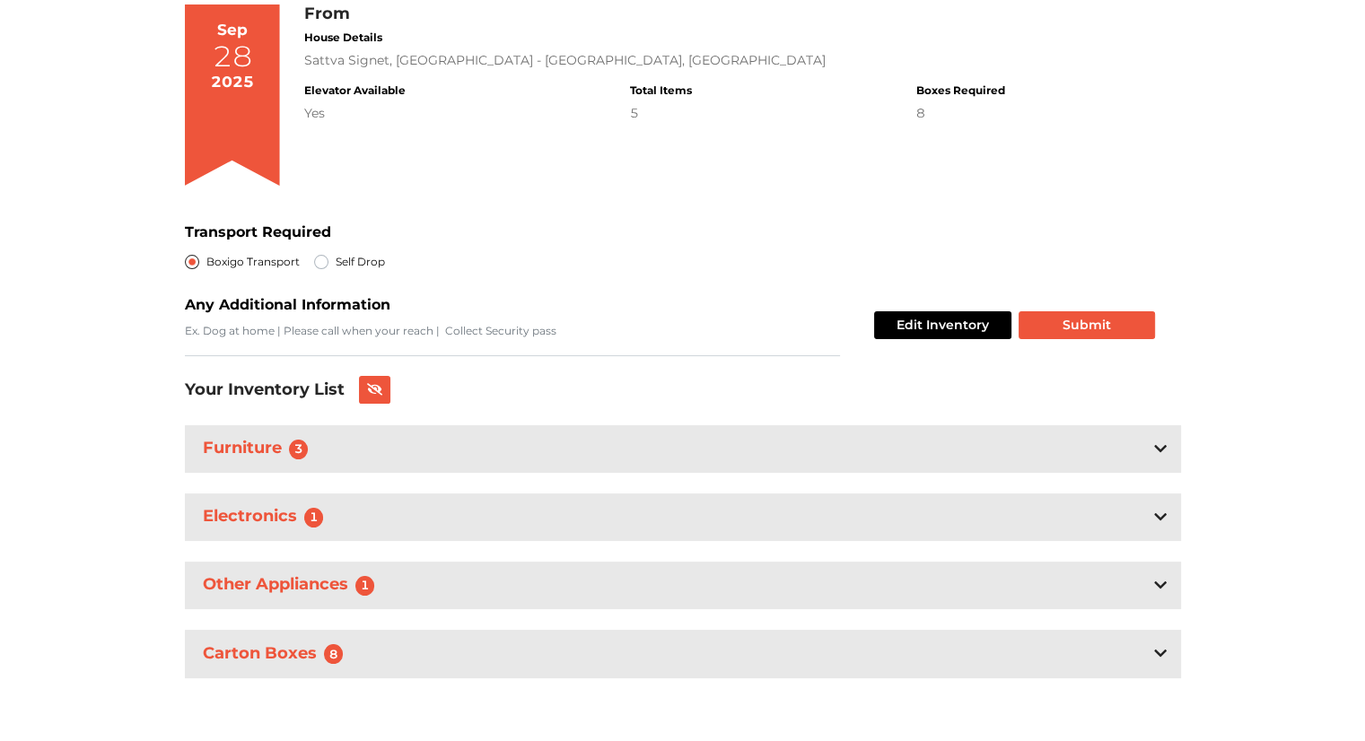
click at [1128, 456] on div "Furniture 3" at bounding box center [683, 449] width 996 height 48
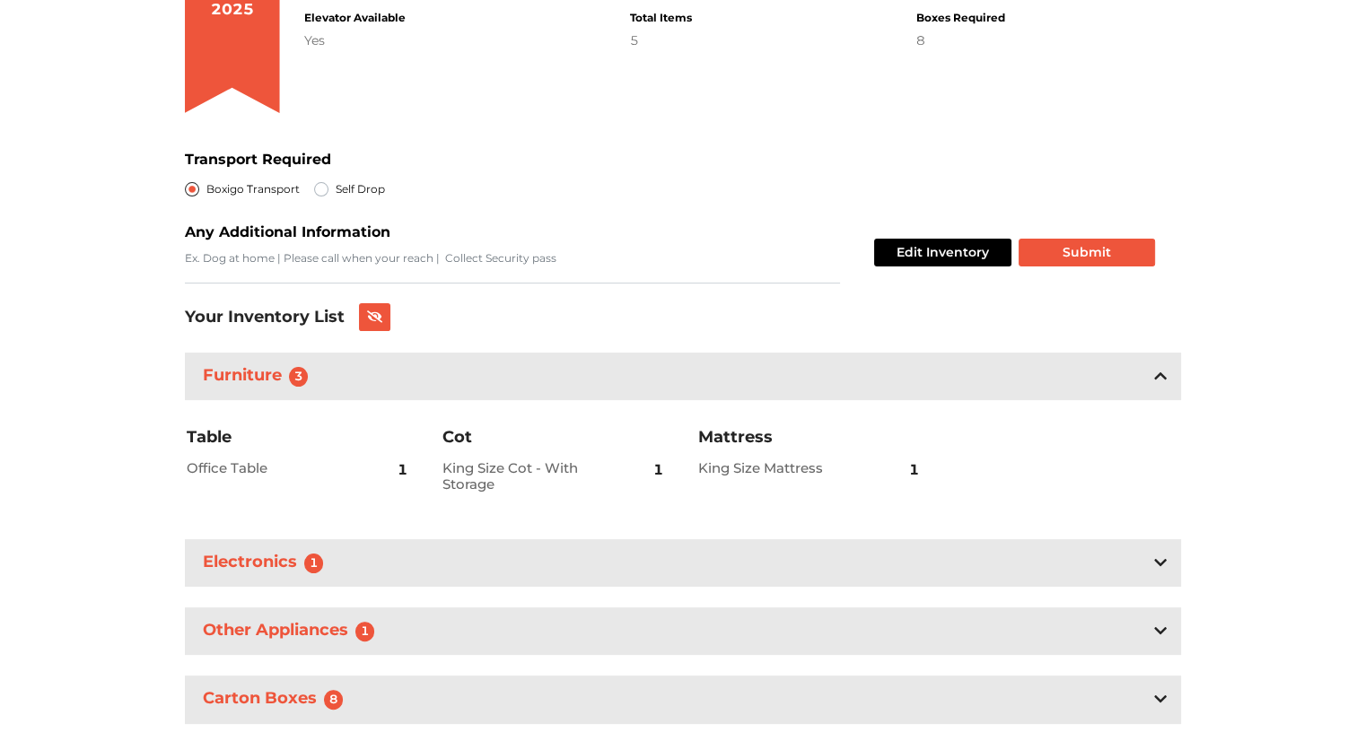
scroll to position [285, 0]
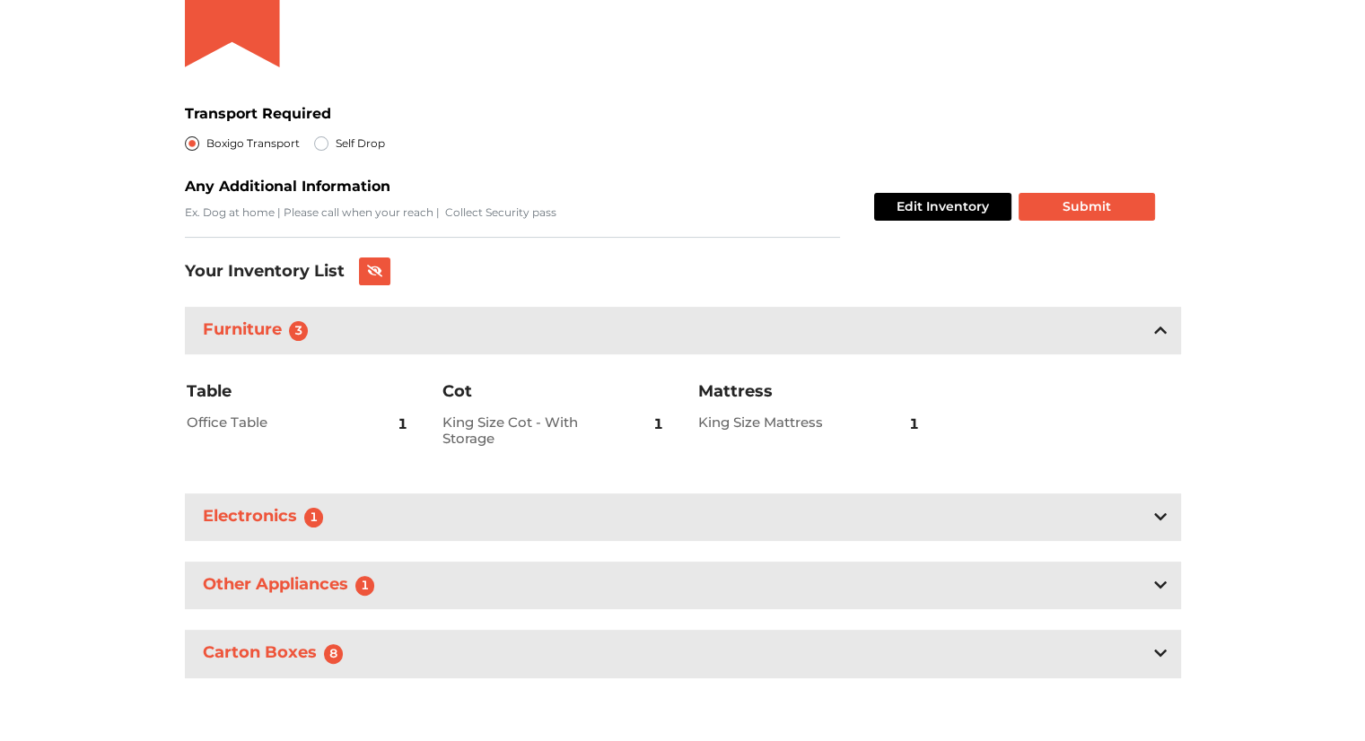
click at [1104, 514] on div "Electronics 1" at bounding box center [683, 518] width 996 height 48
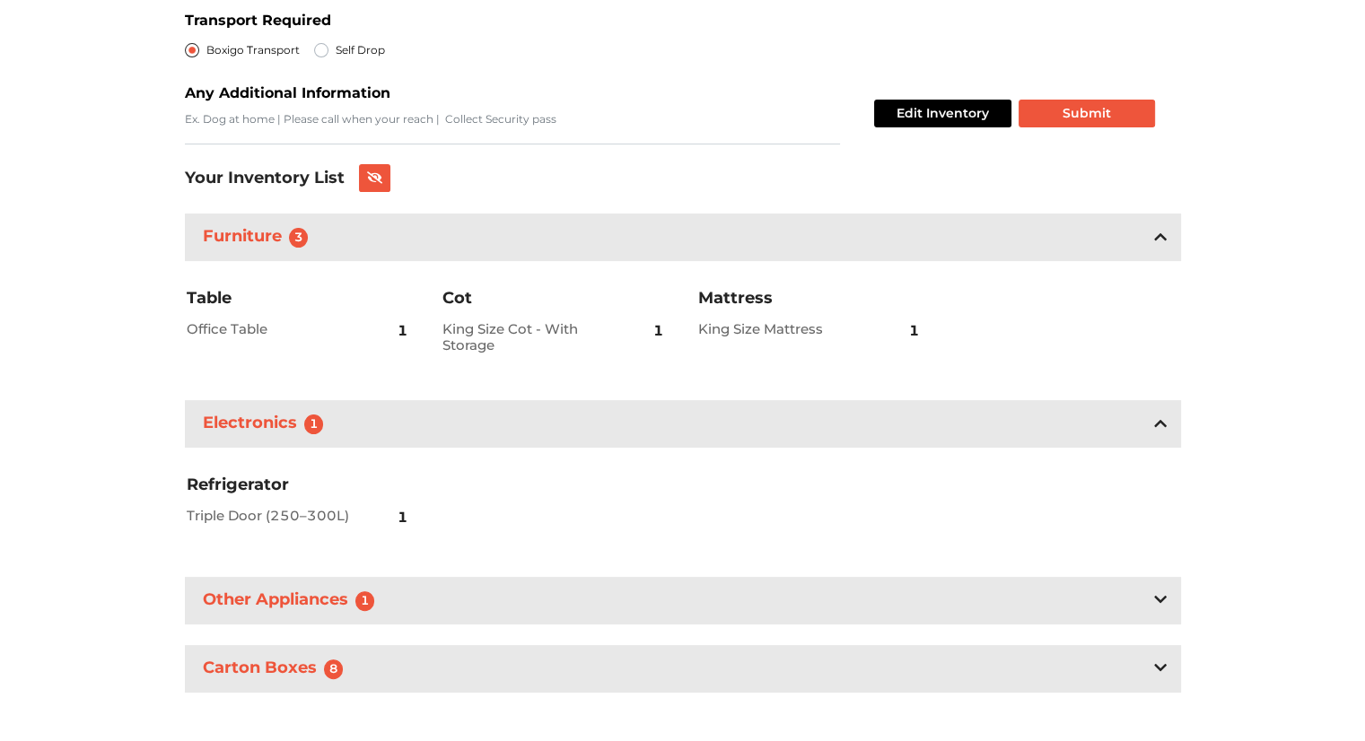
scroll to position [393, 0]
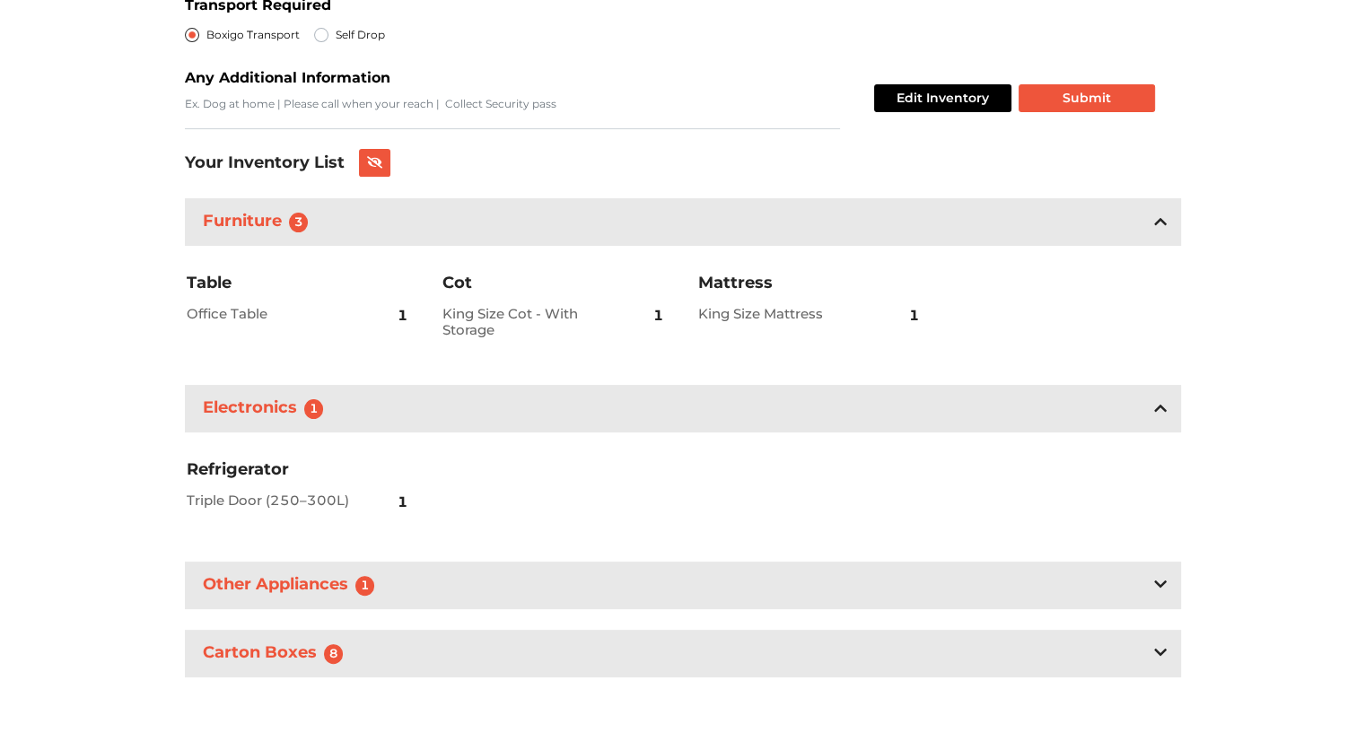
click at [1069, 599] on div "Other Appliances 1" at bounding box center [683, 586] width 996 height 48
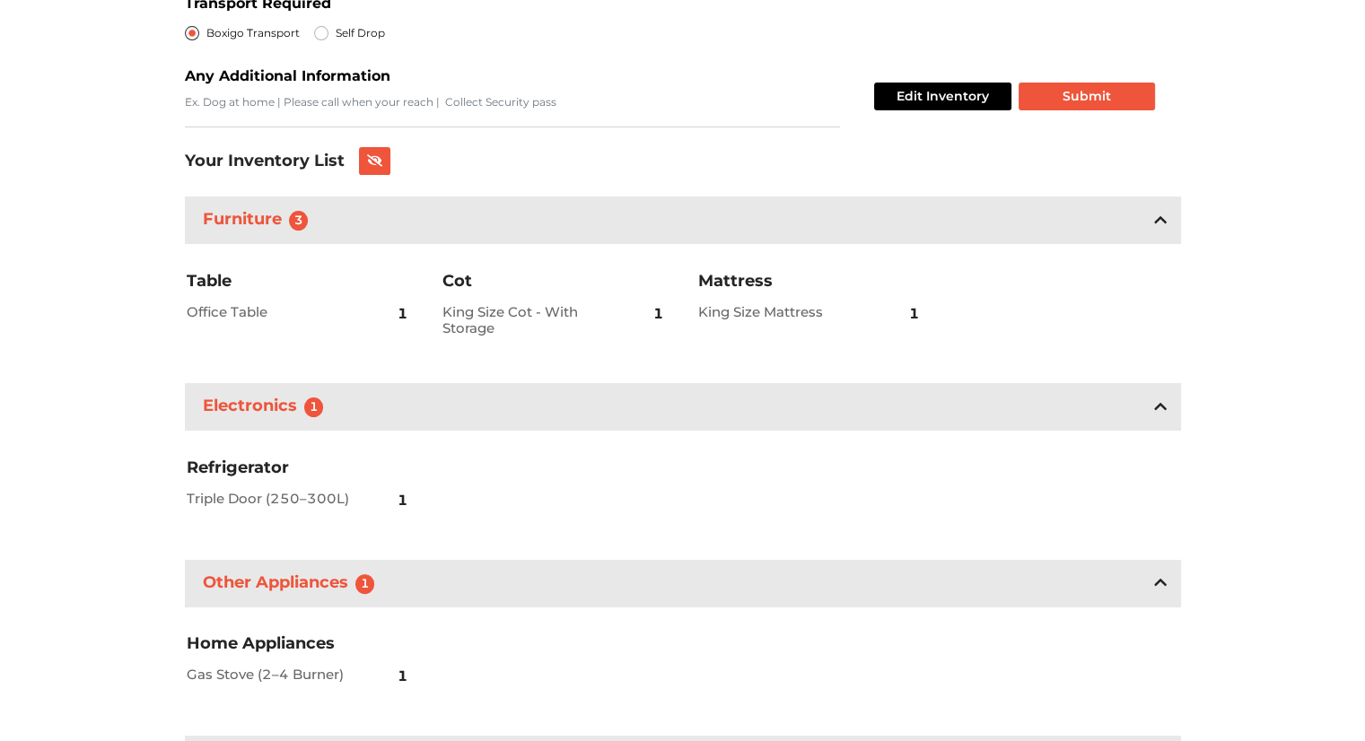
scroll to position [502, 0]
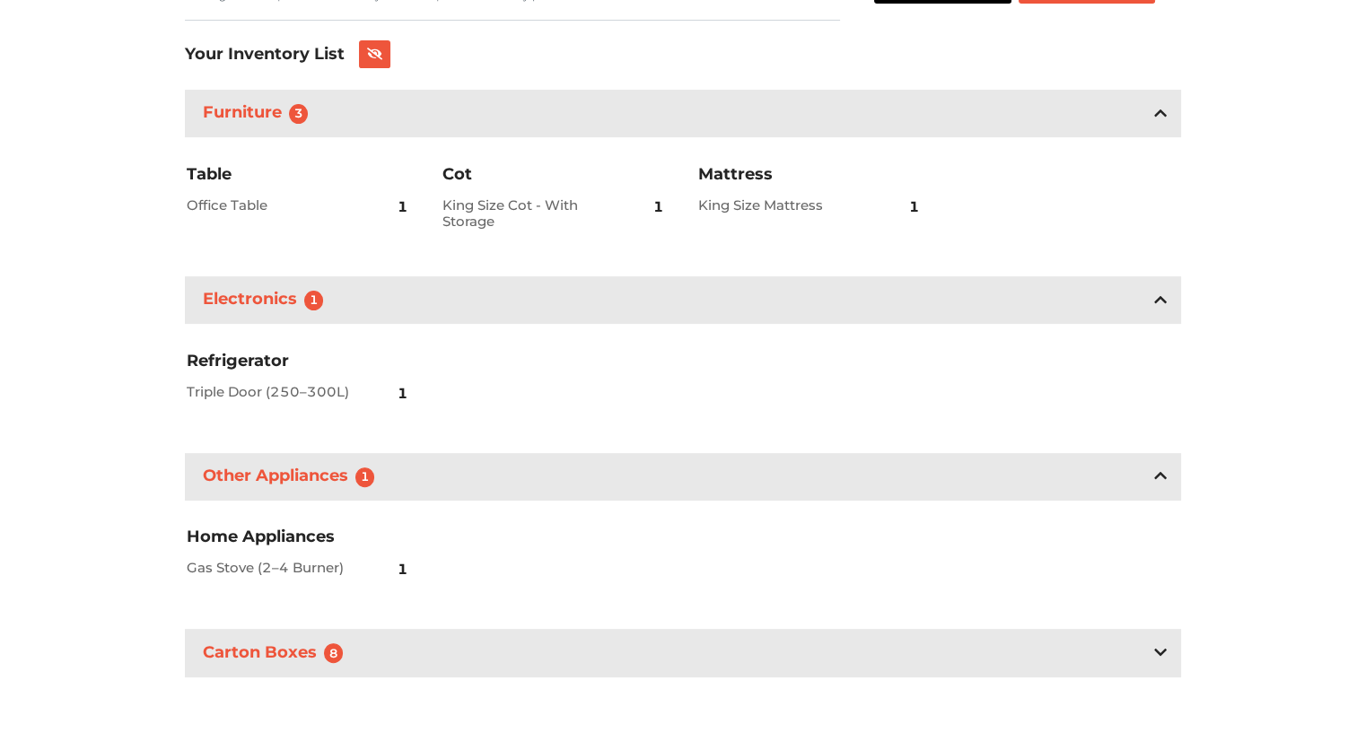
click at [1048, 655] on div "Carton Boxes 8" at bounding box center [683, 653] width 996 height 48
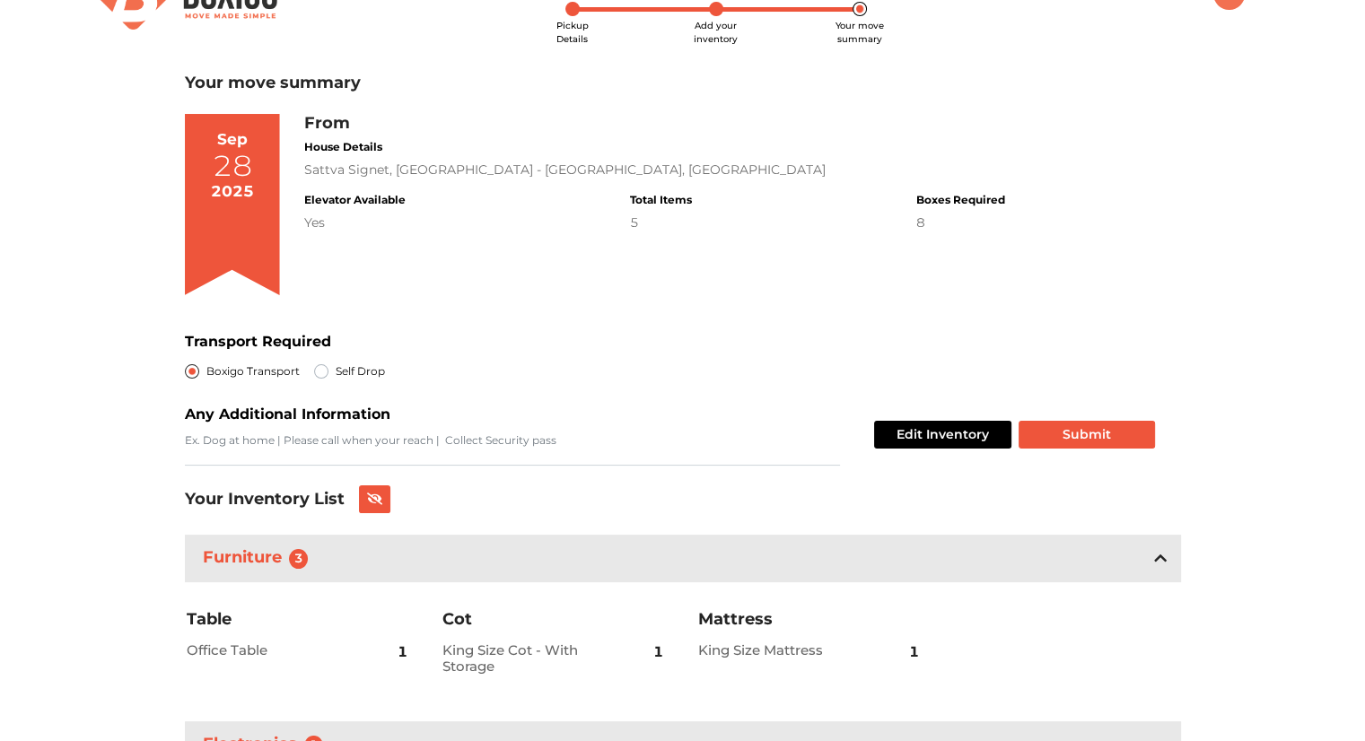
scroll to position [0, 0]
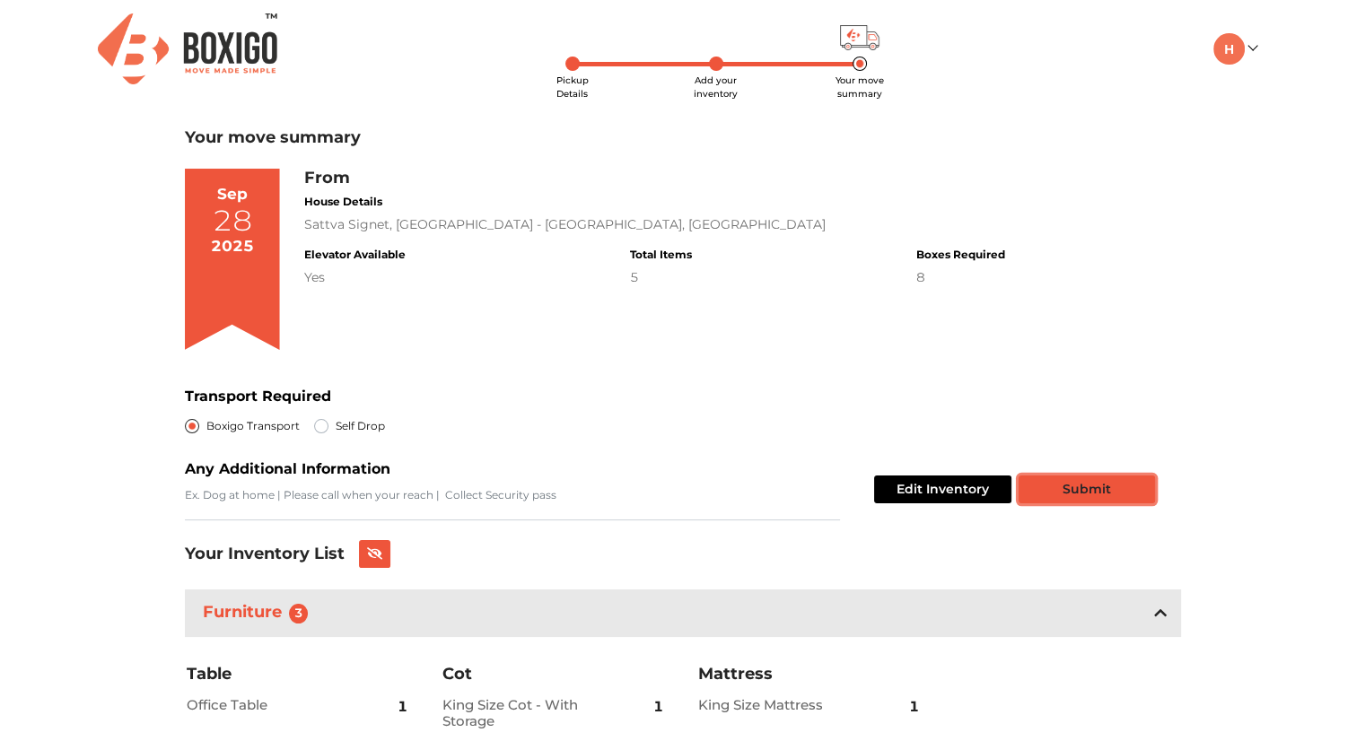
click at [1082, 499] on button "Submit" at bounding box center [1087, 490] width 136 height 28
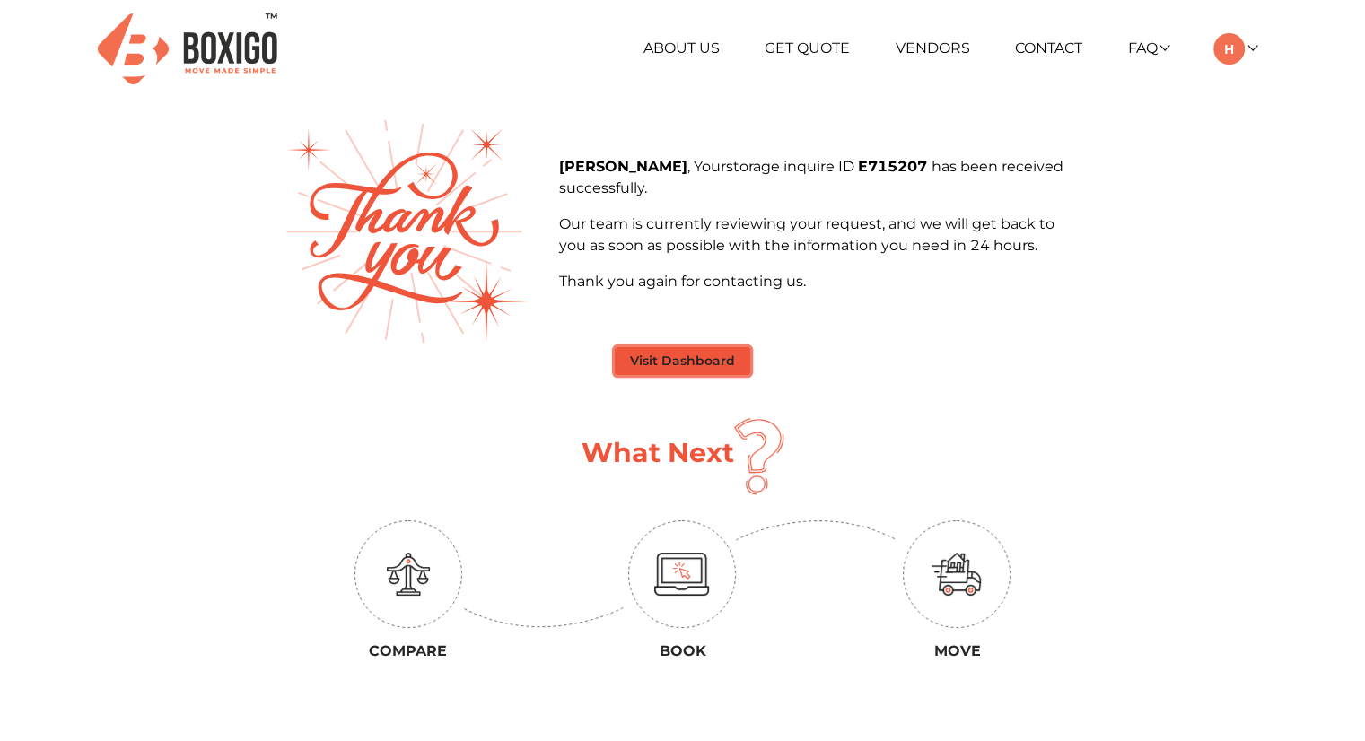
click at [681, 360] on button "Visit Dashboard" at bounding box center [683, 361] width 136 height 28
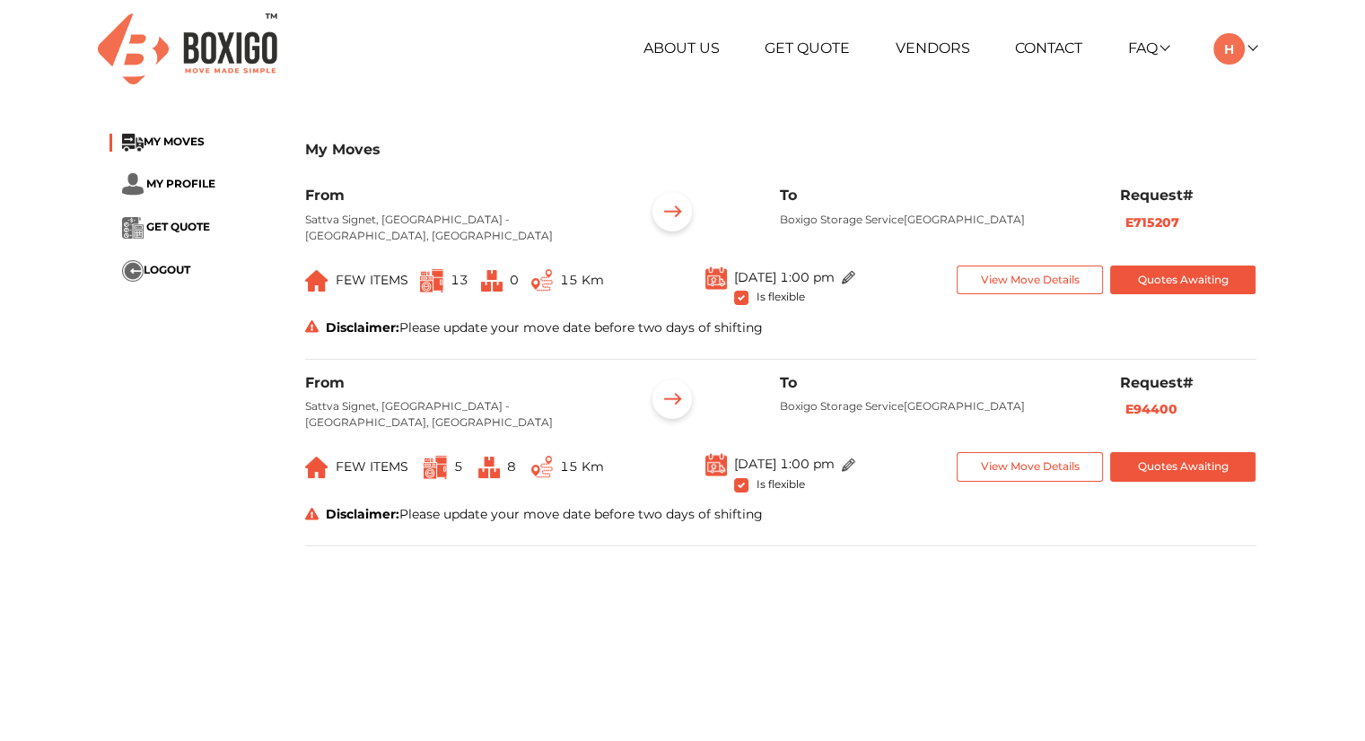
click at [452, 329] on div "Disclaimer: Please update your move date before two days of shifting" at bounding box center [781, 328] width 978 height 19
click at [469, 635] on main "My Moves MY MOVES MY PROFILE GET QUOTE LOGOUT My Moves From [GEOGRAPHIC_DATA] S…" at bounding box center [682, 443] width 1365 height 646
click at [1025, 285] on button "View Move Details" at bounding box center [1030, 281] width 146 height 30
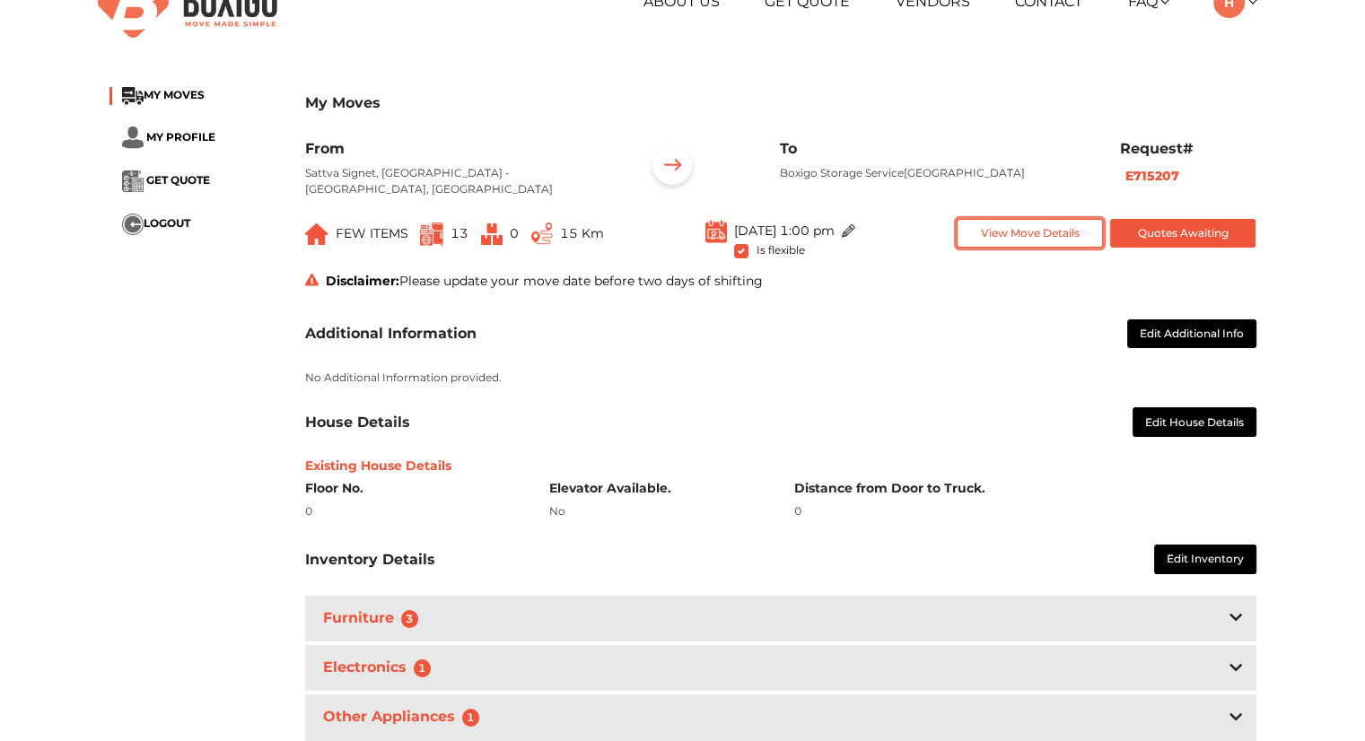
scroll to position [4, 0]
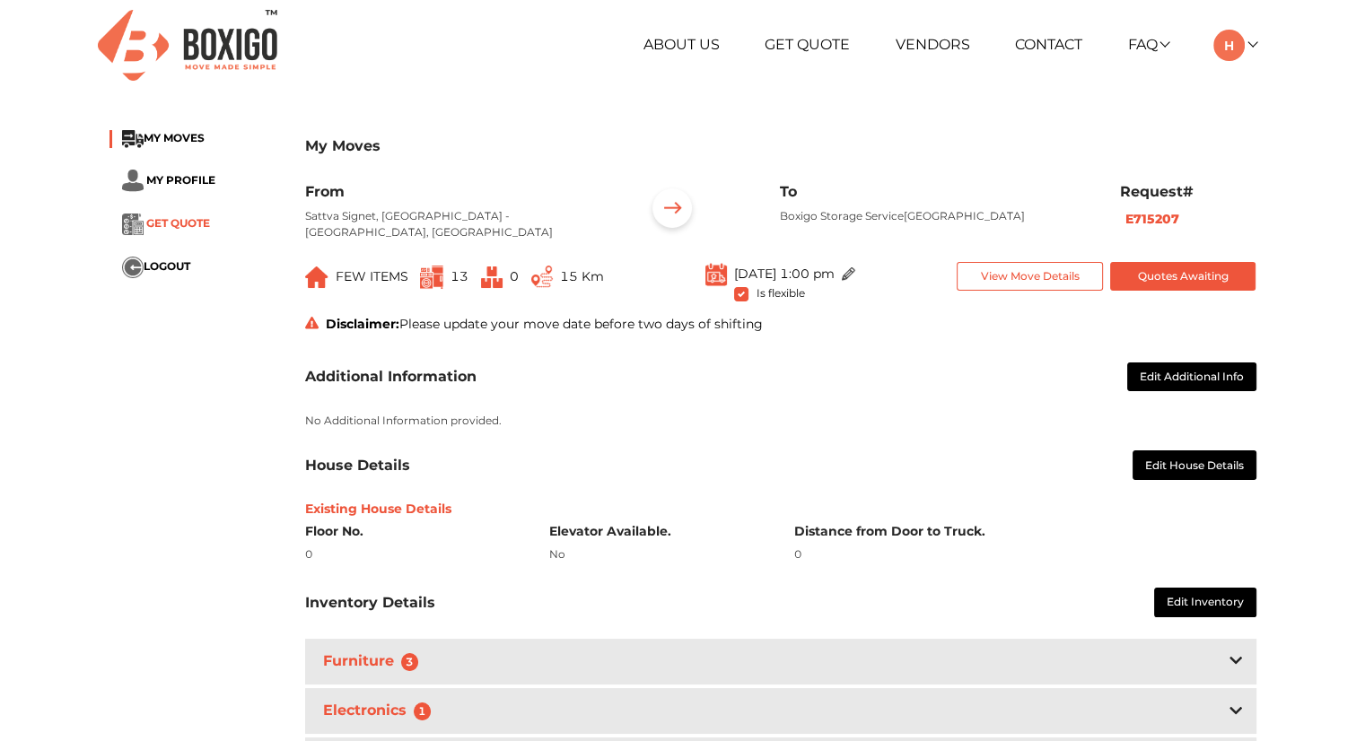
click at [166, 225] on span "GET QUOTE" at bounding box center [178, 222] width 64 height 13
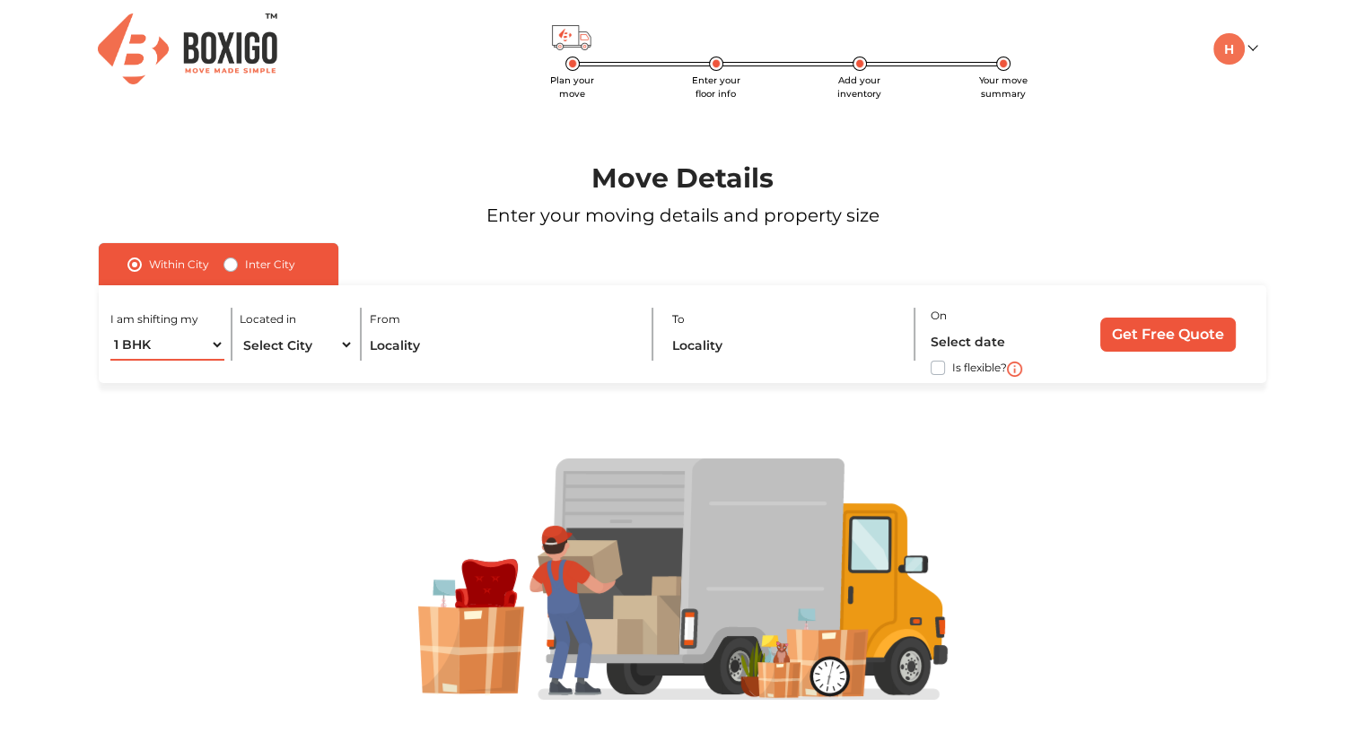
click at [209, 342] on select "1 BHK 2 BHK 3 BHK 3 + BHK FEW ITEMS" at bounding box center [166, 344] width 113 height 31
click at [286, 343] on select "Select City [GEOGRAPHIC_DATA] [GEOGRAPHIC_DATA] [GEOGRAPHIC_DATA] [GEOGRAPHIC_D…" at bounding box center [296, 344] width 113 height 31
click at [359, 505] on div at bounding box center [683, 580] width 1256 height 242
